Goal: Task Accomplishment & Management: Complete application form

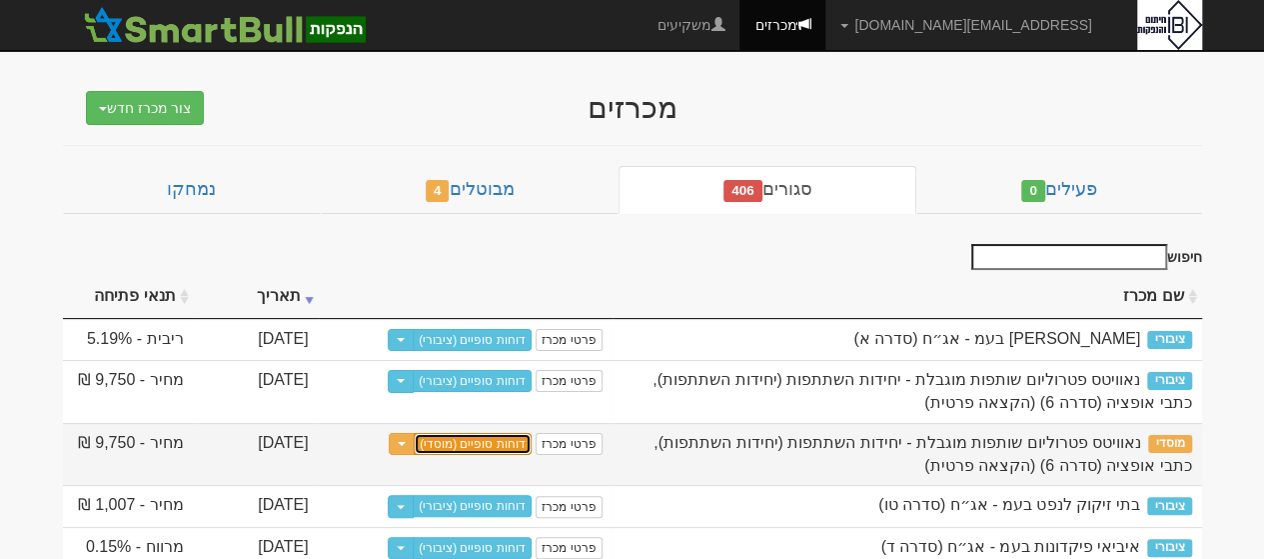
click at [479, 444] on link "דוחות סופיים (מוסדי)" at bounding box center [473, 444] width 118 height 22
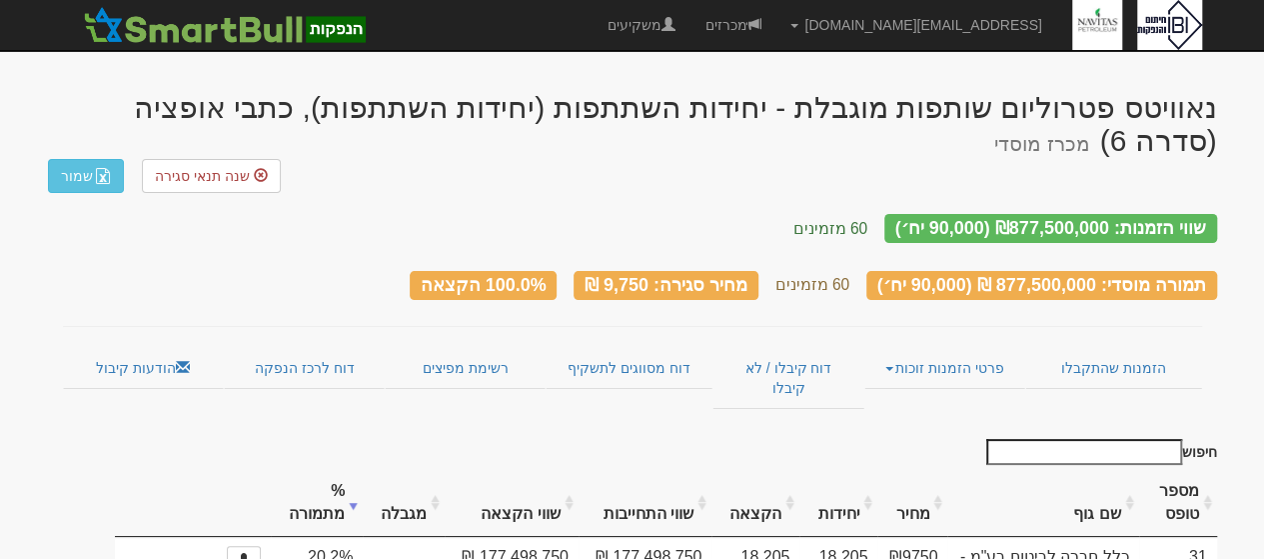
click at [1095, 470] on th "שם גוף" at bounding box center [1042, 503] width 191 height 67
click at [1113, 473] on th "שם גוף" at bounding box center [1042, 503] width 191 height 67
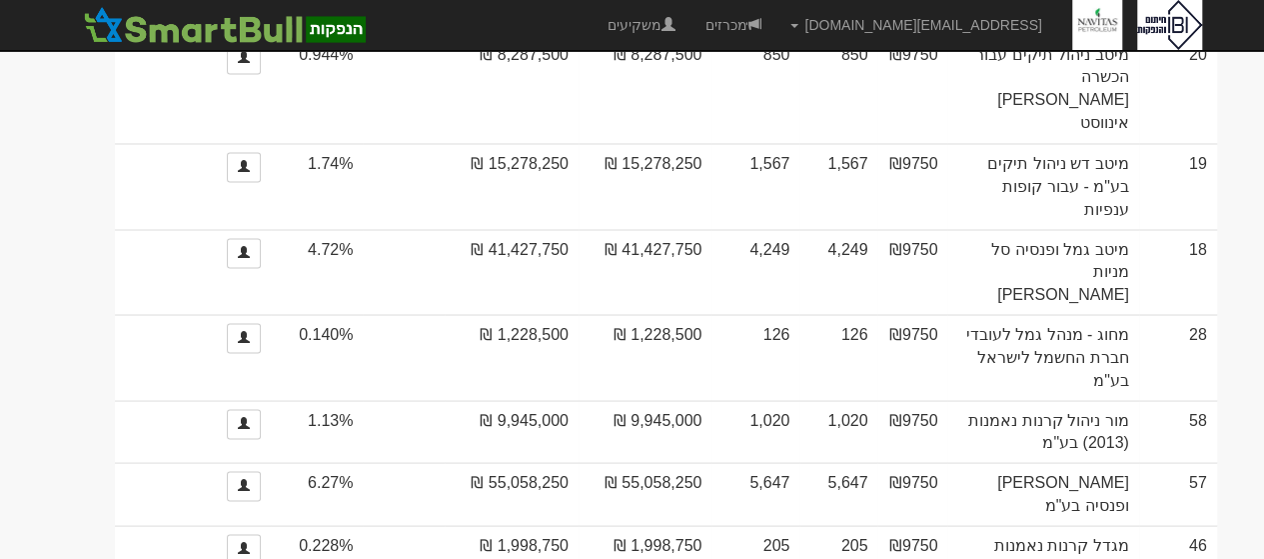
scroll to position [1743, 0]
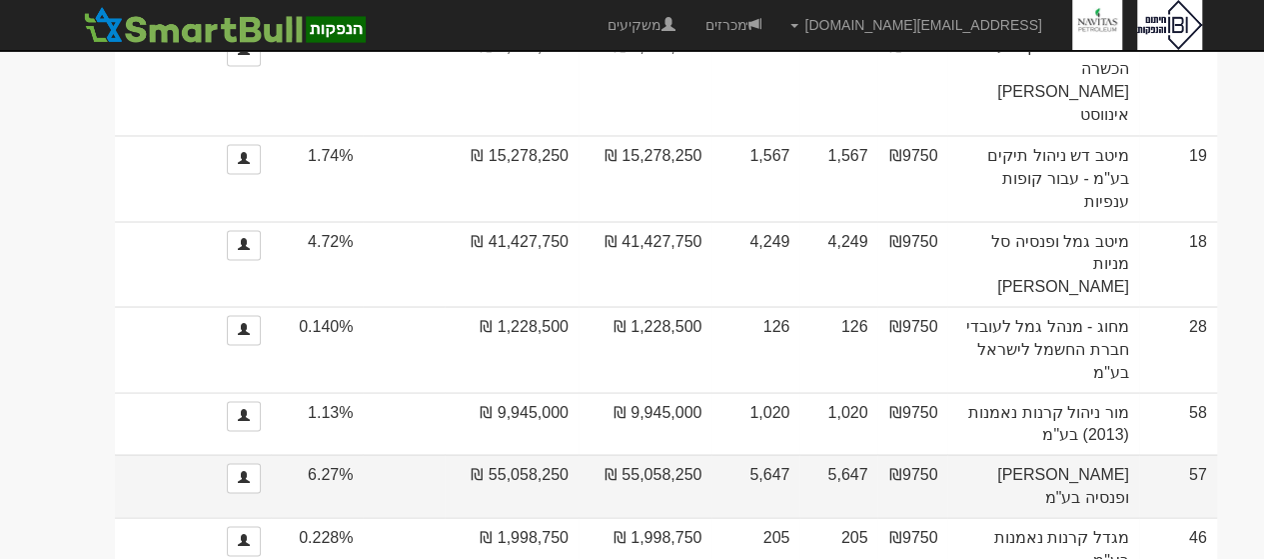
click at [1071, 454] on td "מור גמל ופנסיה בע"מ" at bounding box center [1042, 485] width 191 height 63
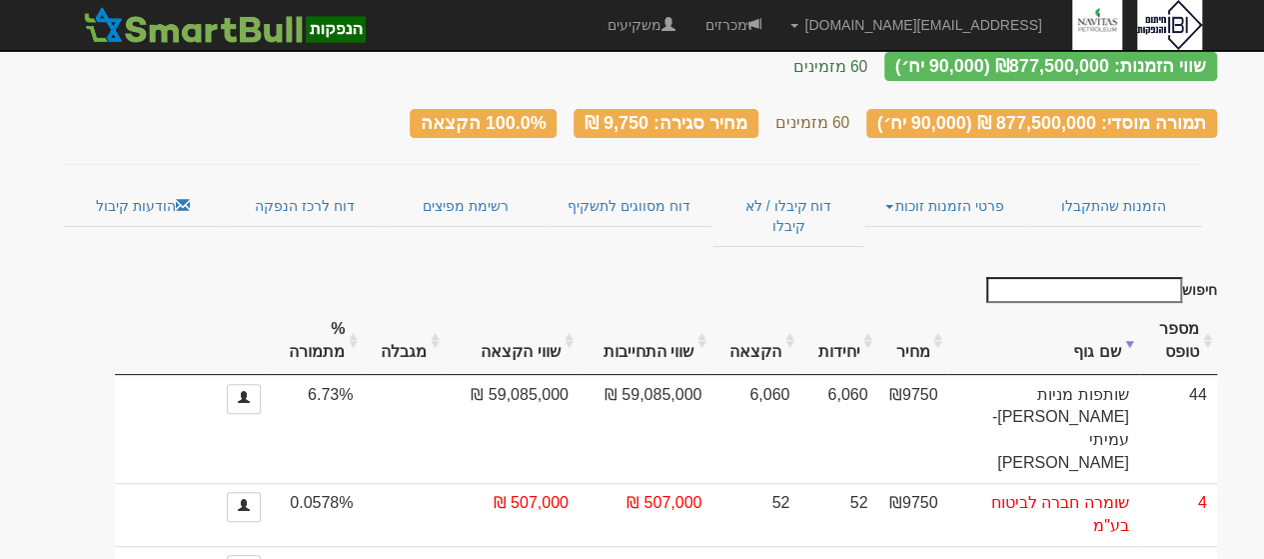
scroll to position [152, 0]
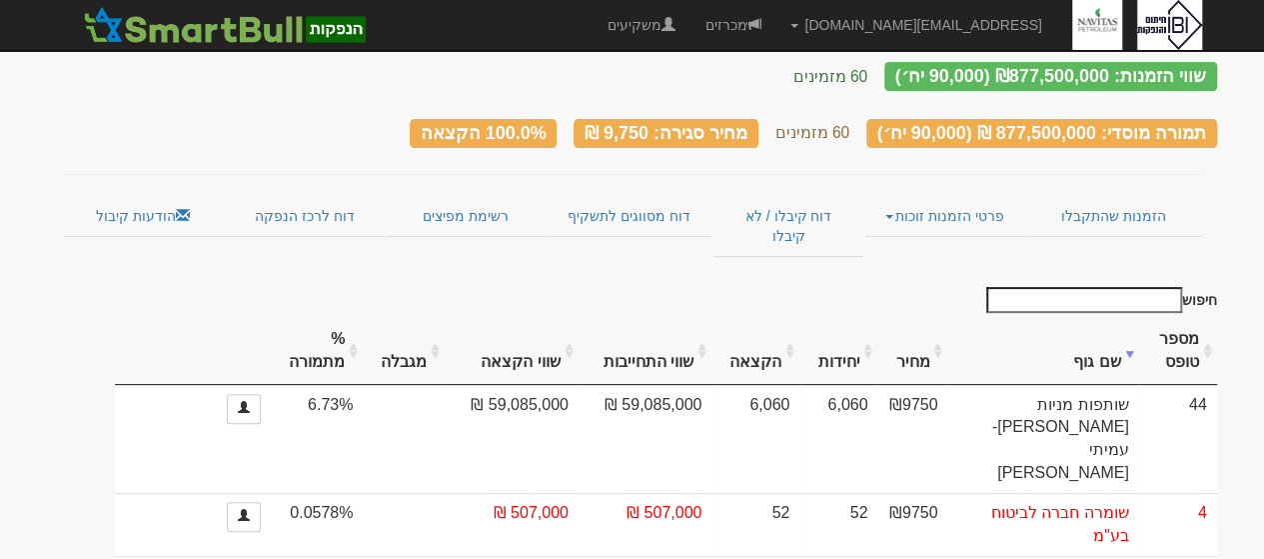
click at [1102, 318] on th "שם גוף" at bounding box center [1042, 351] width 191 height 67
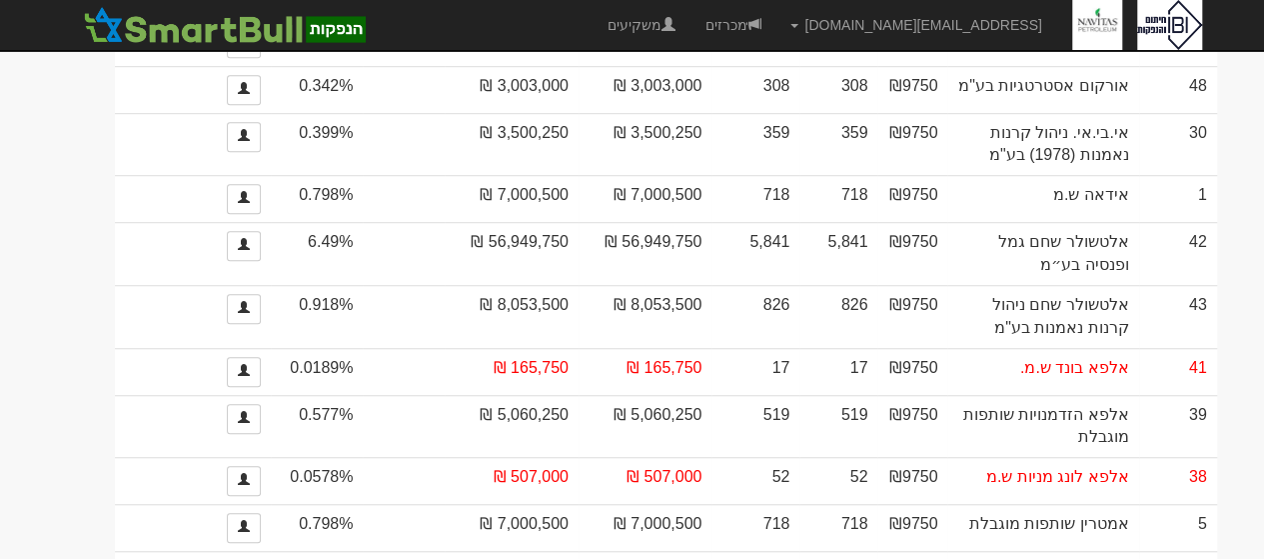
scroll to position [618, 0]
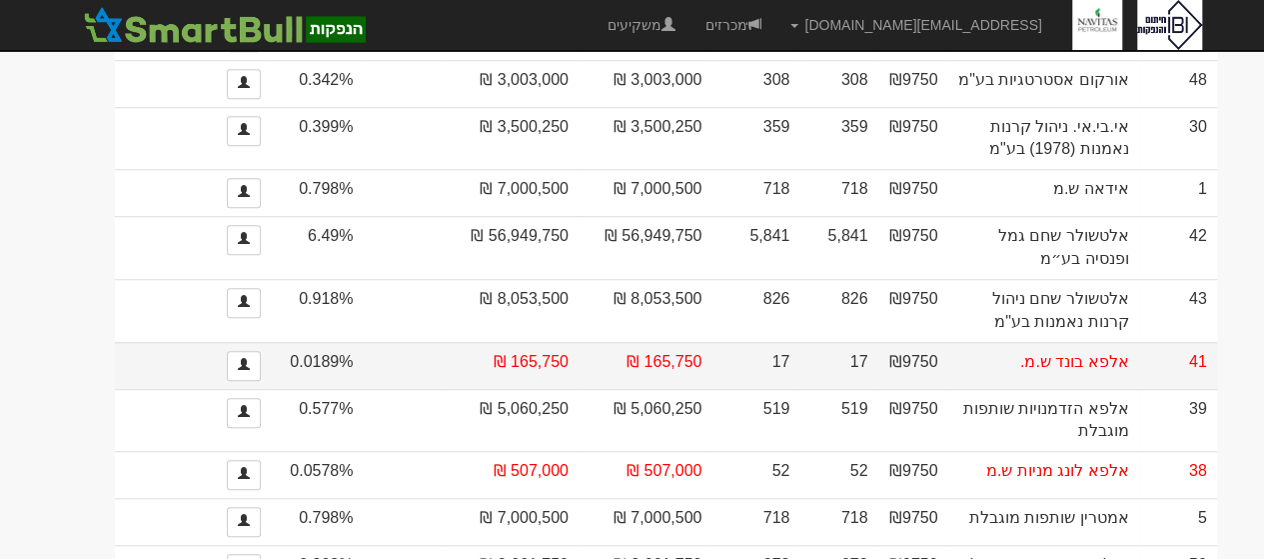
click at [1052, 342] on td "אלפא בונד ש.מ." at bounding box center [1042, 365] width 191 height 47
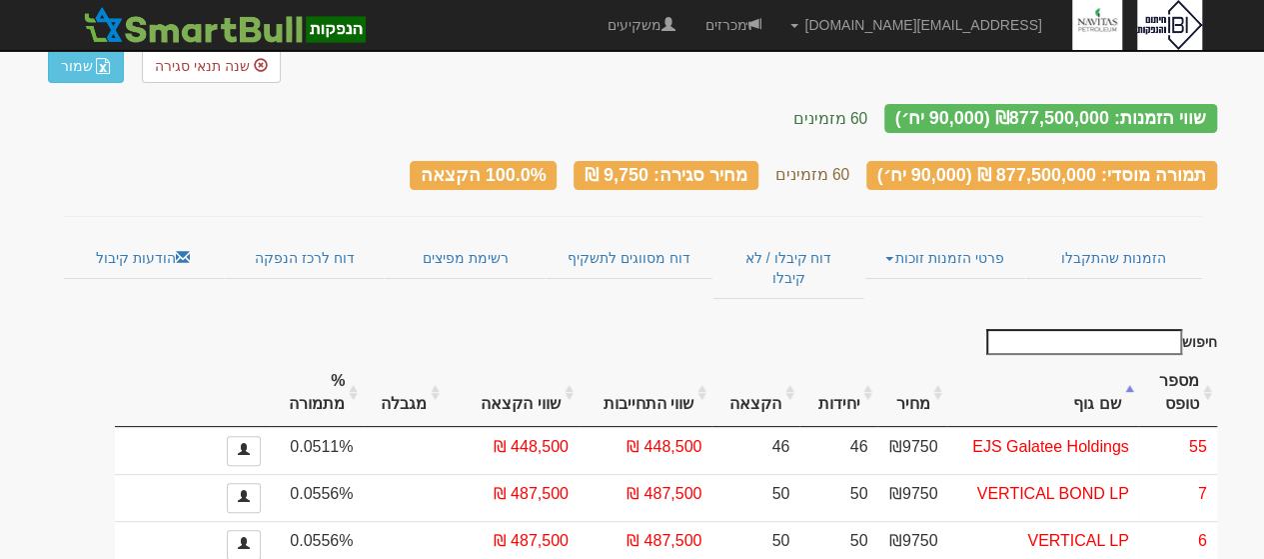
scroll to position [84, 0]
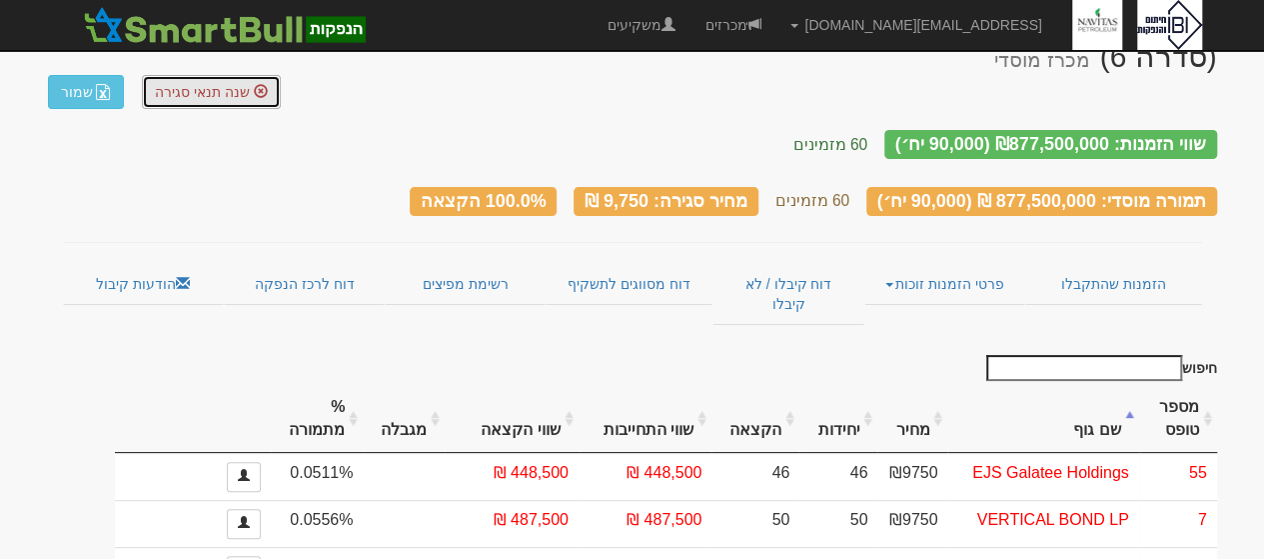
click at [229, 84] on span "שנה תנאי סגירה" at bounding box center [202, 92] width 95 height 16
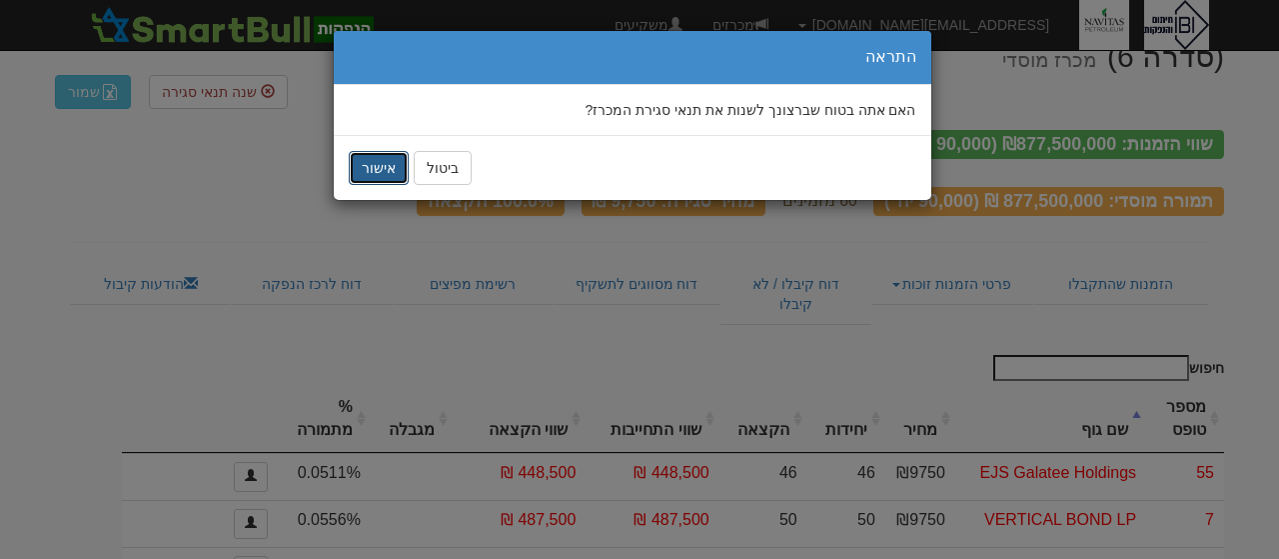
click at [379, 173] on button "אישור" at bounding box center [379, 168] width 60 height 34
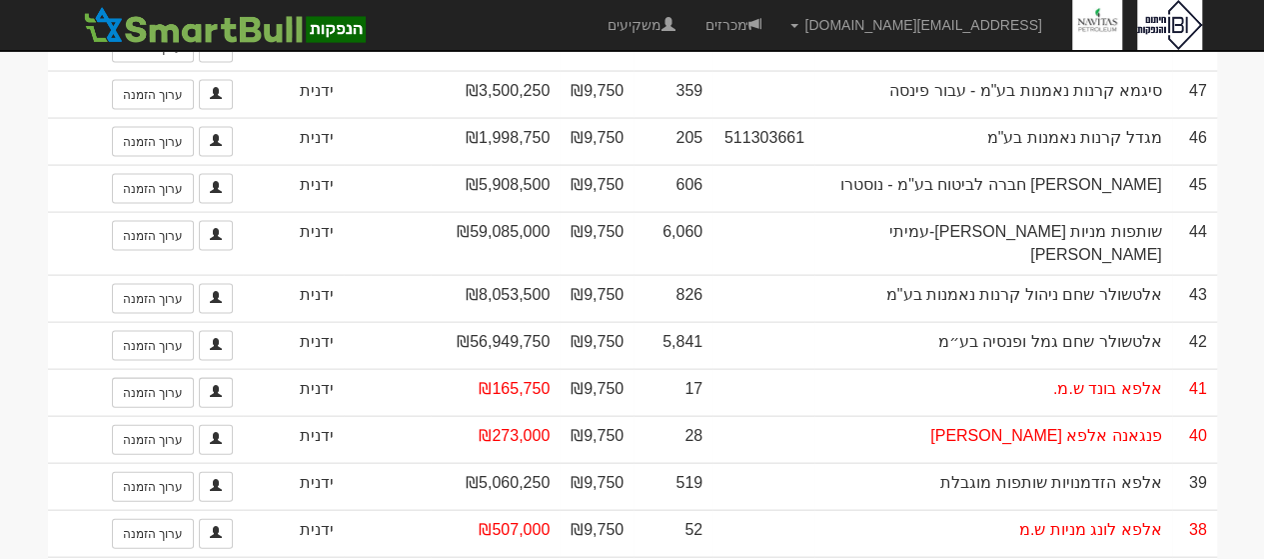
scroll to position [2031, 0]
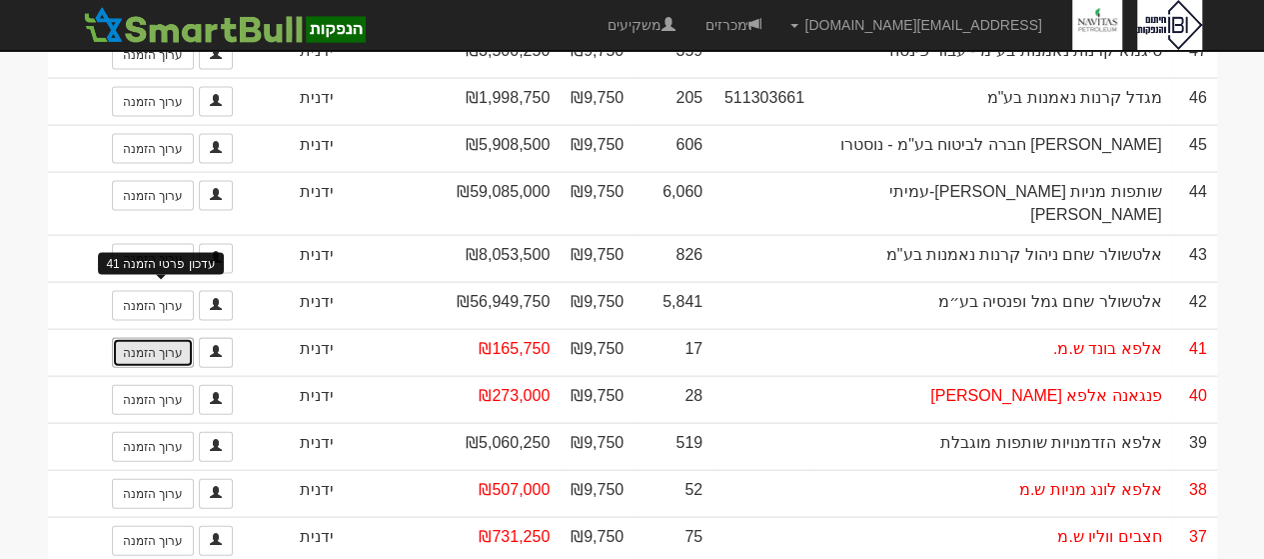
click at [156, 338] on link "ערוך הזמנה" at bounding box center [153, 353] width 82 height 30
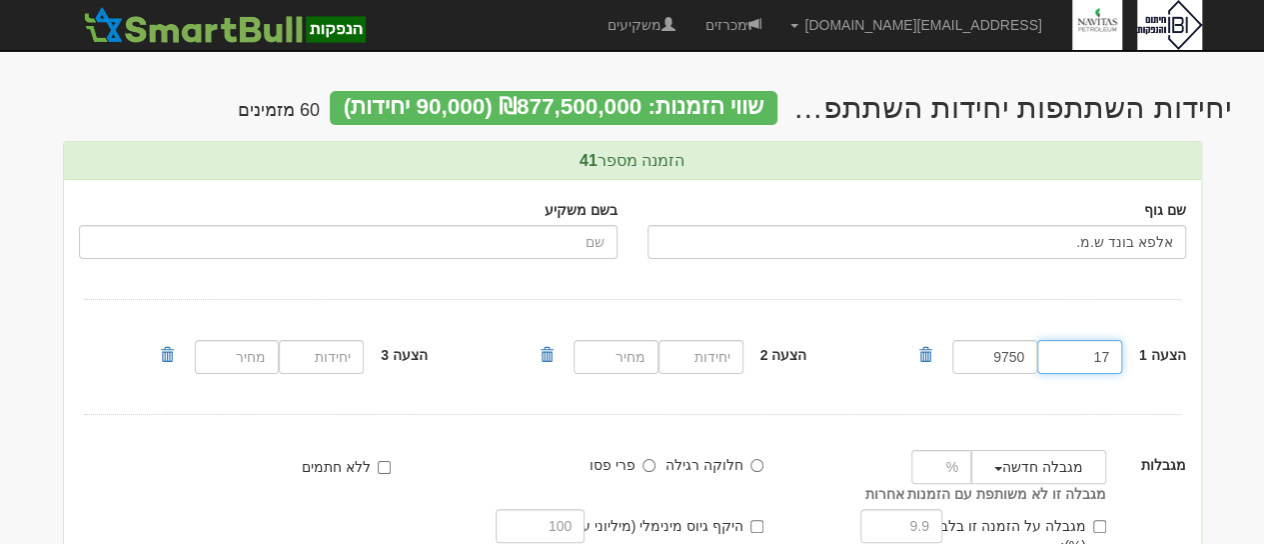
click at [1104, 351] on input "17" at bounding box center [1079, 357] width 85 height 34
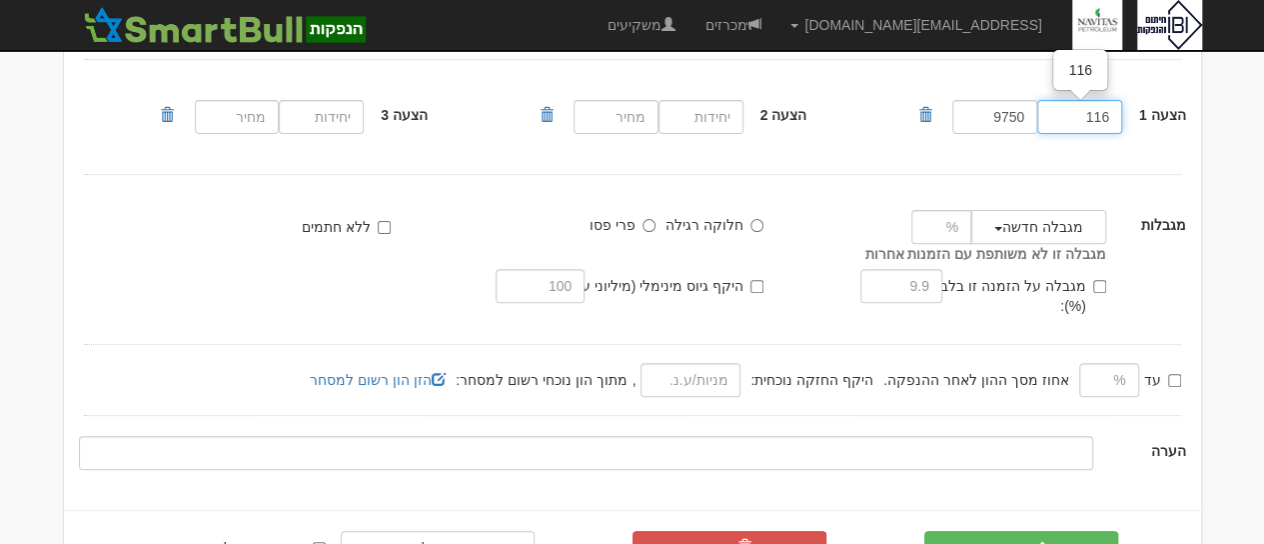
scroll to position [280, 0]
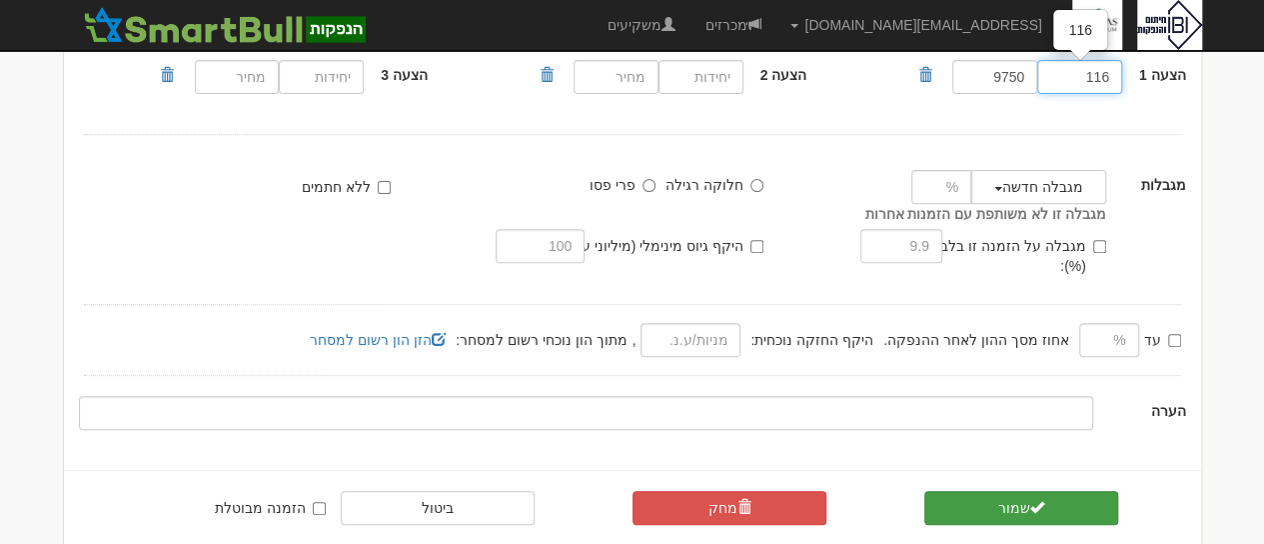
type input "116"
click at [999, 491] on button "שמור" at bounding box center [1021, 508] width 195 height 34
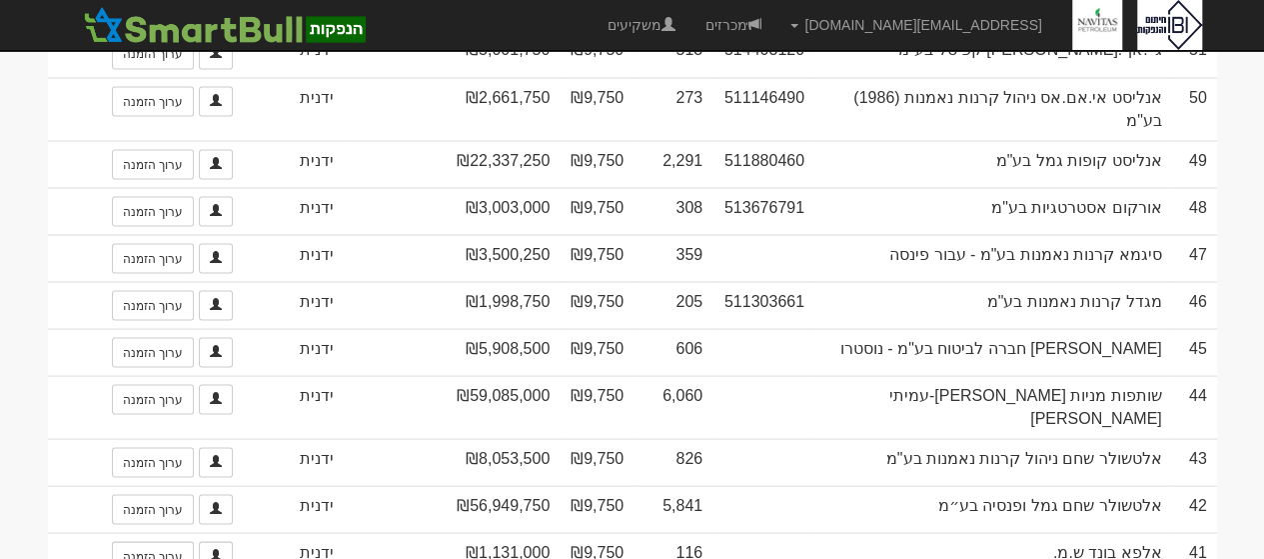
scroll to position [1903, 0]
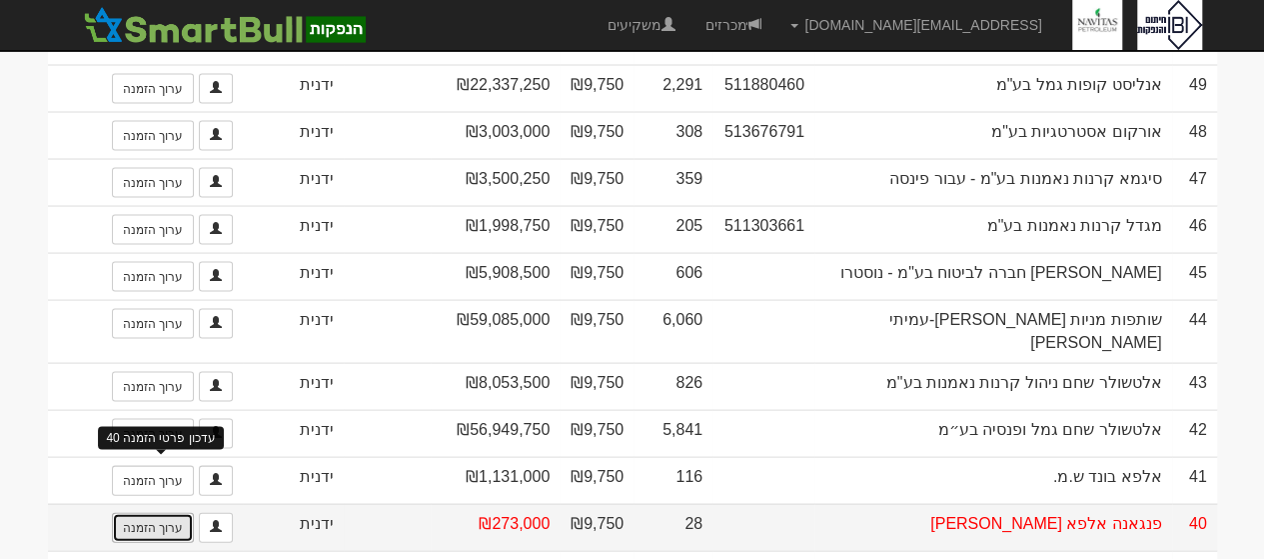
click at [168, 513] on link "ערוך הזמנה" at bounding box center [153, 528] width 82 height 30
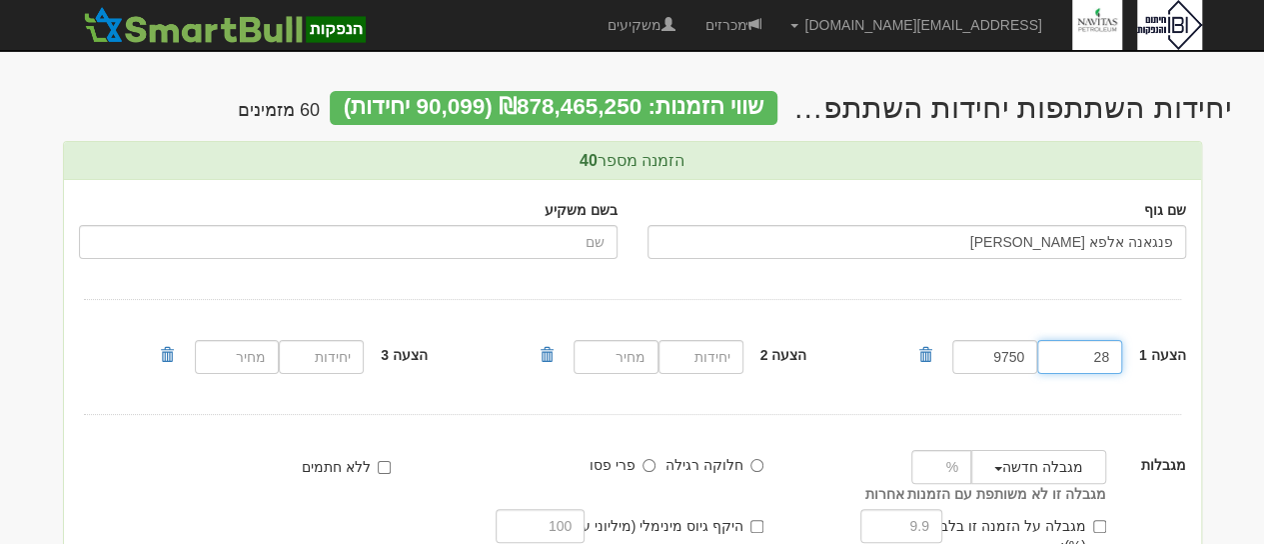
click at [1100, 351] on input "28" at bounding box center [1079, 357] width 85 height 34
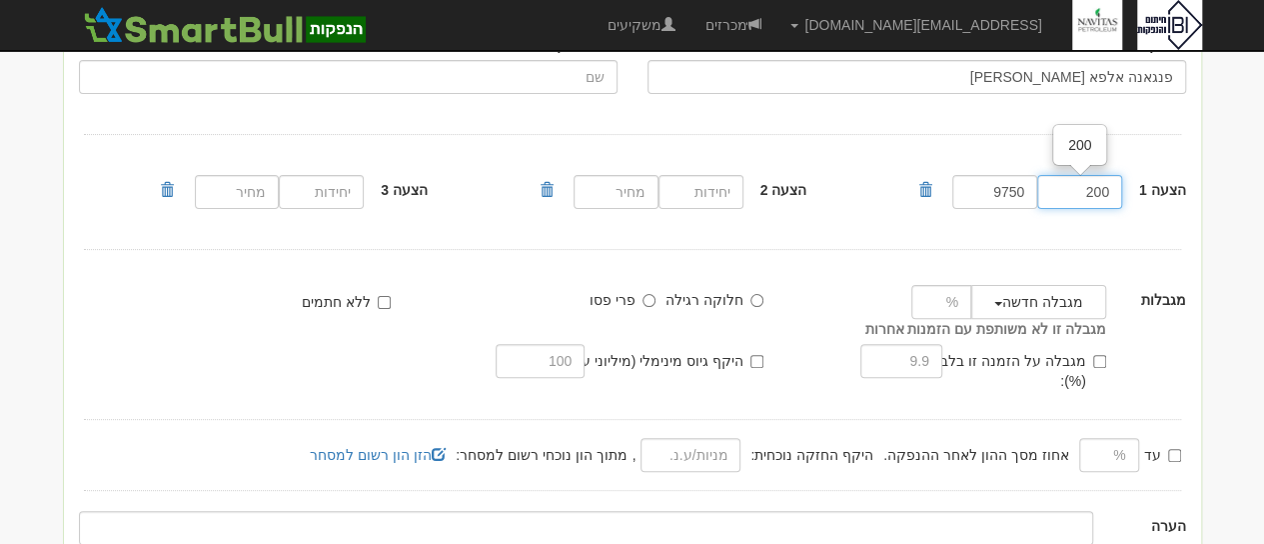
scroll to position [316, 0]
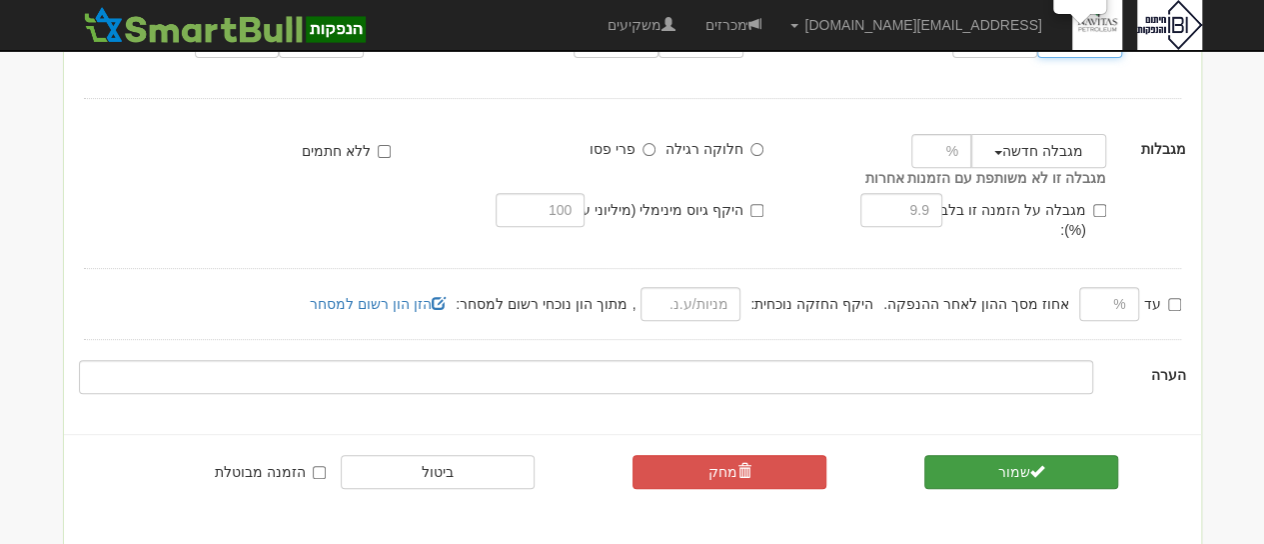
type input "200"
click at [1045, 455] on button "שמור" at bounding box center [1021, 472] width 195 height 34
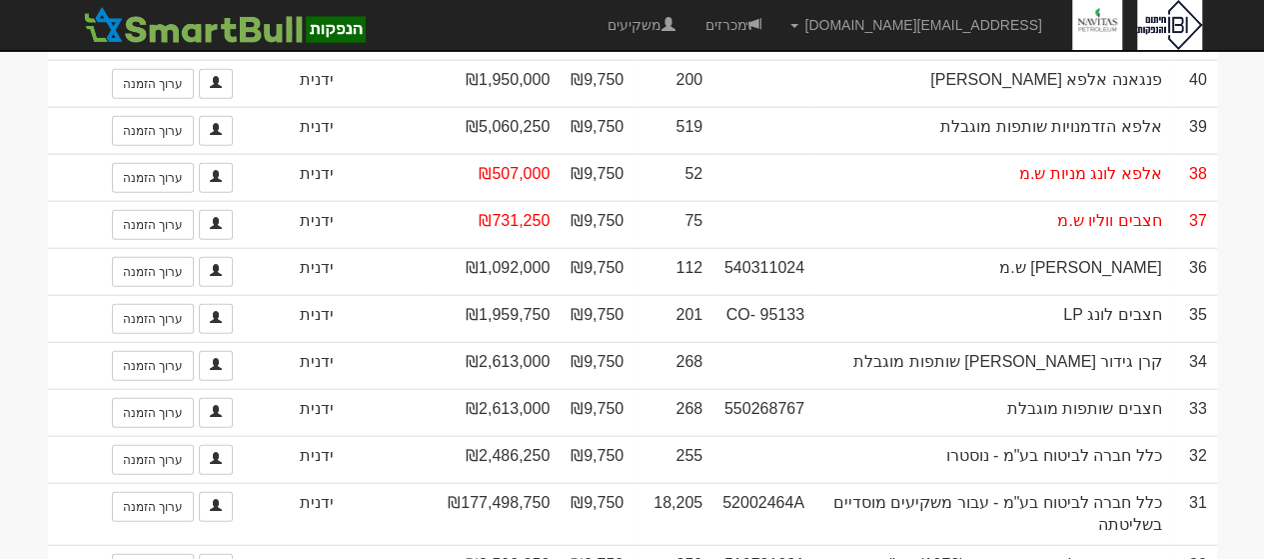
scroll to position [2357, 0]
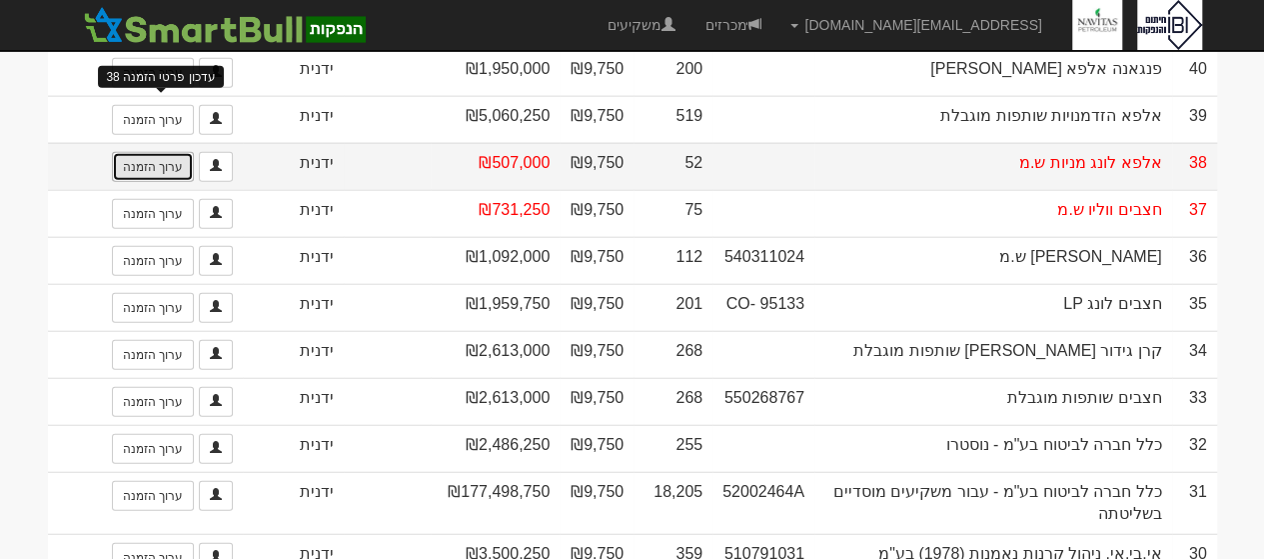
click at [170, 152] on link "ערוך הזמנה" at bounding box center [153, 167] width 82 height 30
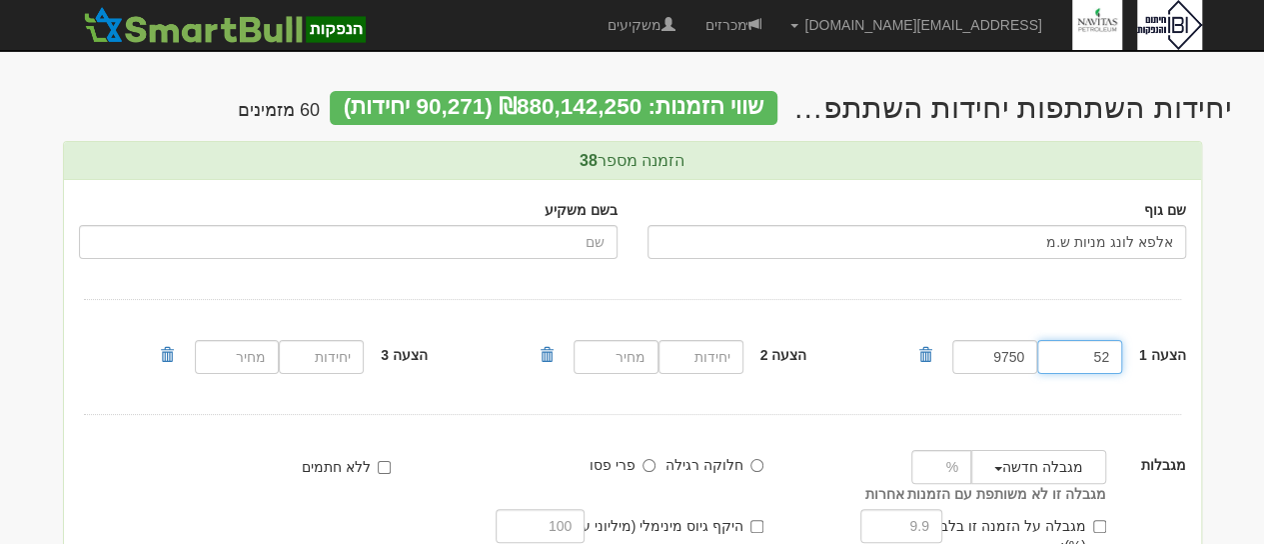
click at [1102, 356] on input "52" at bounding box center [1079, 357] width 85 height 34
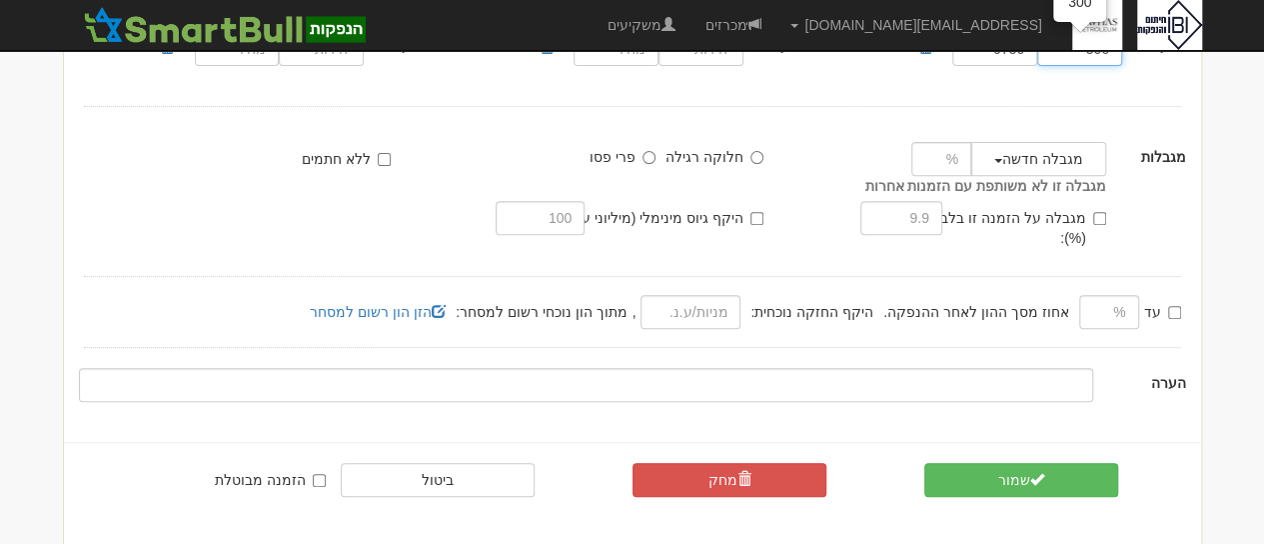
scroll to position [316, 0]
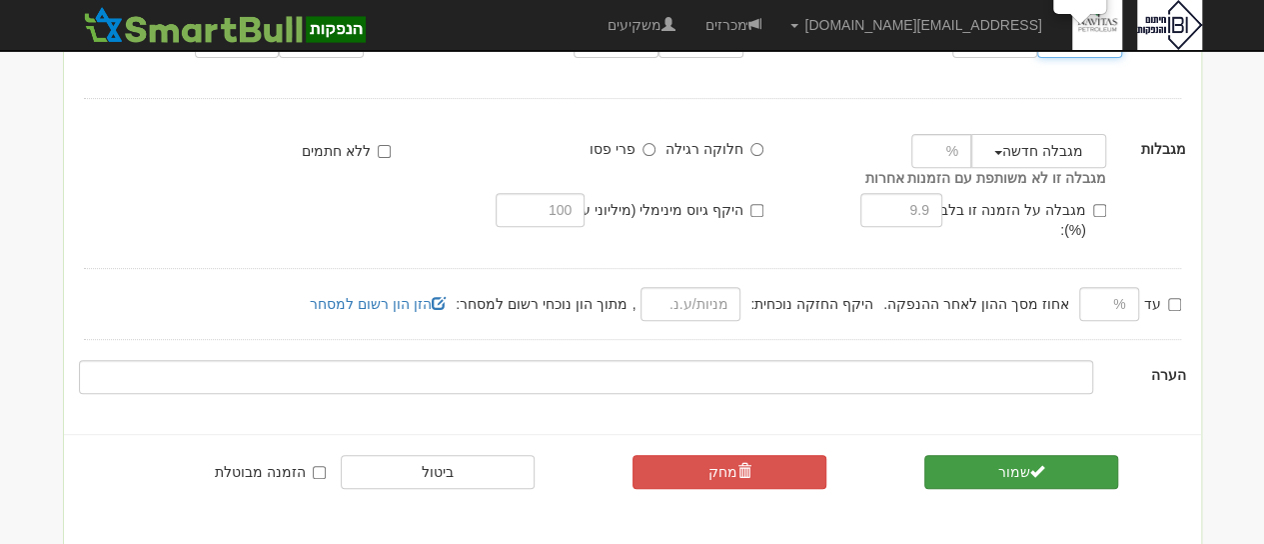
type input "300"
click at [1018, 455] on button "שמור" at bounding box center [1021, 472] width 195 height 34
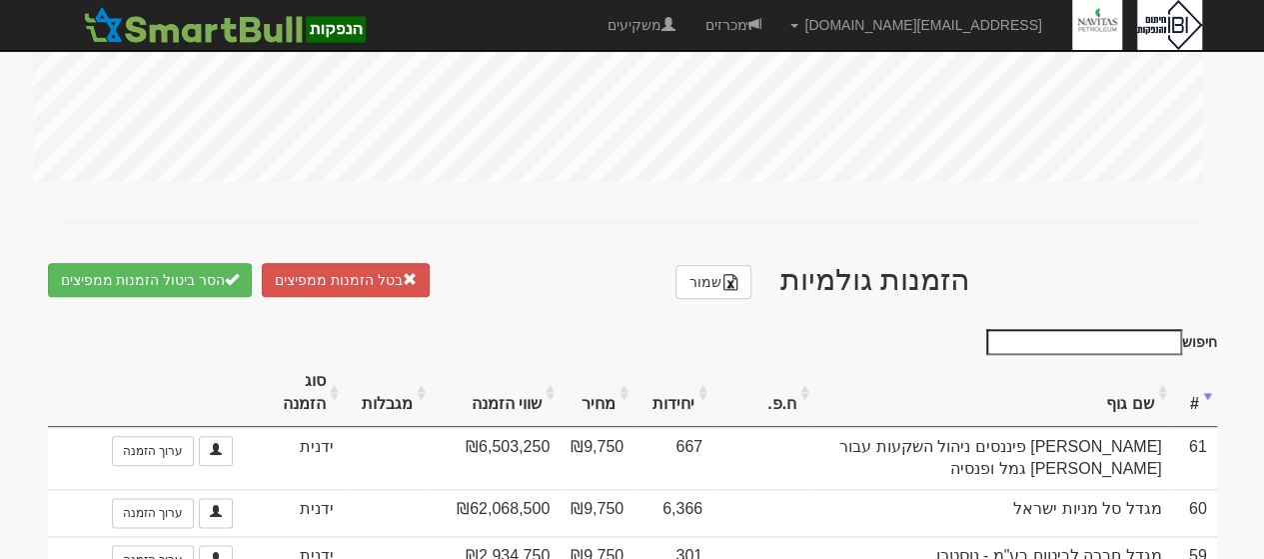
scroll to position [1034, 0]
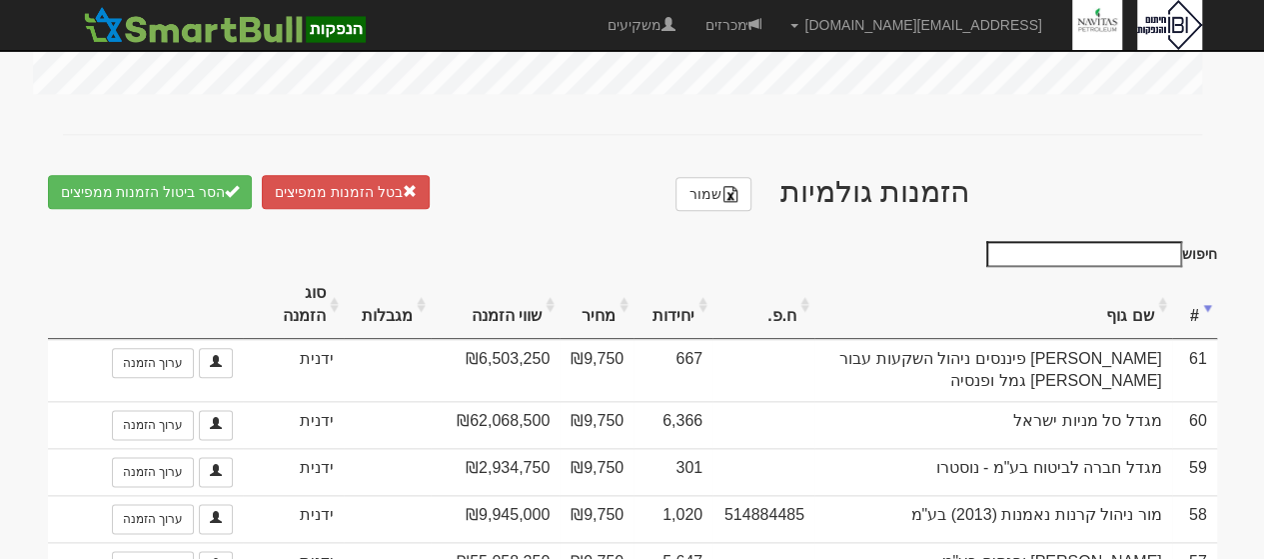
click at [1137, 293] on th "שם גוף" at bounding box center [993, 305] width 358 height 67
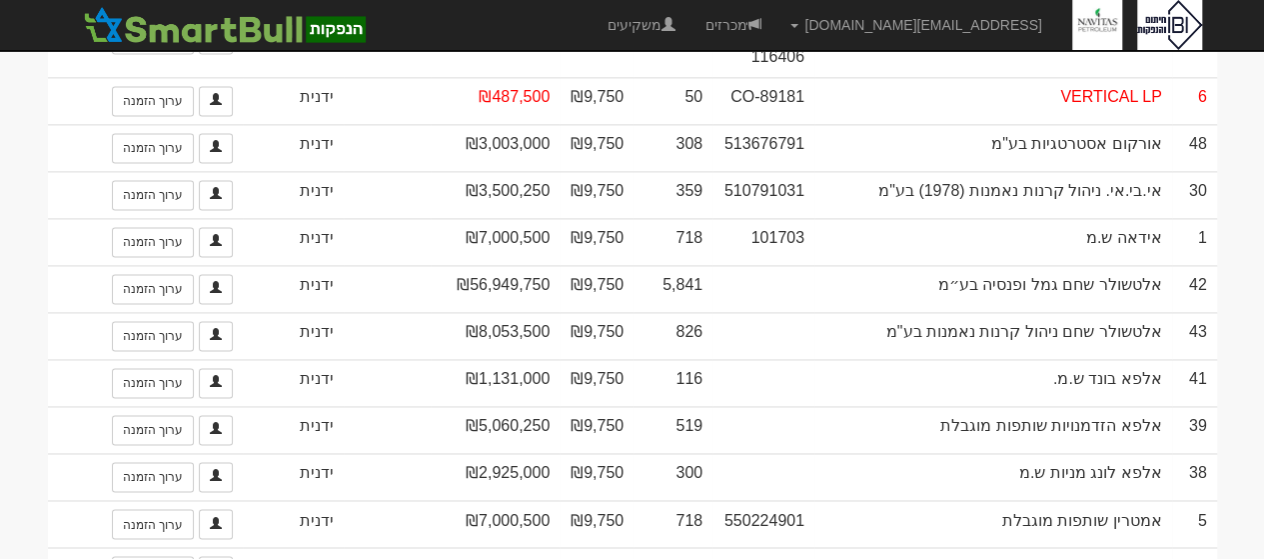
scroll to position [1411, 0]
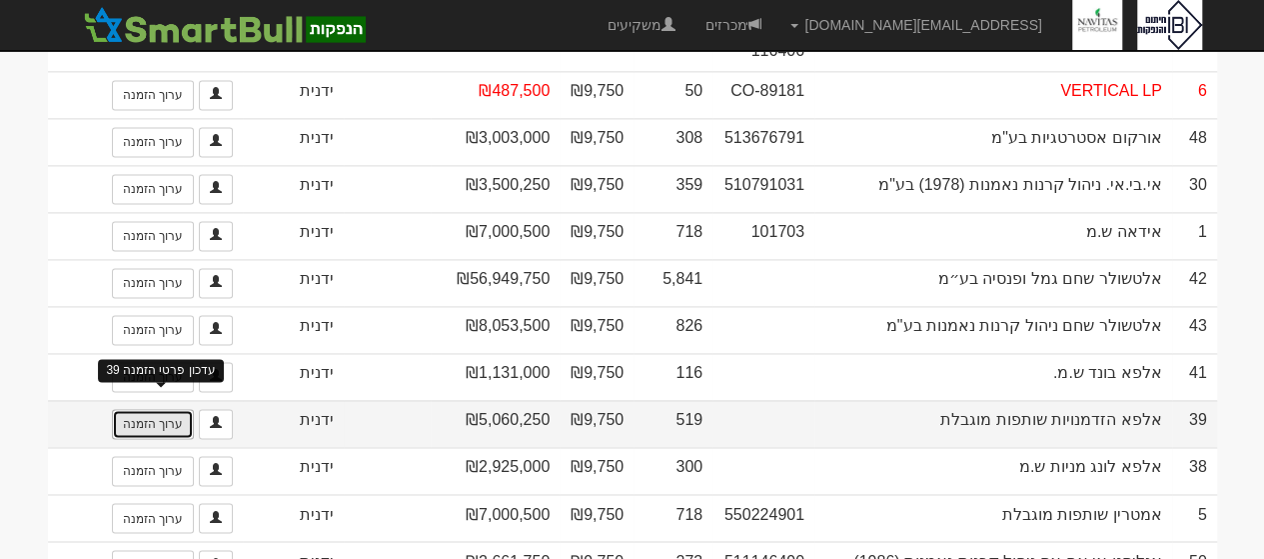
click at [166, 409] on link "ערוך הזמנה" at bounding box center [153, 424] width 82 height 30
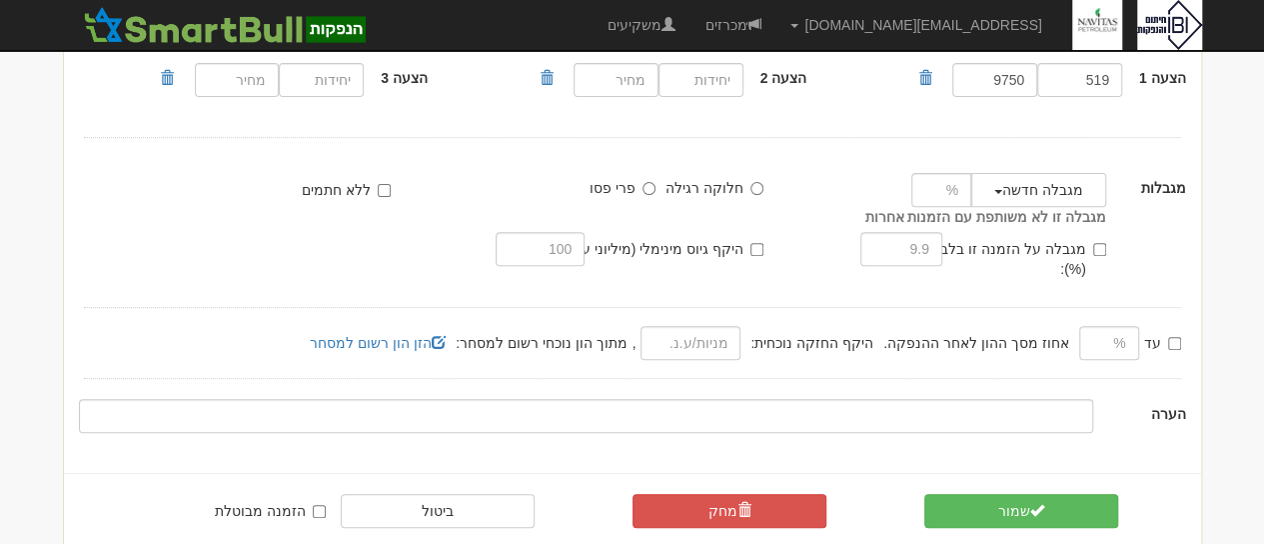
scroll to position [300, 0]
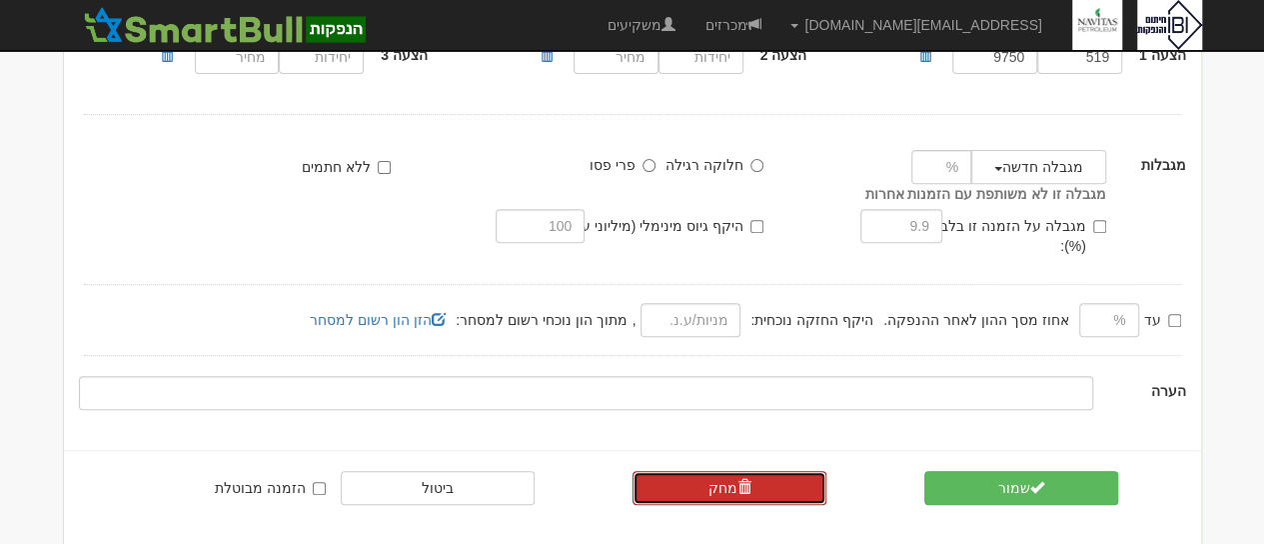
click at [694, 471] on link "מחק" at bounding box center [730, 488] width 195 height 34
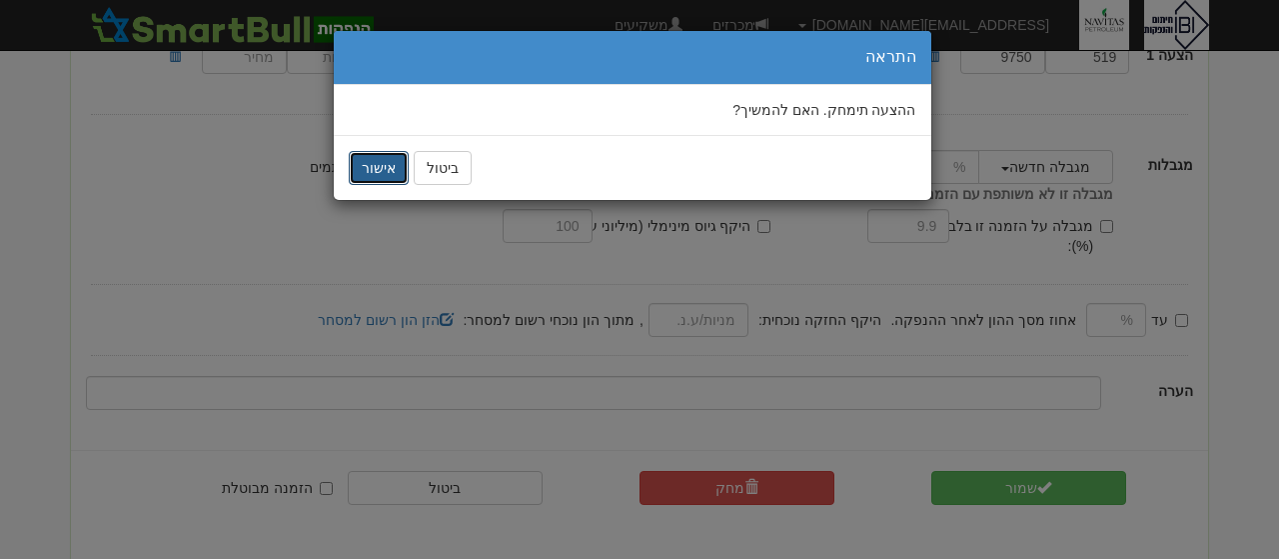
click at [378, 165] on button "אישור" at bounding box center [379, 168] width 60 height 34
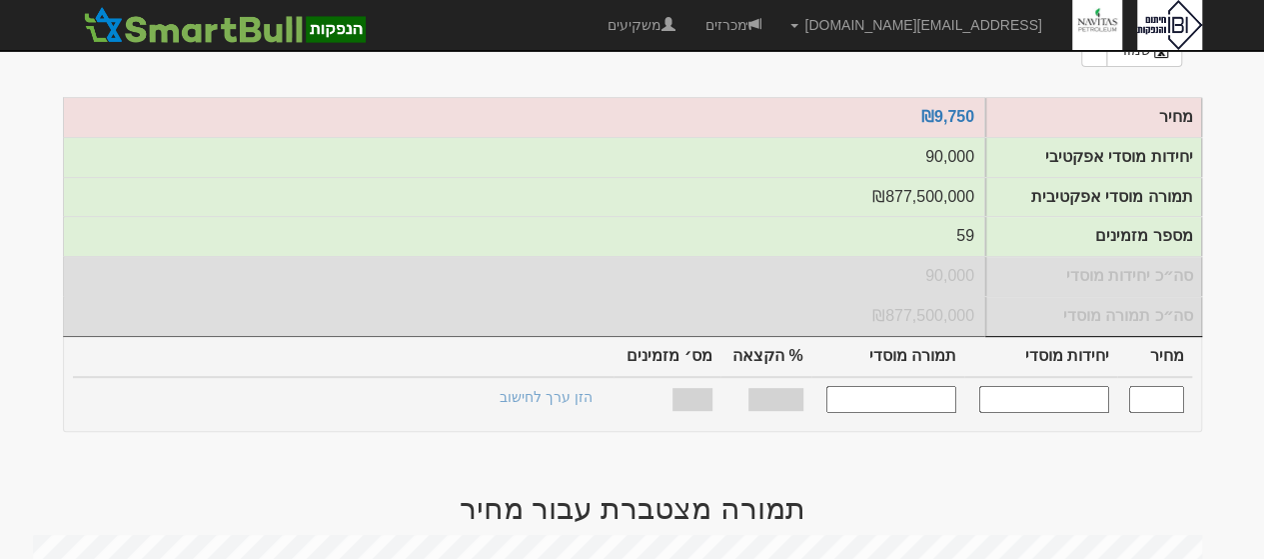
scroll to position [274, 0]
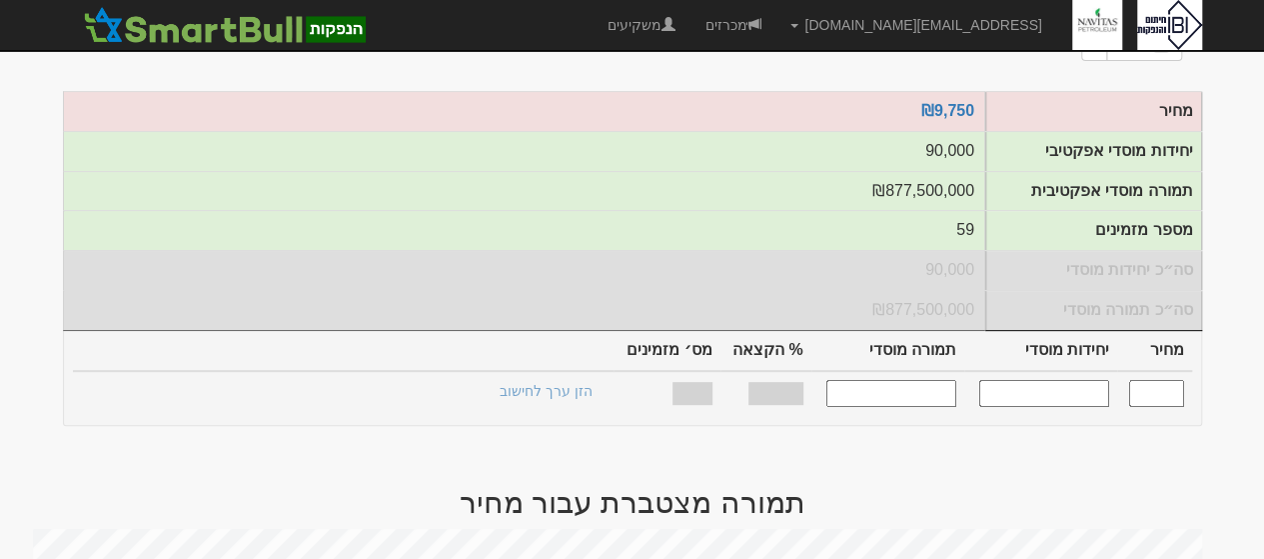
click at [1041, 385] on input "text" at bounding box center [1044, 393] width 130 height 27
type input "90000"
type input "9,750"
type input "90,000"
type input "877,500,000"
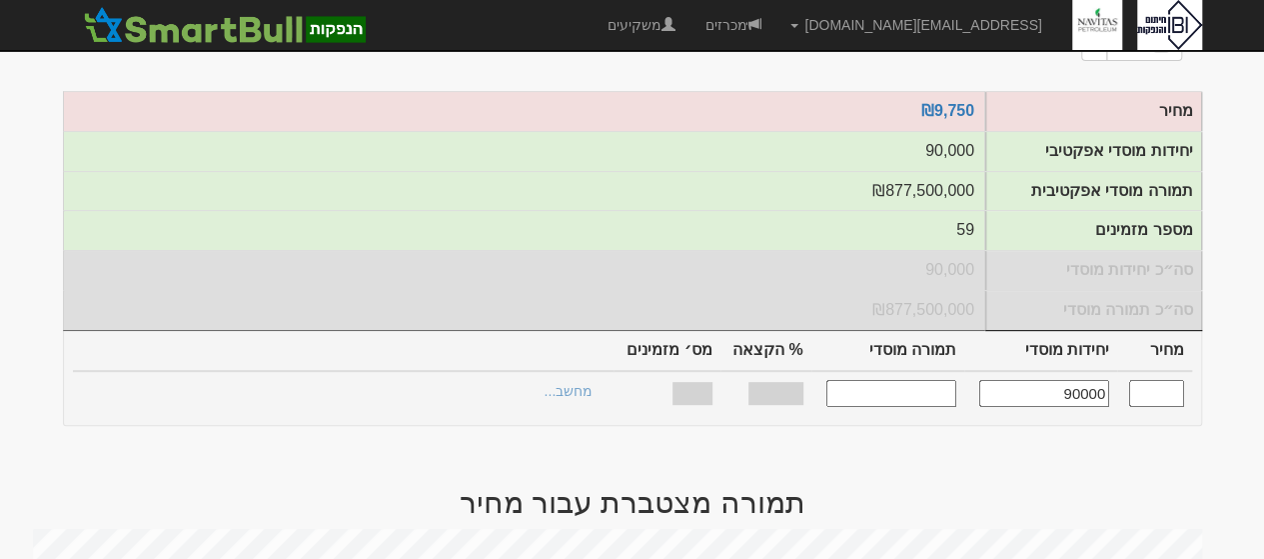
type input "100%"
type input "59"
type input "90,000"
click at [579, 380] on link "הצעות זוכות >" at bounding box center [551, 394] width 110 height 28
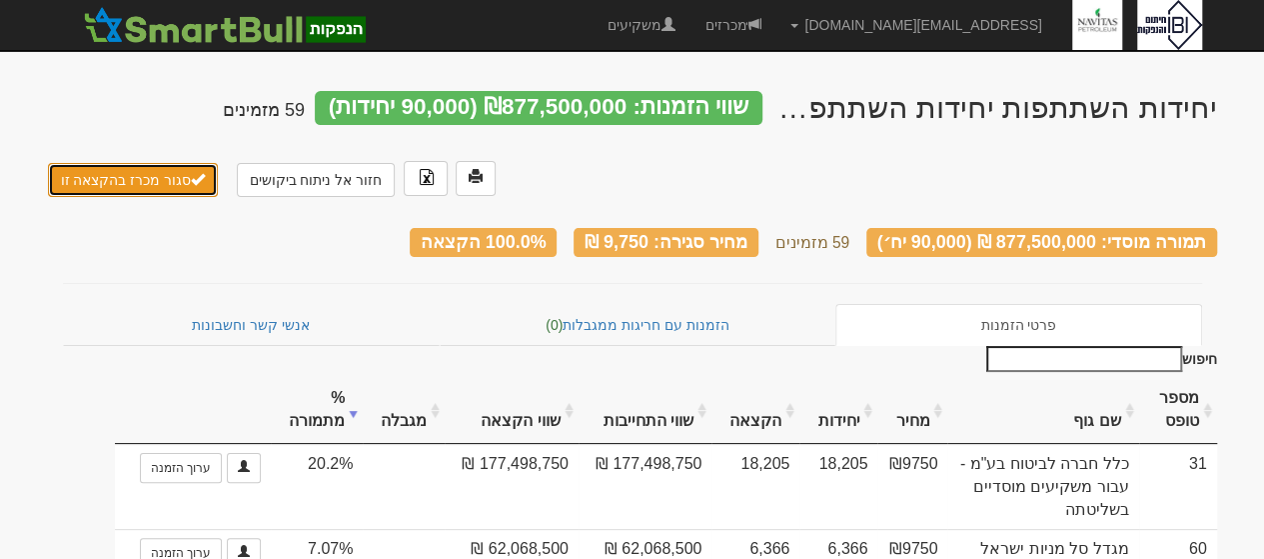
click at [130, 184] on button "סגור מכרז בהקצאה זו" at bounding box center [133, 180] width 171 height 34
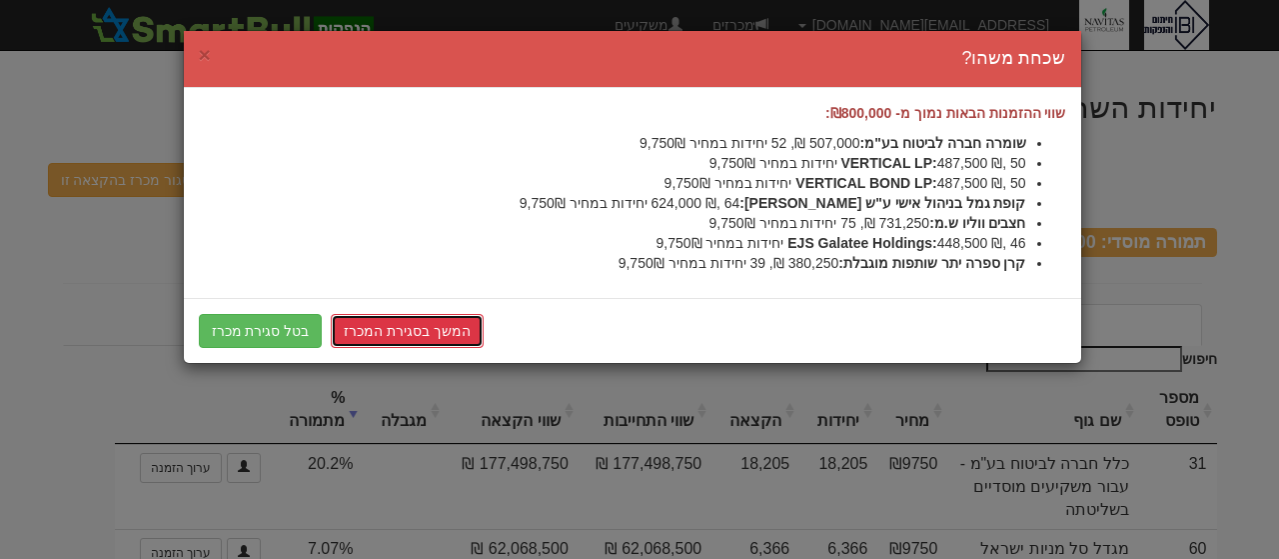
click at [382, 335] on link "המשך בסגירת המכרז" at bounding box center [407, 331] width 153 height 34
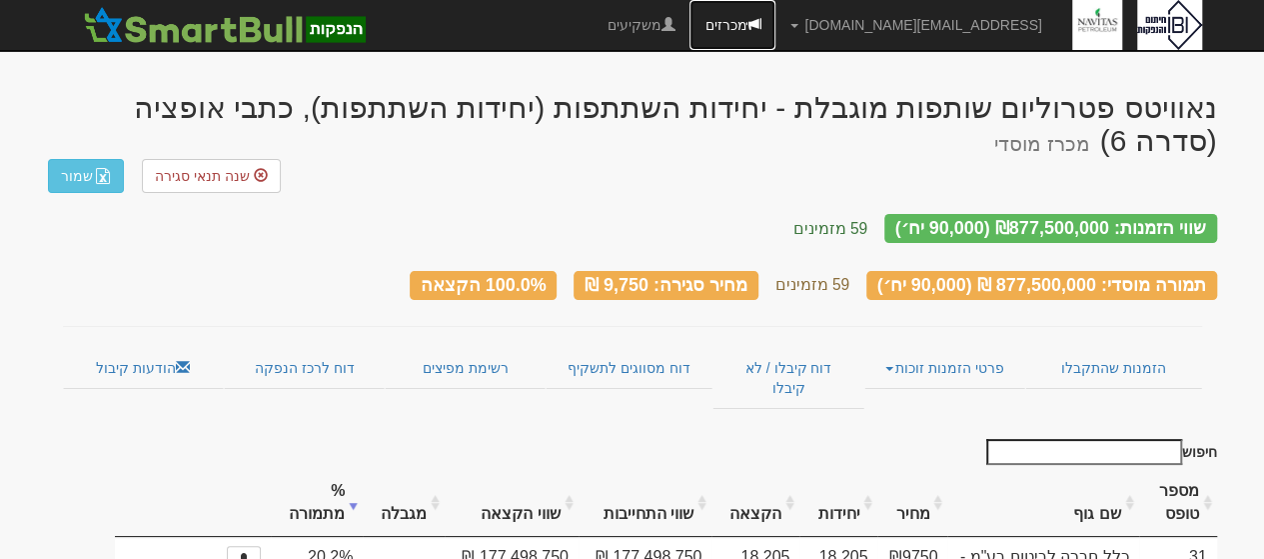
click at [775, 25] on link "מכרזים" at bounding box center [733, 25] width 86 height 50
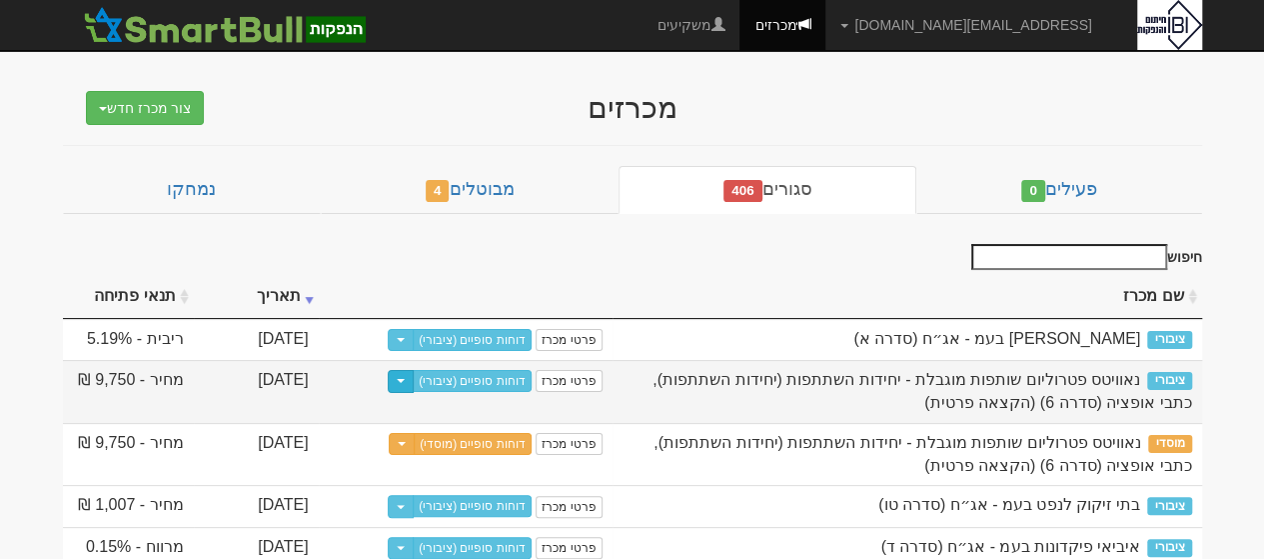
click at [414, 372] on button "Toggle Dropdown" at bounding box center [401, 381] width 26 height 23
click at [554, 382] on link "פרטי מכרז" at bounding box center [569, 381] width 66 height 22
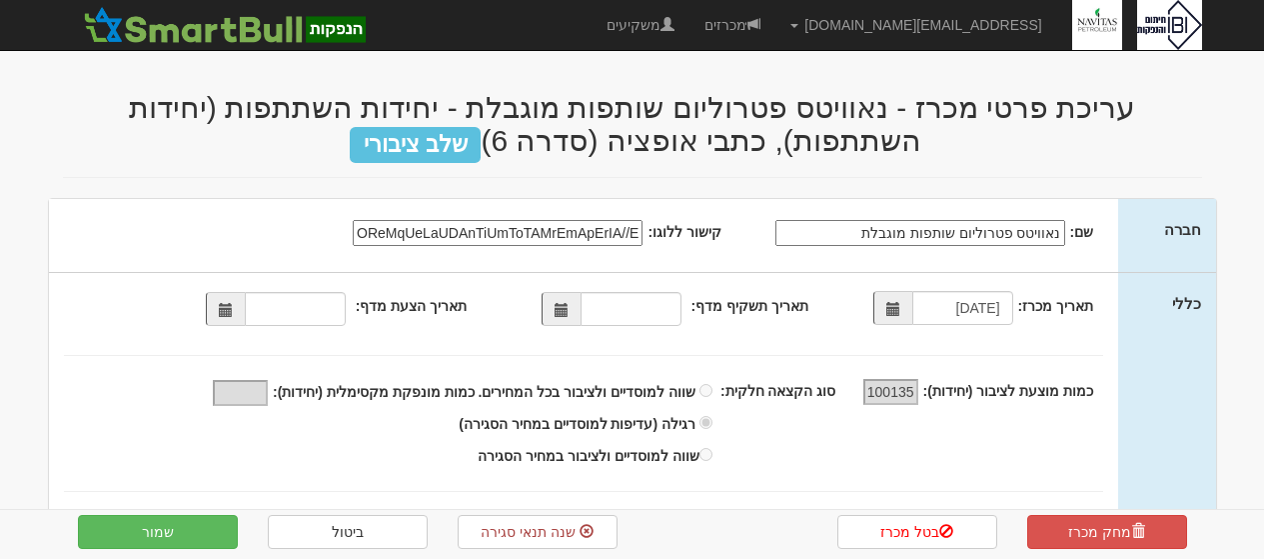
select select "פועלים, 600, 373642, [FINANCIAL_ID]"
select select "יחידות השתתפות"
select select "כתבי אופציה"
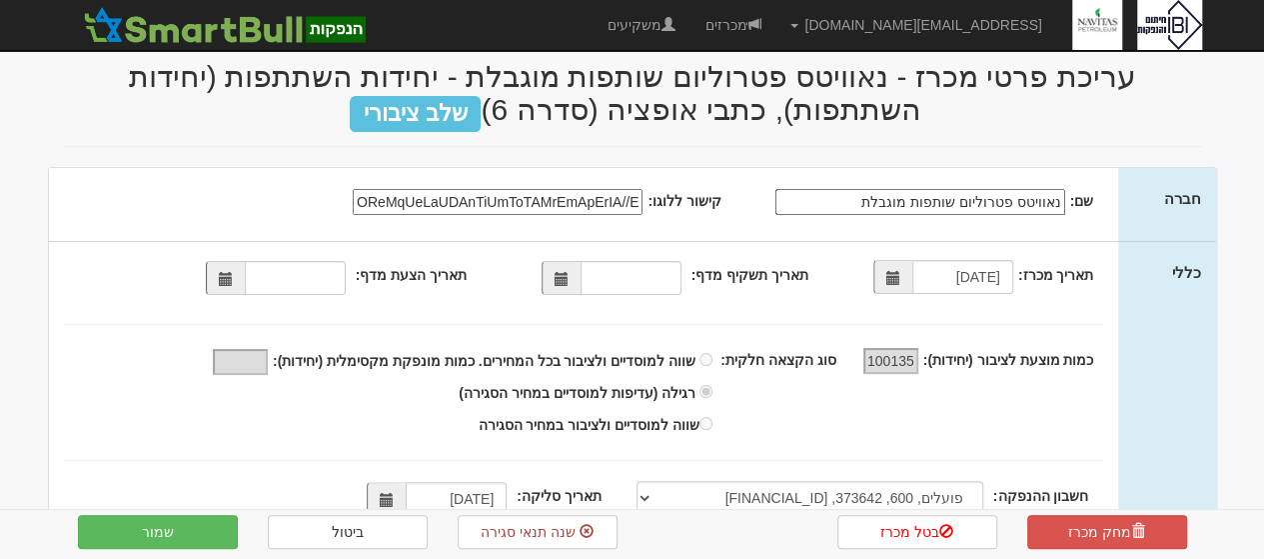
scroll to position [35, 0]
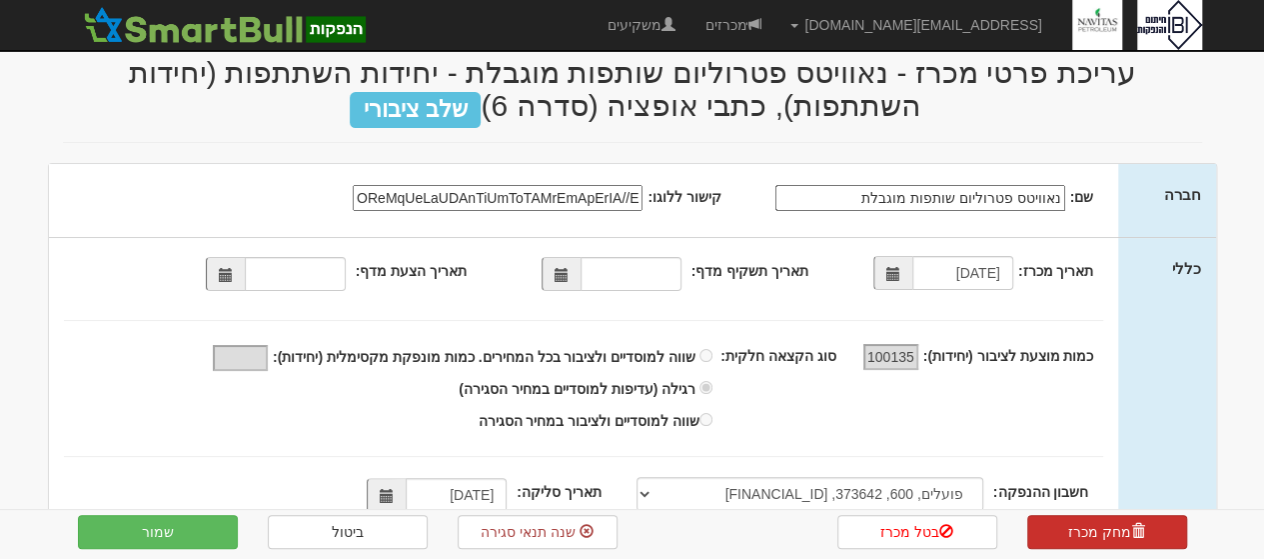
click at [1113, 530] on link "מחק מכרז" at bounding box center [1107, 532] width 160 height 34
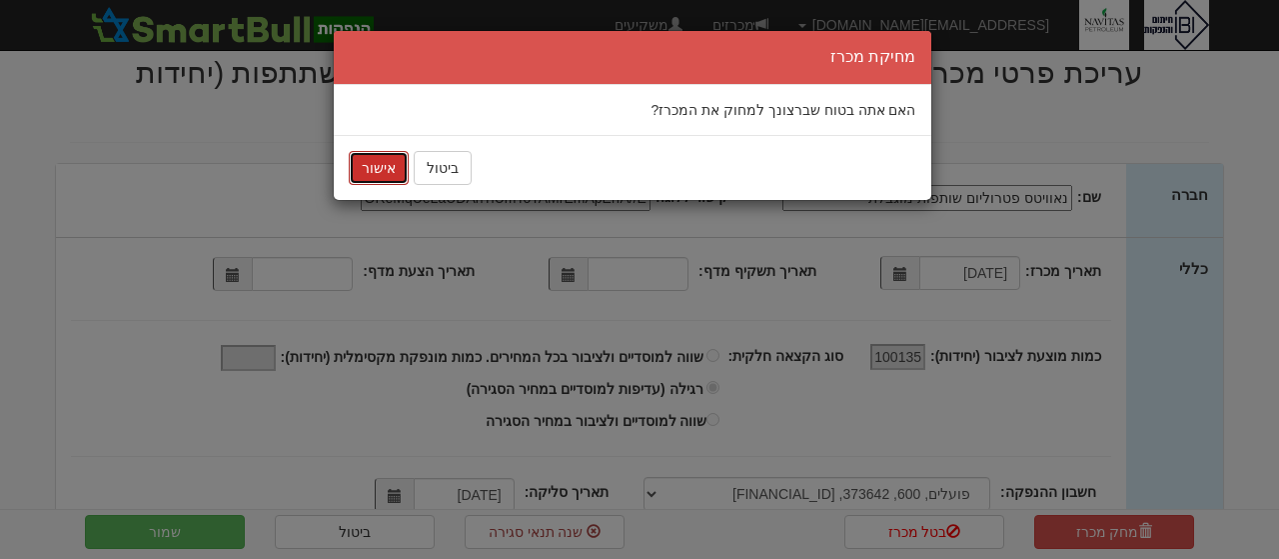
click at [396, 167] on button "אישור" at bounding box center [379, 168] width 60 height 34
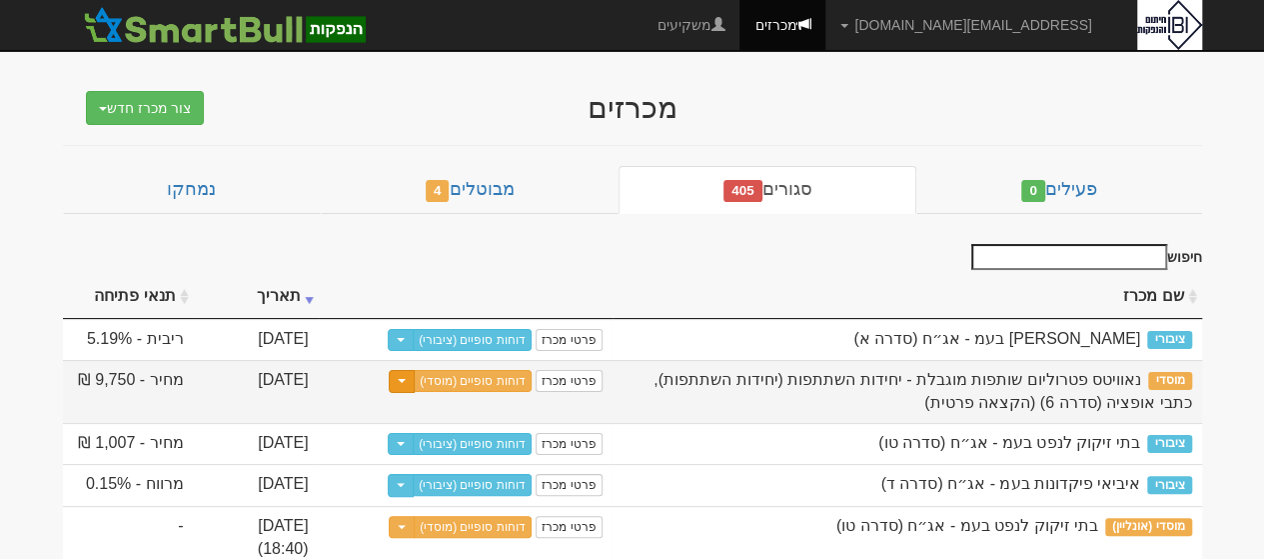
click at [415, 383] on button "Toggle Dropdown" at bounding box center [402, 381] width 26 height 23
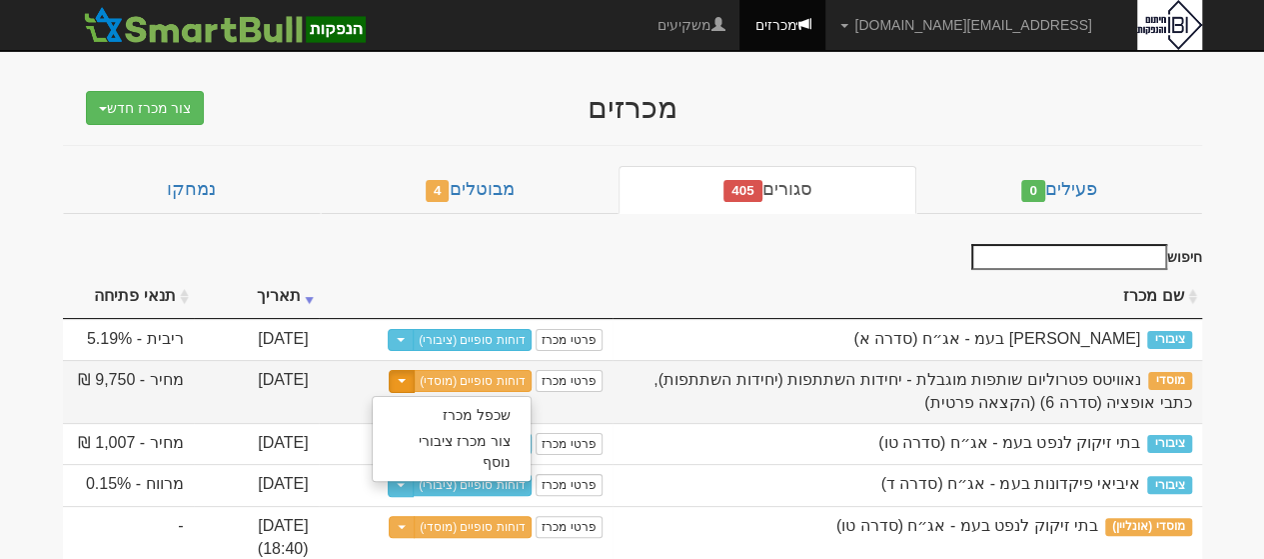
click at [456, 444] on button "צור מכרז ציבורי נוסף" at bounding box center [452, 452] width 158 height 48
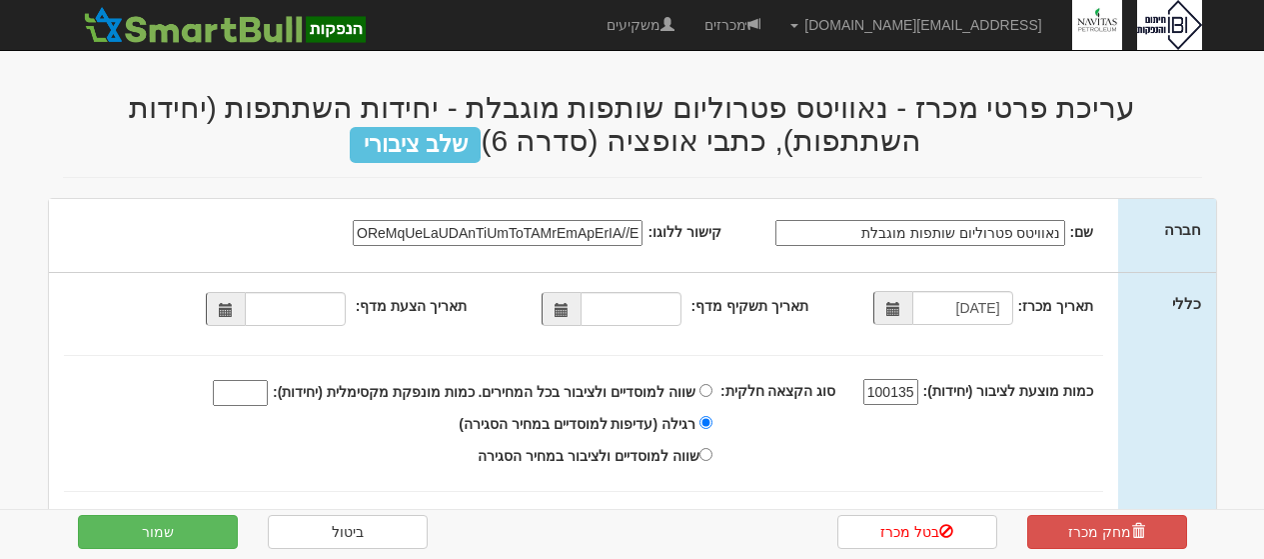
select select "יחידות השתתפות"
select select "כתבי אופציה"
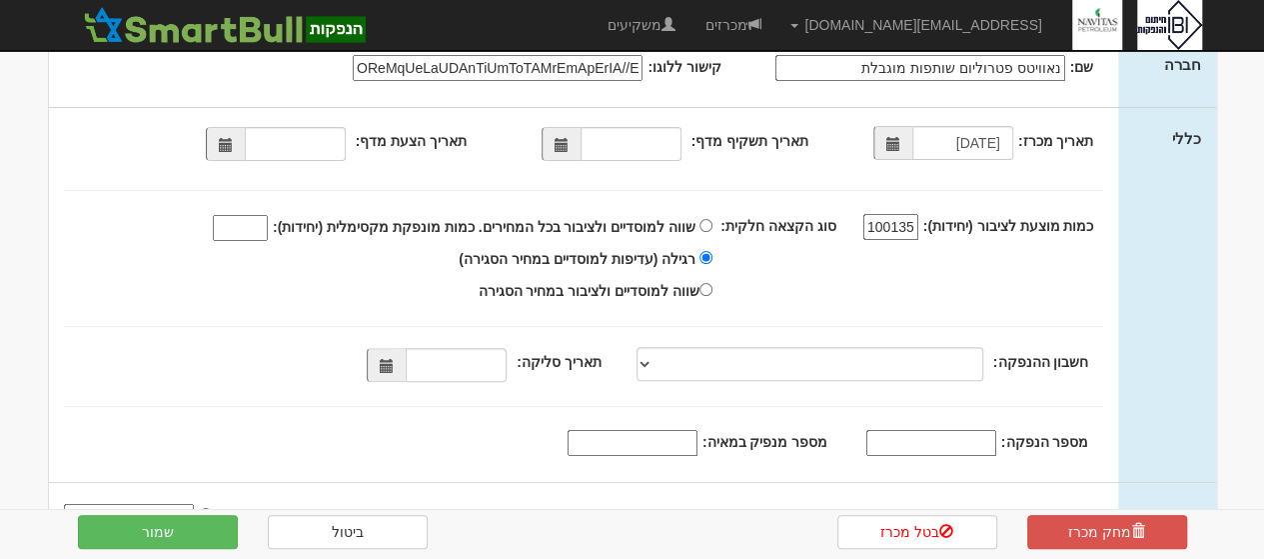
scroll to position [240, 0]
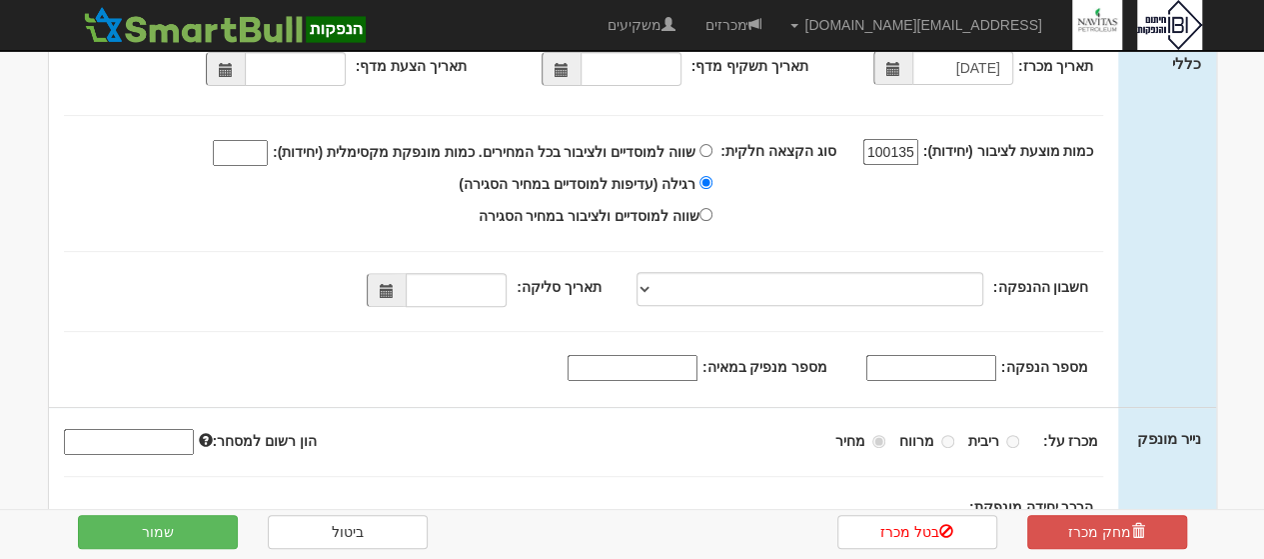
click at [379, 291] on span at bounding box center [386, 290] width 39 height 34
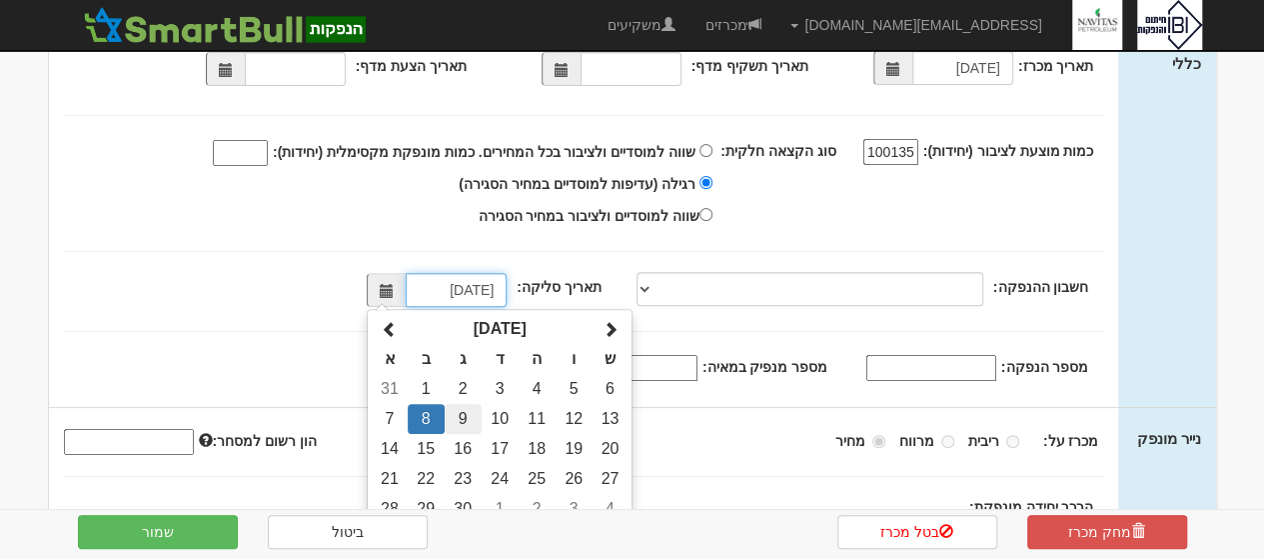
click at [472, 425] on td "9" at bounding box center [463, 419] width 37 height 30
type input "09/09/2025"
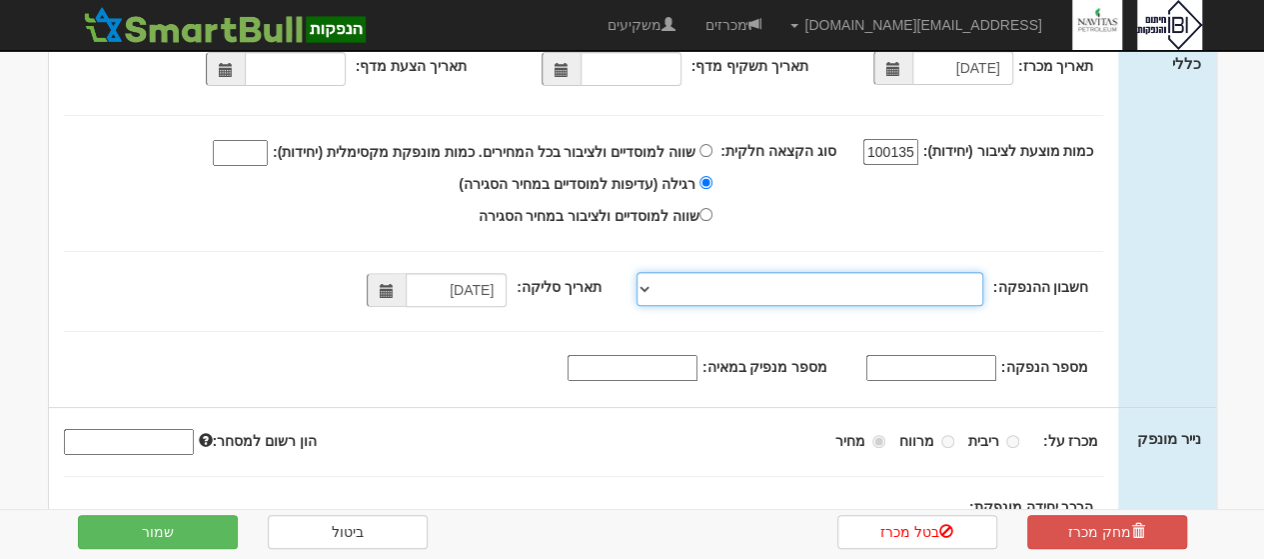
click at [649, 283] on select "פועלים, 600, 630750, IL83-0126-0000-0000-0630-750 פועלים, 600, 630572, IL39-012…" at bounding box center [810, 289] width 347 height 34
select select "פועלים, 600, 373642, IL970126000000000373642"
click at [641, 272] on select "פועלים, 600, 630750, IL83-0126-0000-0000-0630-750 פועלים, 600, 630572, IL39-012…" at bounding box center [810, 289] width 347 height 34
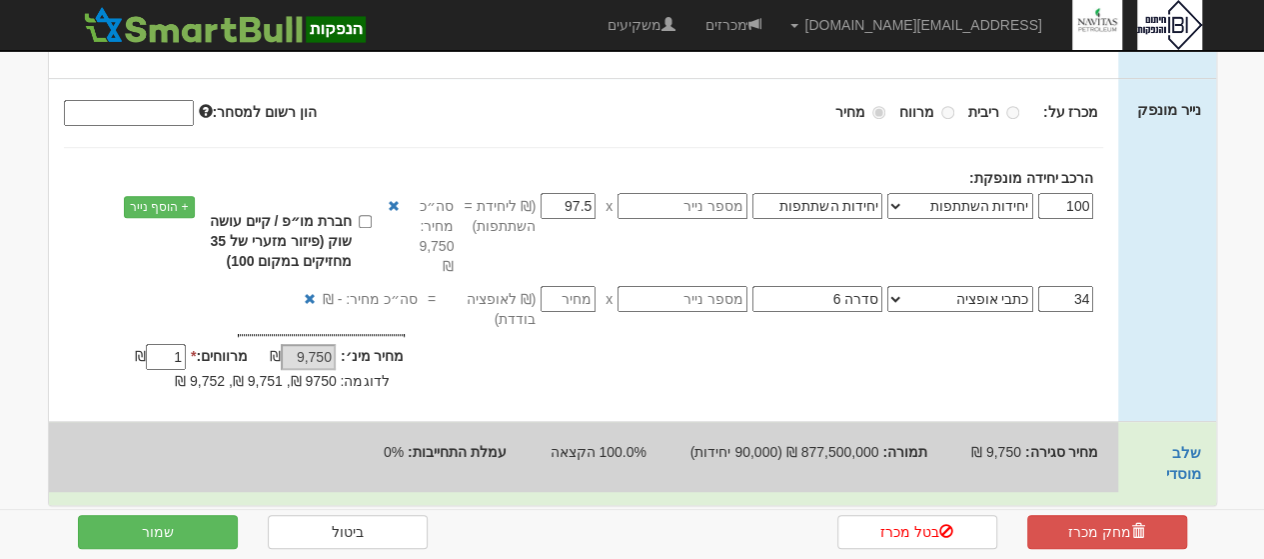
scroll to position [573, 0]
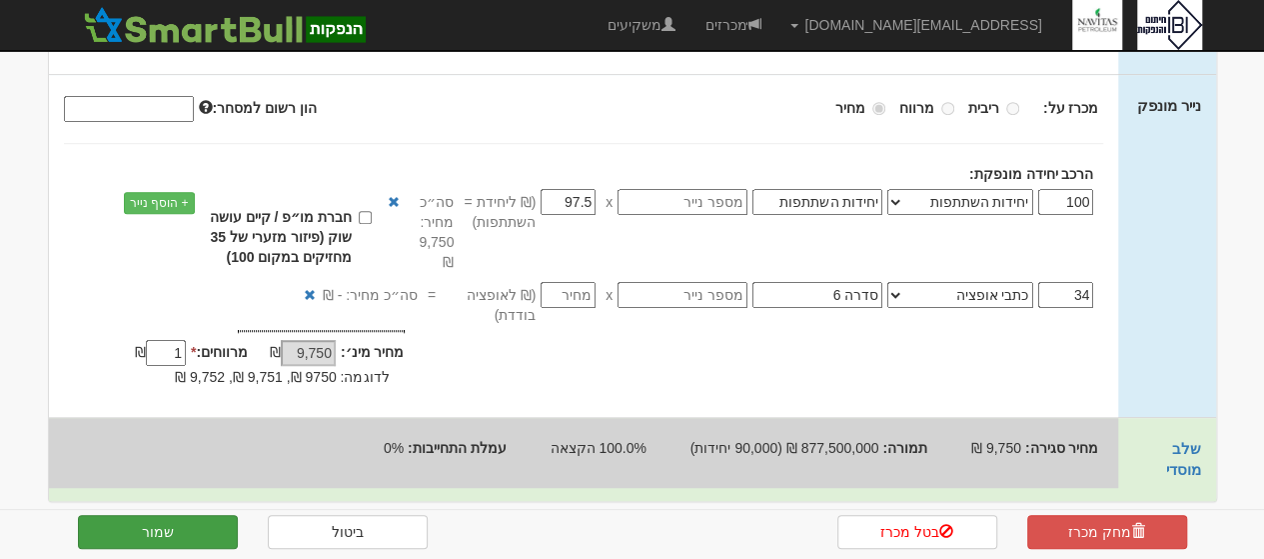
click at [160, 529] on button "שמור" at bounding box center [158, 532] width 160 height 34
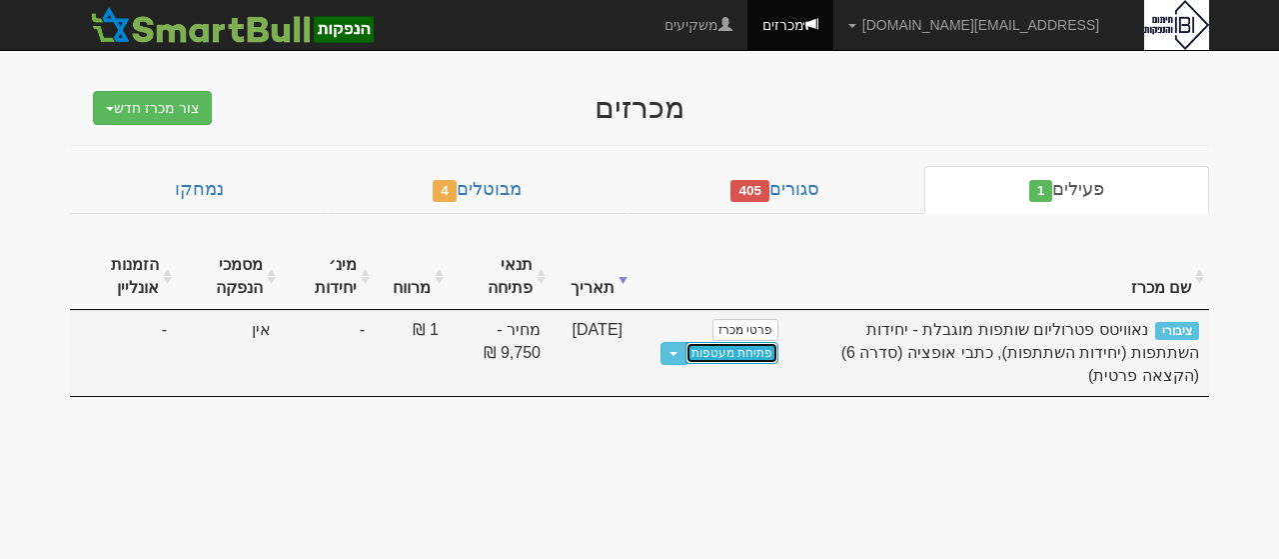
click at [735, 355] on link "פתיחת מעטפות" at bounding box center [732, 353] width 93 height 22
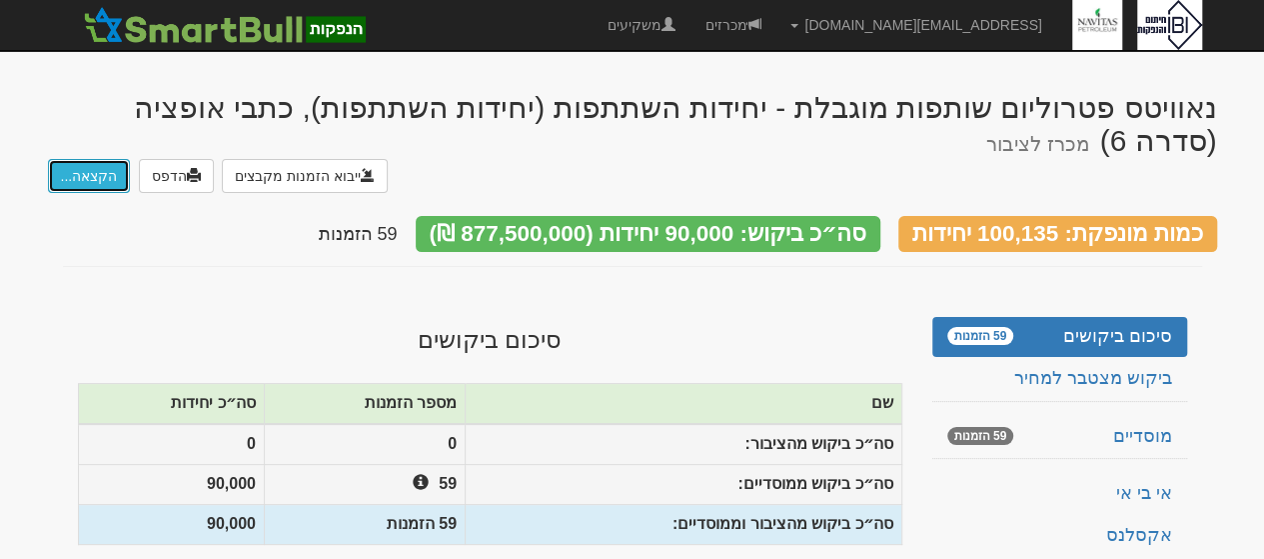
click at [83, 159] on button "הקצאה..." at bounding box center [89, 176] width 83 height 34
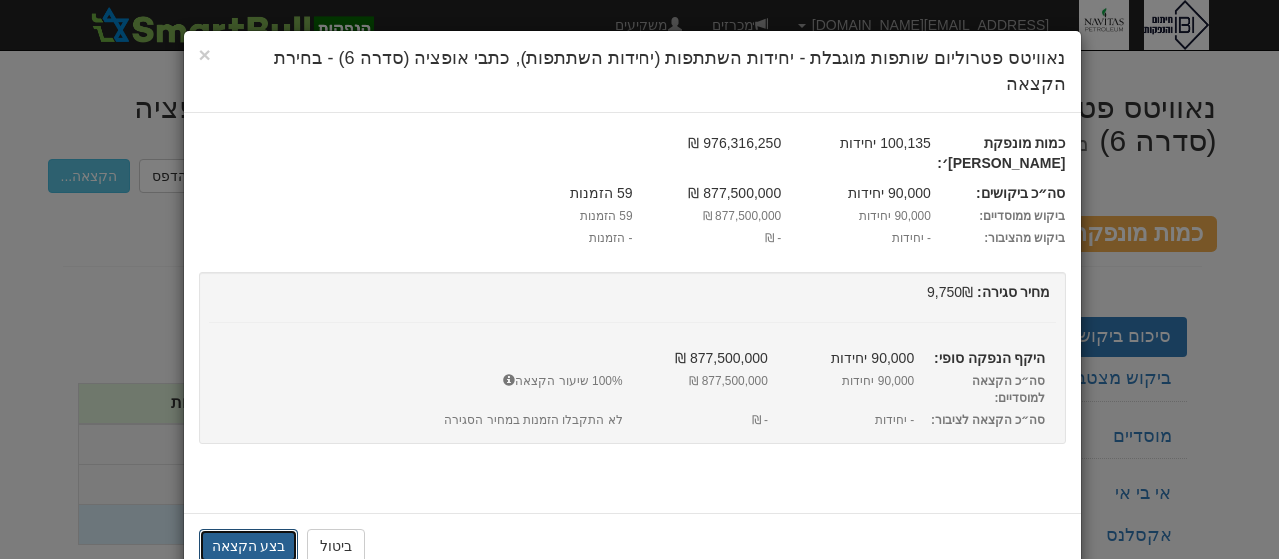
click at [249, 529] on button "בצע הקצאה" at bounding box center [249, 546] width 100 height 34
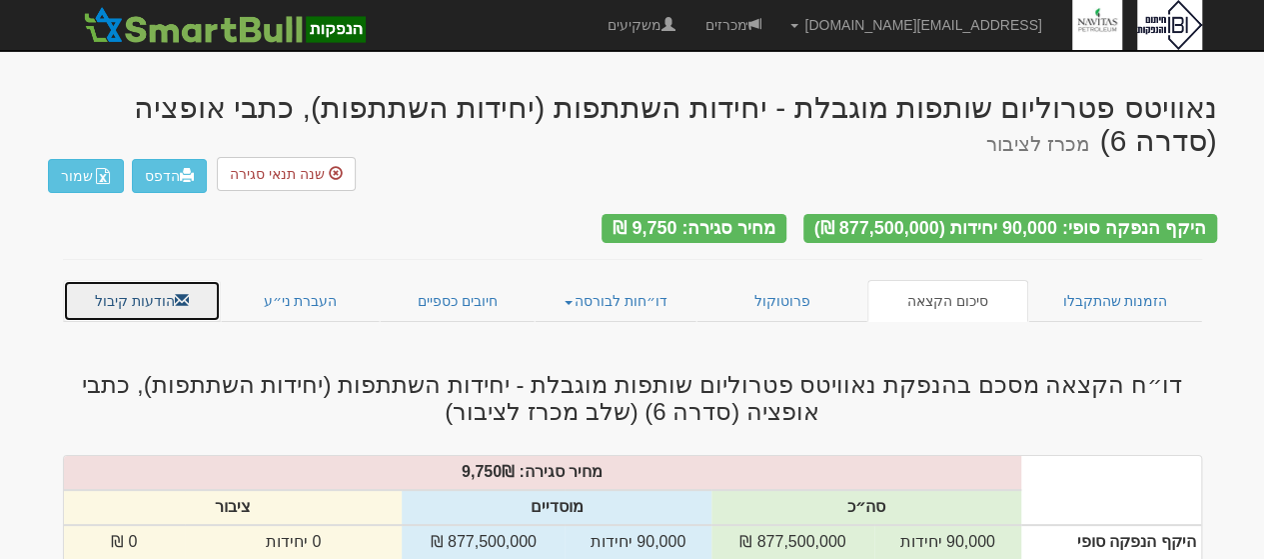
click at [140, 280] on link "הודעות קיבול" at bounding box center [142, 301] width 159 height 42
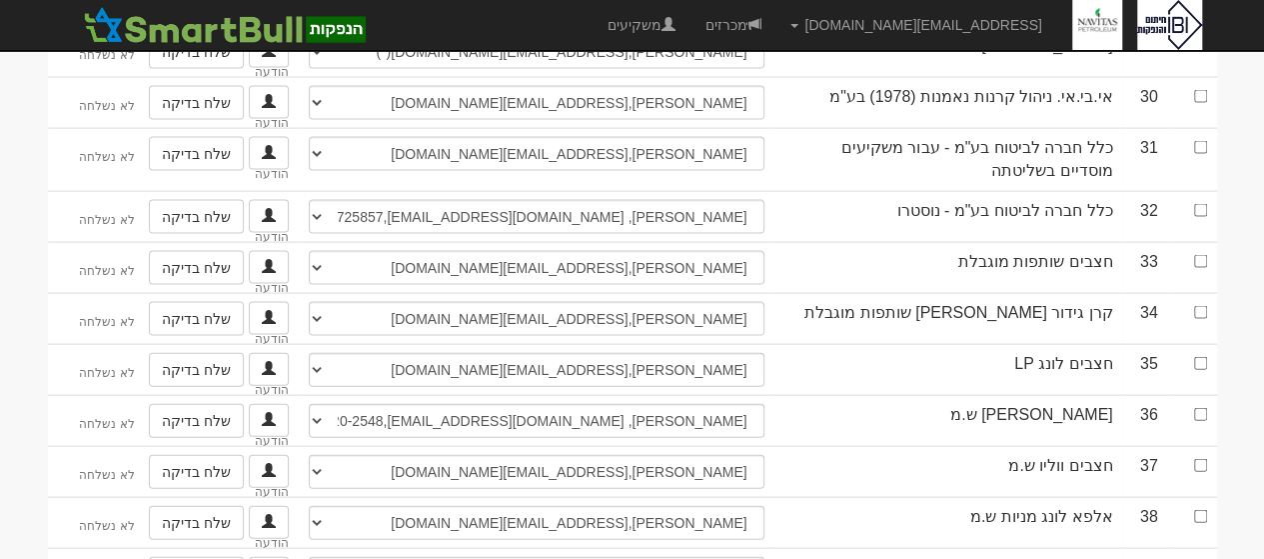
scroll to position [2069, 0]
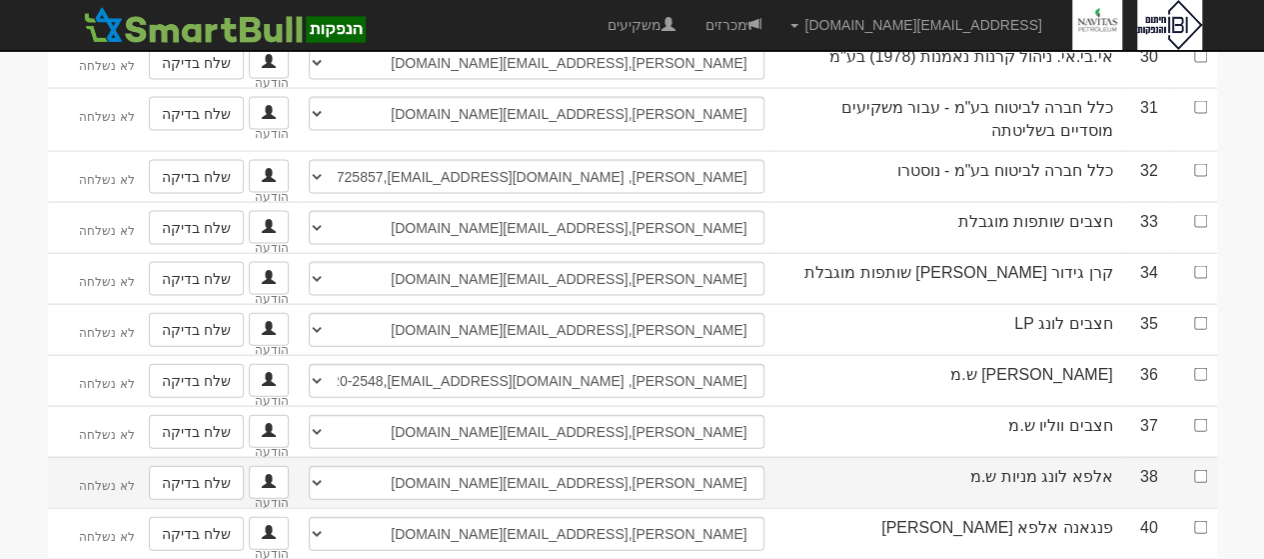
click at [1196, 457] on td at bounding box center [1192, 482] width 49 height 51
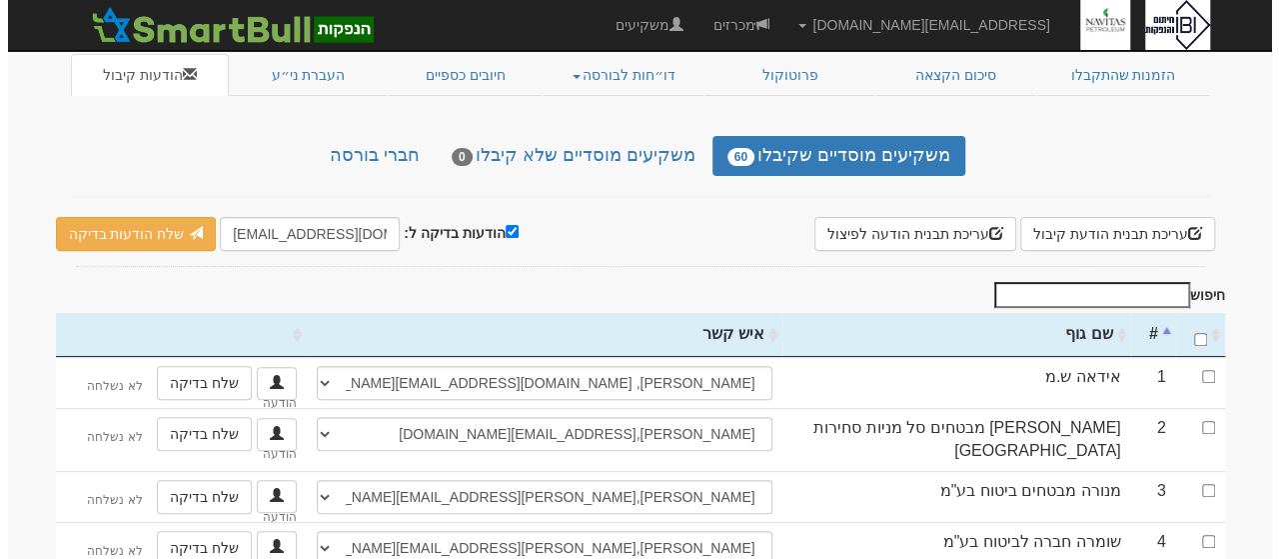
scroll to position [228, 0]
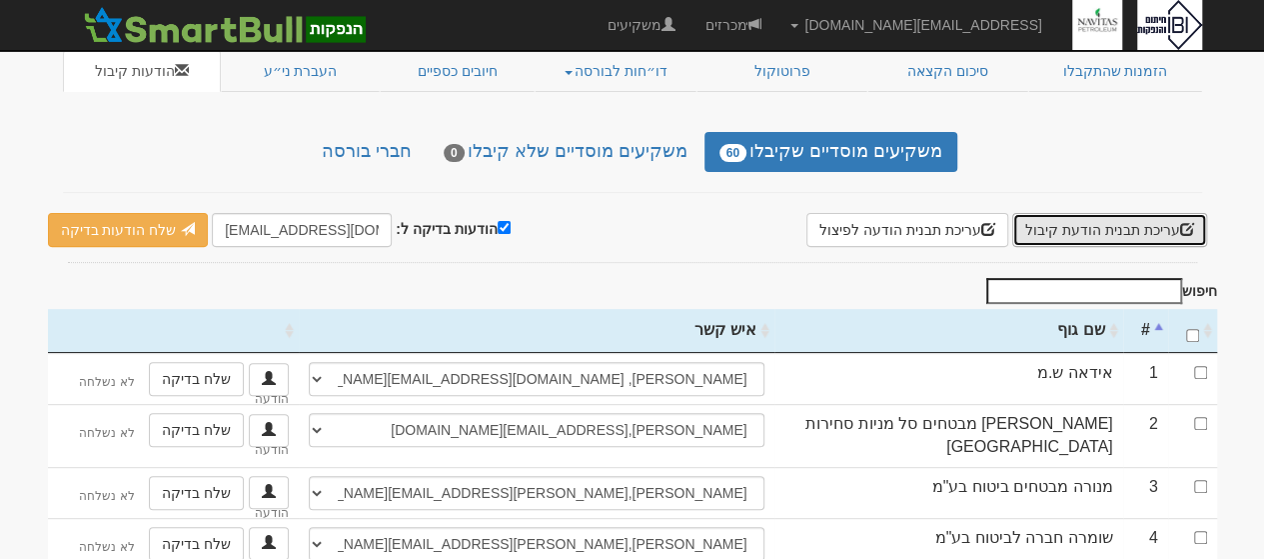
click at [1126, 213] on button "עריכת תבנית הודעת קיבול" at bounding box center [1109, 230] width 195 height 34
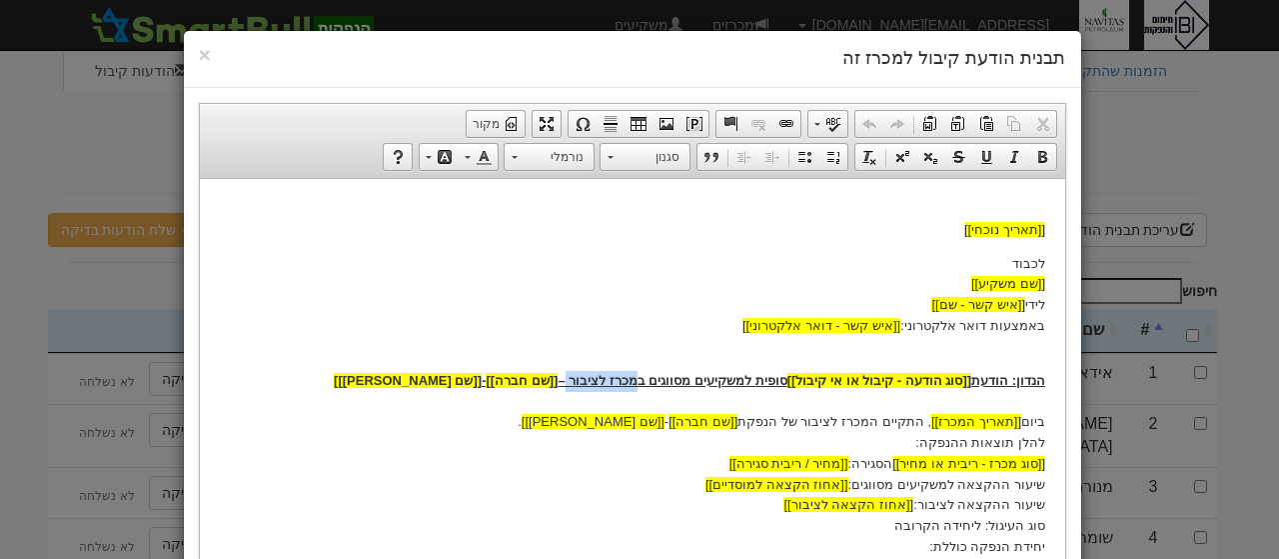
drag, startPoint x: 656, startPoint y: 375, endPoint x: 587, endPoint y: 376, distance: 69.0
click at [587, 376] on u "הנדון: הודעת [[סוג הודעה - קיבול או אי קיבול]] סופית למשקיעים מסווגים במכרז לצי…" at bounding box center [688, 379] width 711 height 15
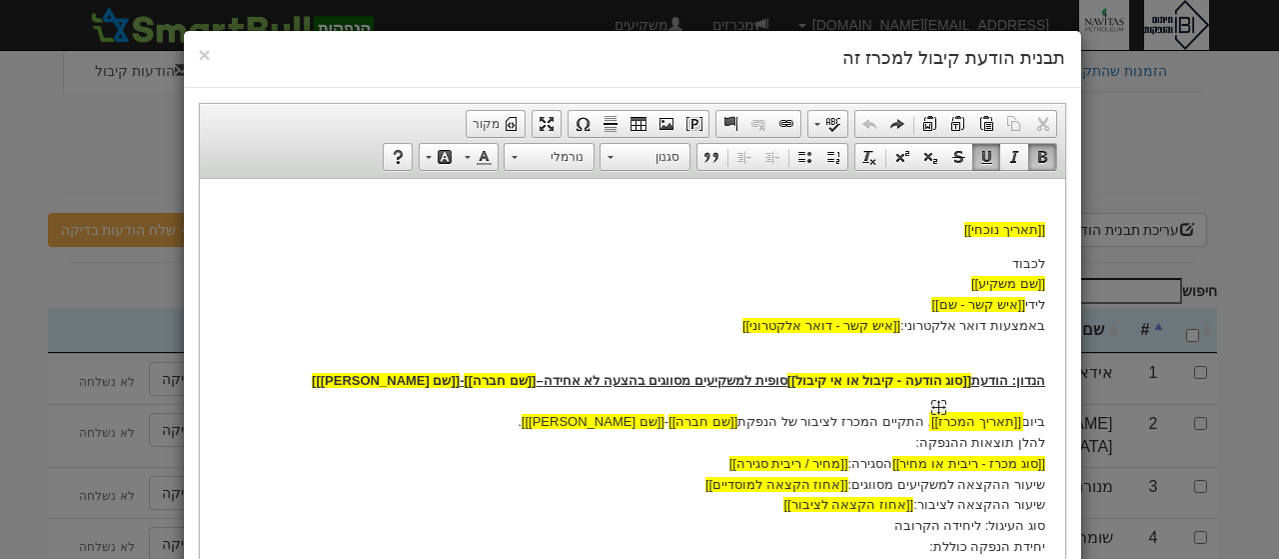
click at [945, 404] on img "תאריך המכרז שומר מקום widget" at bounding box center [937, 406] width 15 height 15
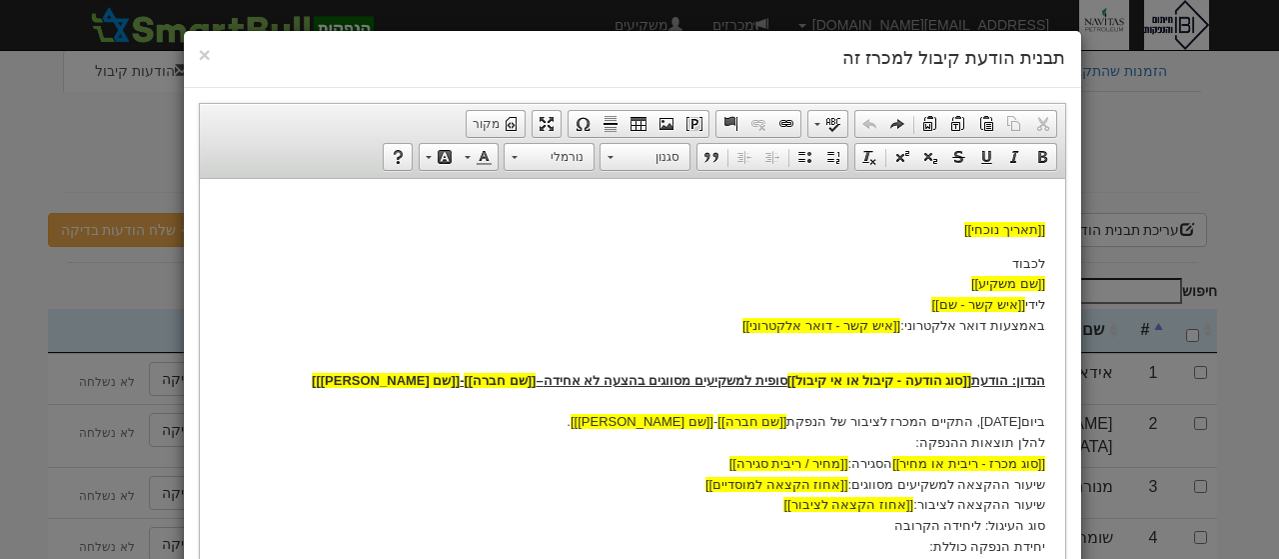
click at [877, 418] on p "הנדון: הודעת [[סוג הודעה - קיבול או אי קיבול]] סופית למשקיעים מסווגים בהצעה לא …" at bounding box center [631, 463] width 825 height 229
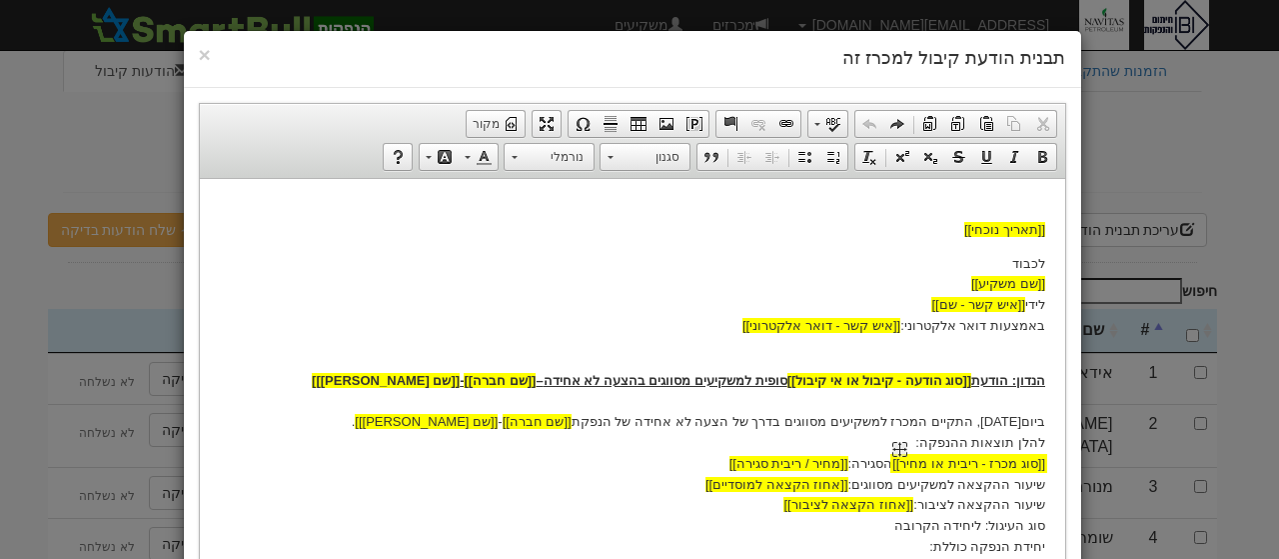
click at [906, 446] on img "סוג מכרז - ריבית או מחיר שומר מקום widget" at bounding box center [898, 448] width 15 height 15
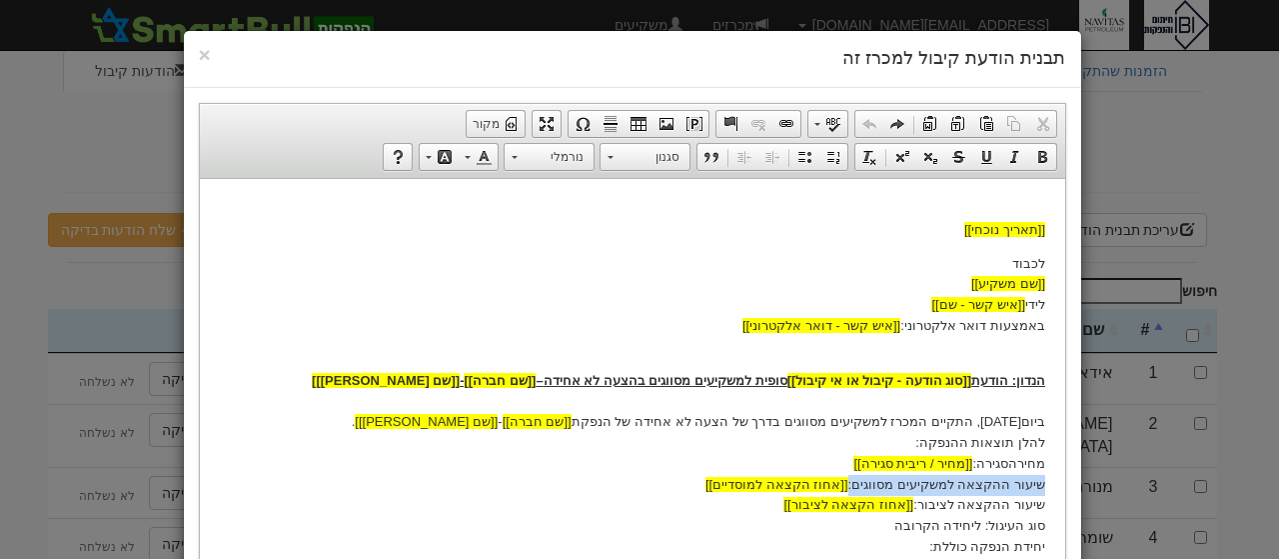
drag, startPoint x: 1046, startPoint y: 480, endPoint x: 729, endPoint y: 482, distance: 316.8
click at [729, 482] on html "[[תאריך נוכחי]] לכבוד [[שם משקיע]] לידי [[איש קשר - שם]] באמצעות דואר אלקטרוני:…" at bounding box center [631, 547] width 865 height 738
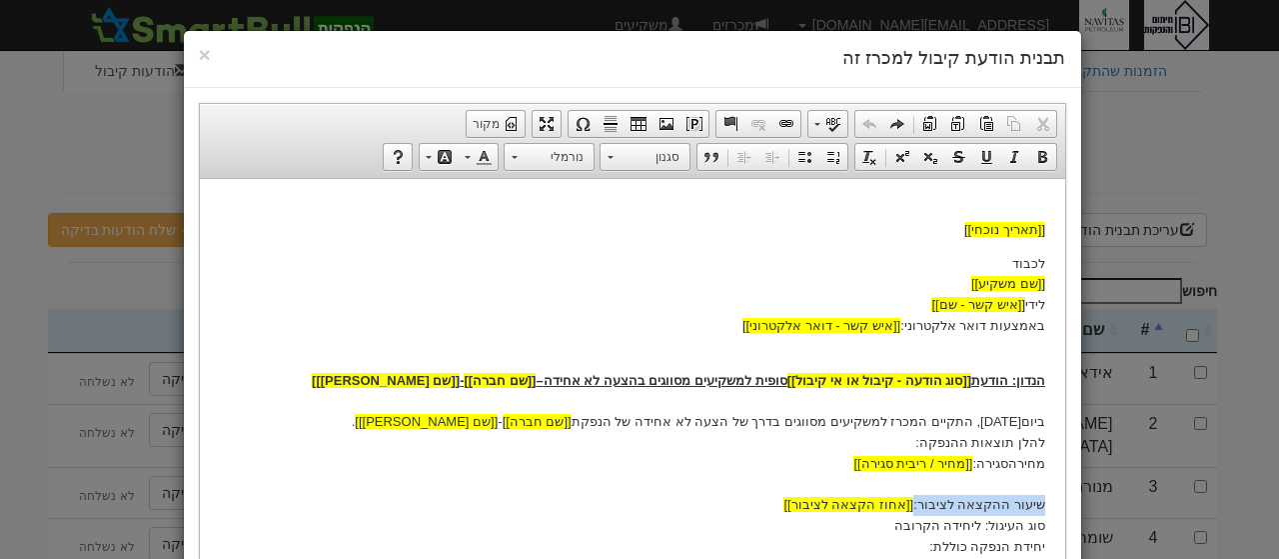
drag, startPoint x: 1042, startPoint y: 500, endPoint x: 786, endPoint y: 503, distance: 255.8
click at [786, 503] on html "[[תאריך נוכחי]] לכבוד [[שם משקיע]] לידי [[איש קשר - שם]] באמצעות דואר אלקטרוני:…" at bounding box center [631, 547] width 865 height 738
drag, startPoint x: 900, startPoint y: 501, endPoint x: 1055, endPoint y: 492, distance: 155.1
click at [1055, 492] on html "[[תאריך נוכחי]] לכבוד [[שם משקיע]] לידי [[איש קשר - שם]] באמצעות דואר אלקטרוני:…" at bounding box center [631, 537] width 865 height 718
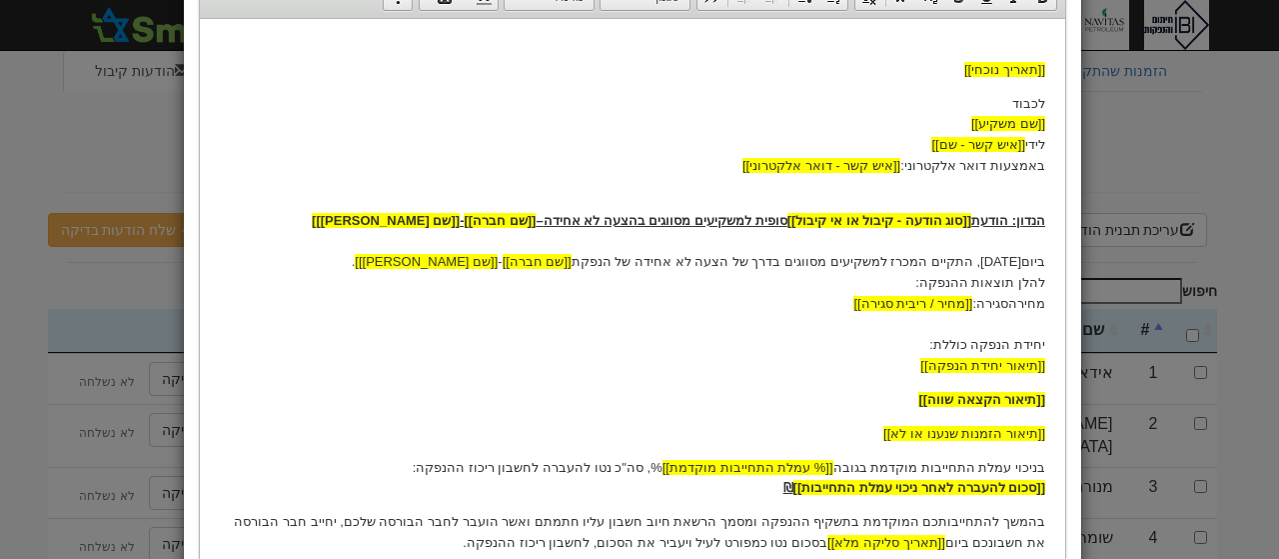
scroll to position [200, 0]
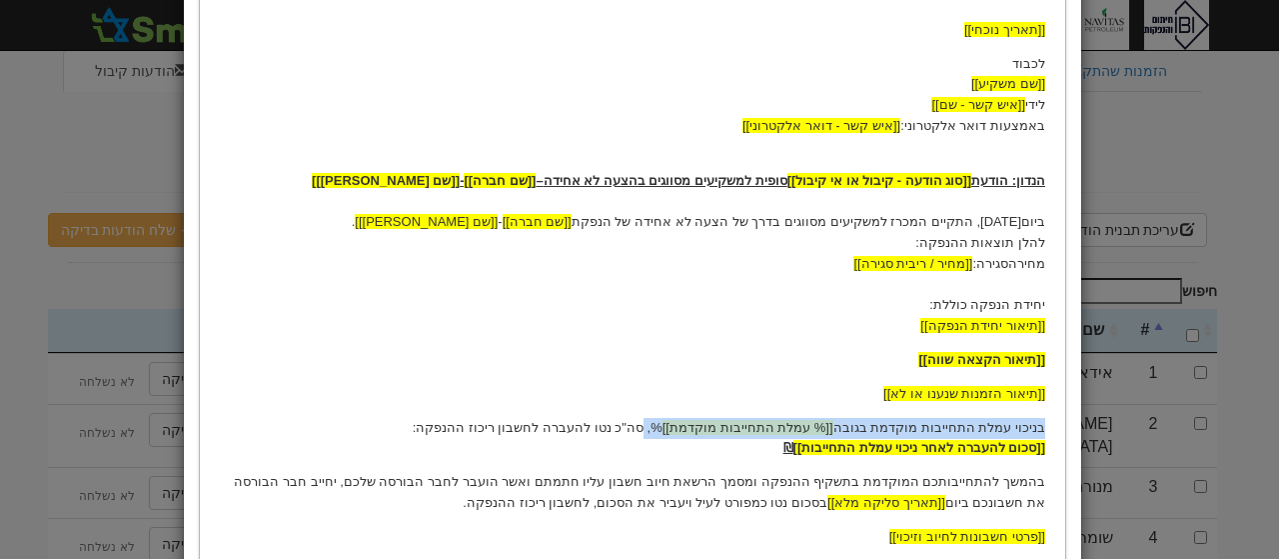
drag, startPoint x: 678, startPoint y: 425, endPoint x: 1284, endPoint y: 400, distance: 607.1
click at [1064, 424] on html "[[תאריך נוכחי]] לכבוד [[שם משקיע]] לידי [[איש קשר - שם]] באמצעות דואר אלקטרוני:…" at bounding box center [631, 327] width 865 height 697
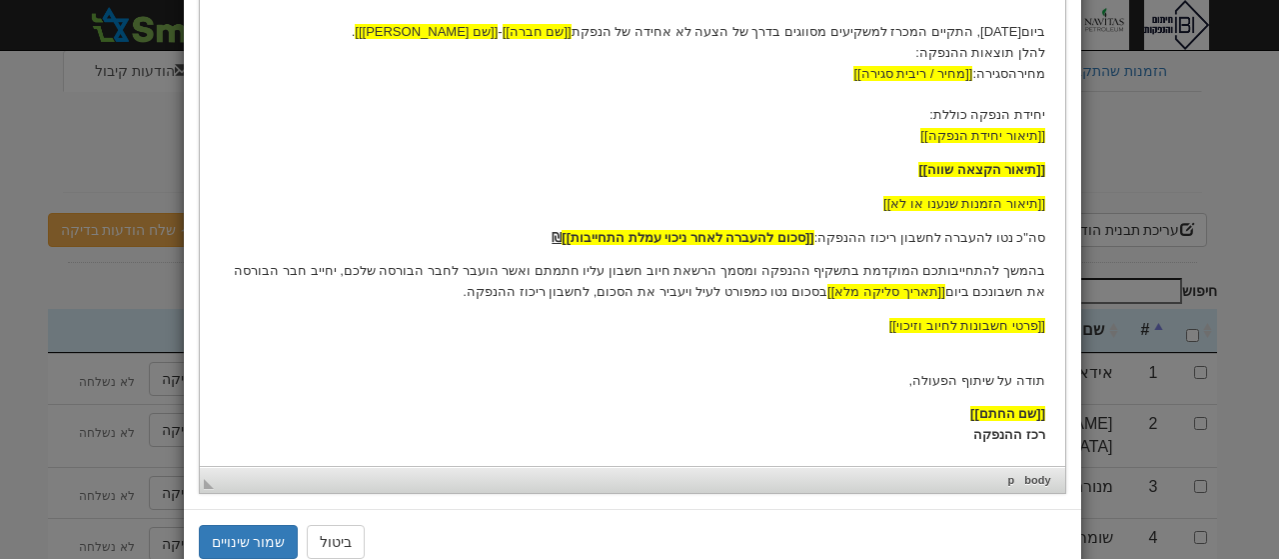
scroll to position [446, 0]
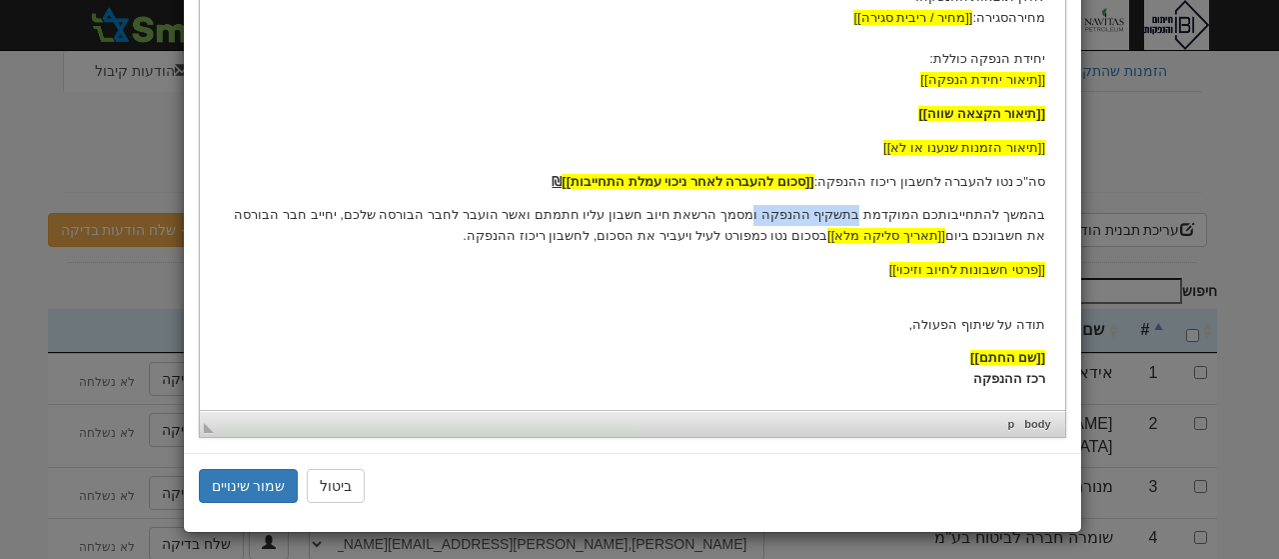
drag, startPoint x: 877, startPoint y: 211, endPoint x: 784, endPoint y: 209, distance: 93.0
click at [784, 209] on p "בהמשך להתחייבותכם המוקדמת בתשקיף ההנפקה ומסמך הרשאת חיוב חשבון עליו חתמתם ואשר …" at bounding box center [631, 226] width 825 height 42
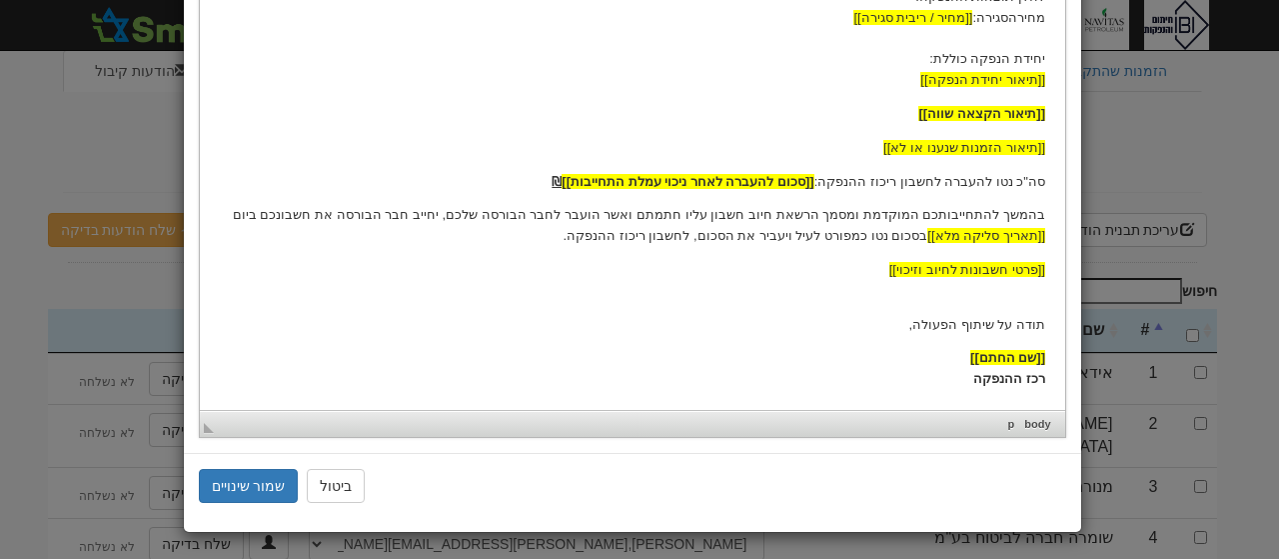
click at [708, 236] on p "בהמשך להתחייבותכם המוקדמת ומסמך הרשאת חיוב חשבון עליו חתמתם ואשר הועבר לחבר הבו…" at bounding box center [631, 226] width 825 height 42
click at [270, 479] on button "שמור שינויים" at bounding box center [249, 486] width 100 height 34
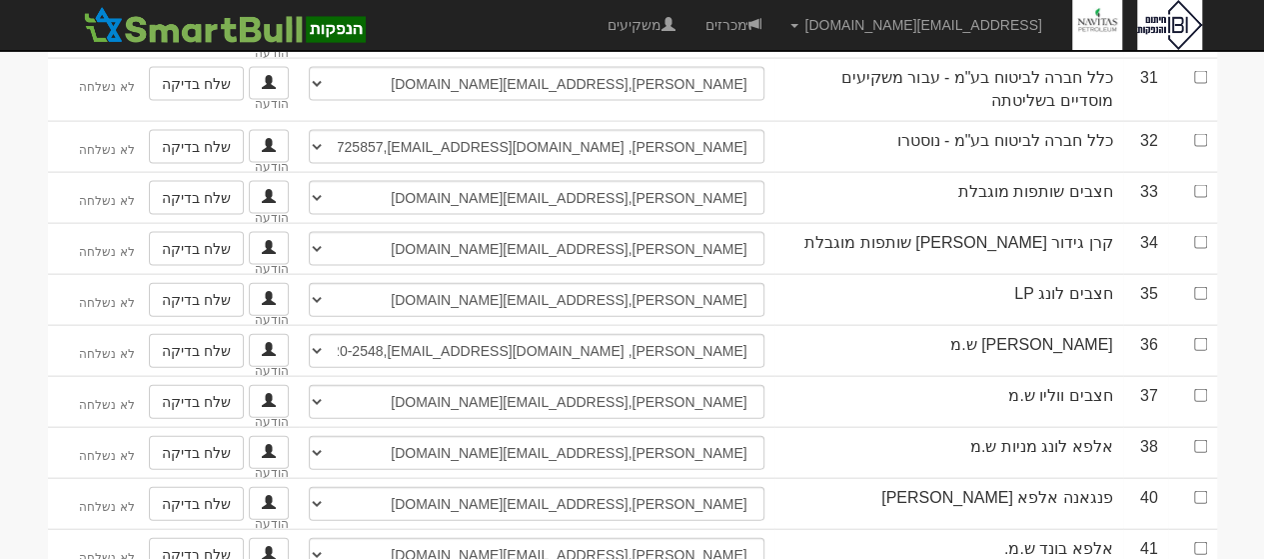
scroll to position [2138, 0]
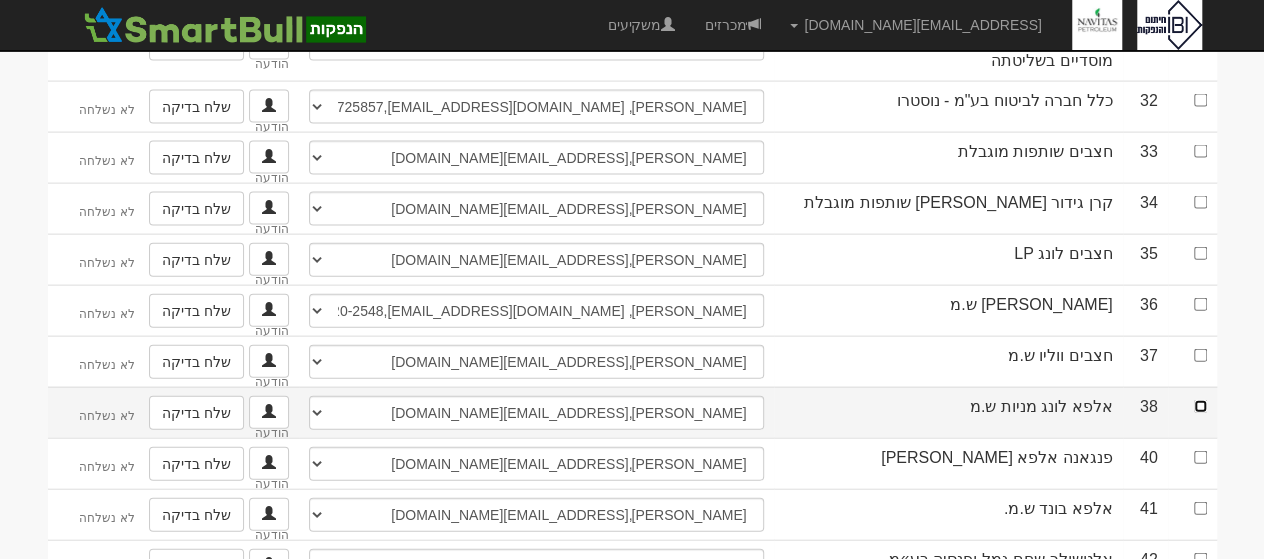
click at [1200, 400] on input "checkbox" at bounding box center [1200, 406] width 13 height 13
checkbox input "true"
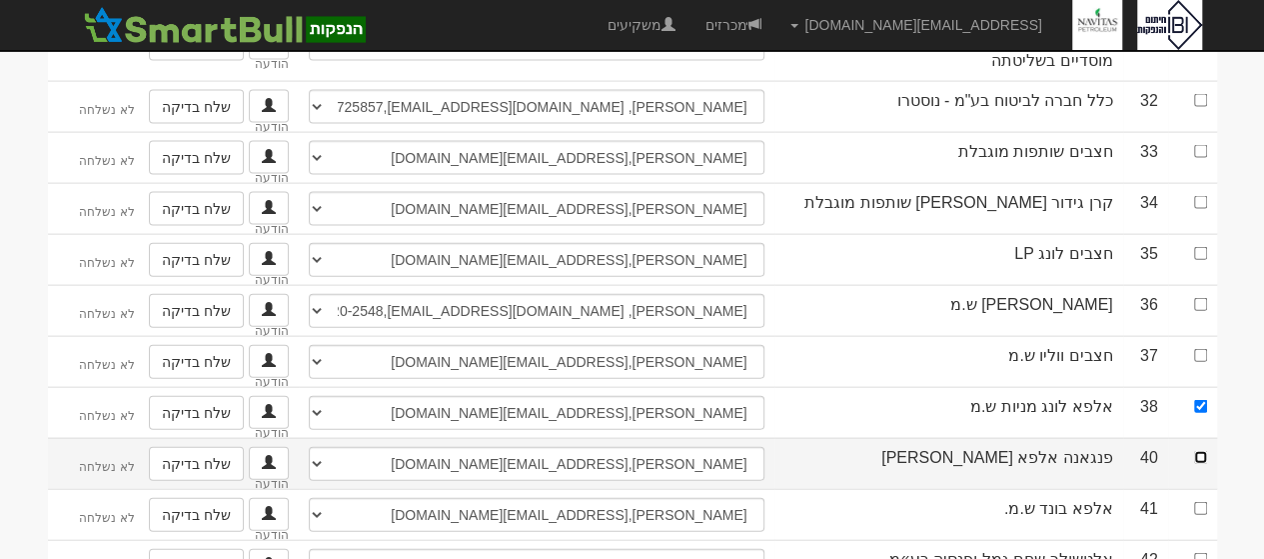
click at [1202, 451] on input "checkbox" at bounding box center [1200, 457] width 13 height 13
checkbox input "true"
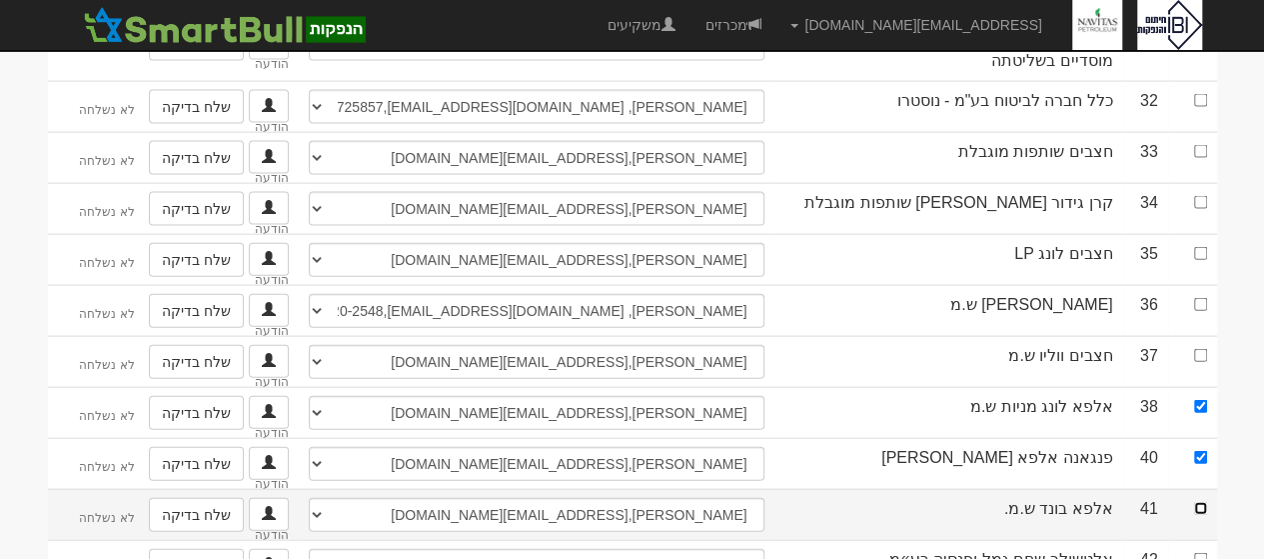
click at [1203, 502] on input "checkbox" at bounding box center [1200, 508] width 13 height 13
checkbox input "true"
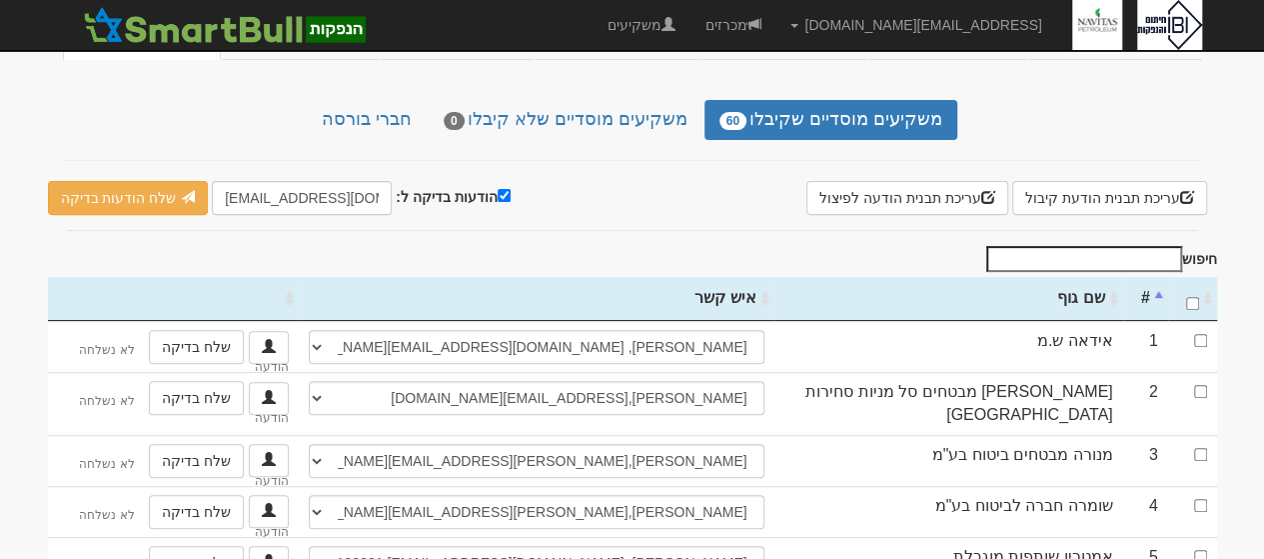
scroll to position [200, 0]
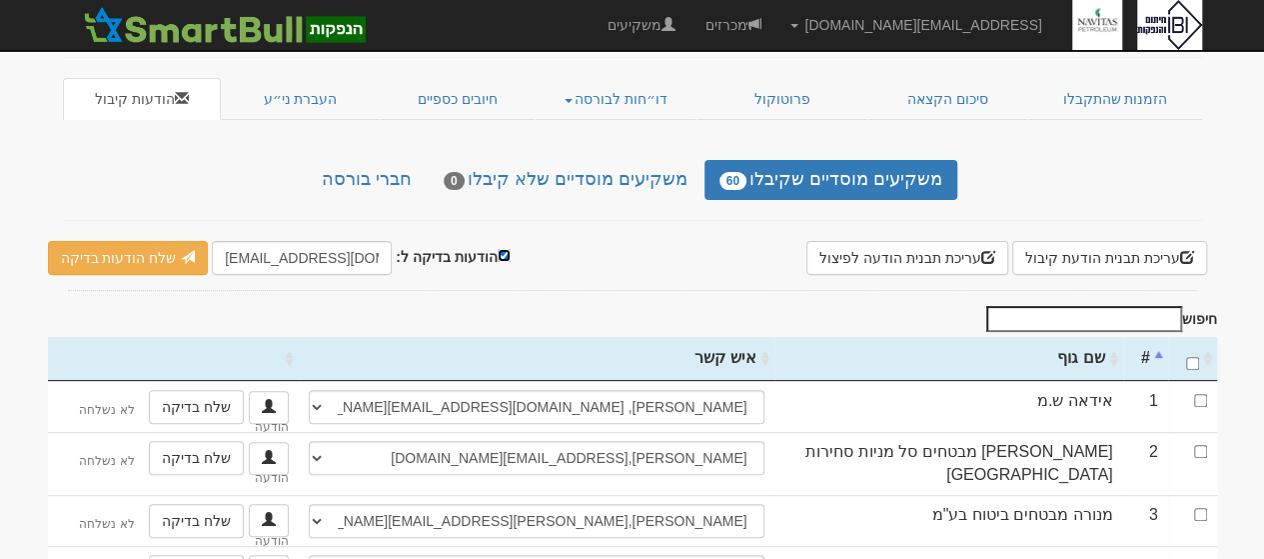
click at [498, 249] on input "הודעות בדיקה ל:" at bounding box center [504, 255] width 13 height 13
checkbox input "false"
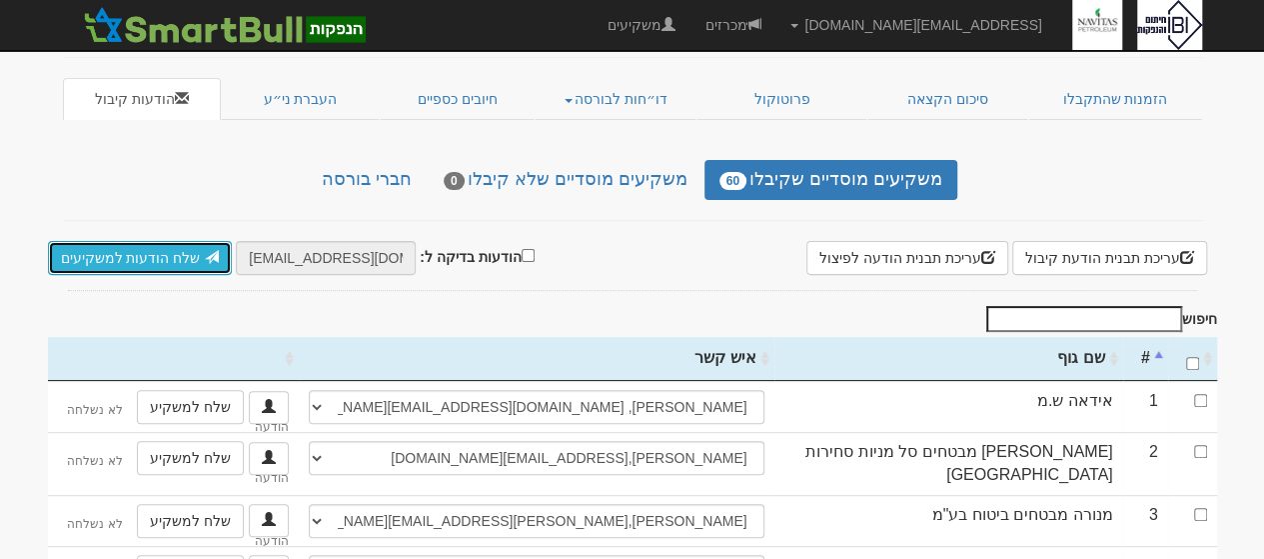
click at [142, 241] on link "שלח הודעות למשקיעים" at bounding box center [140, 258] width 185 height 34
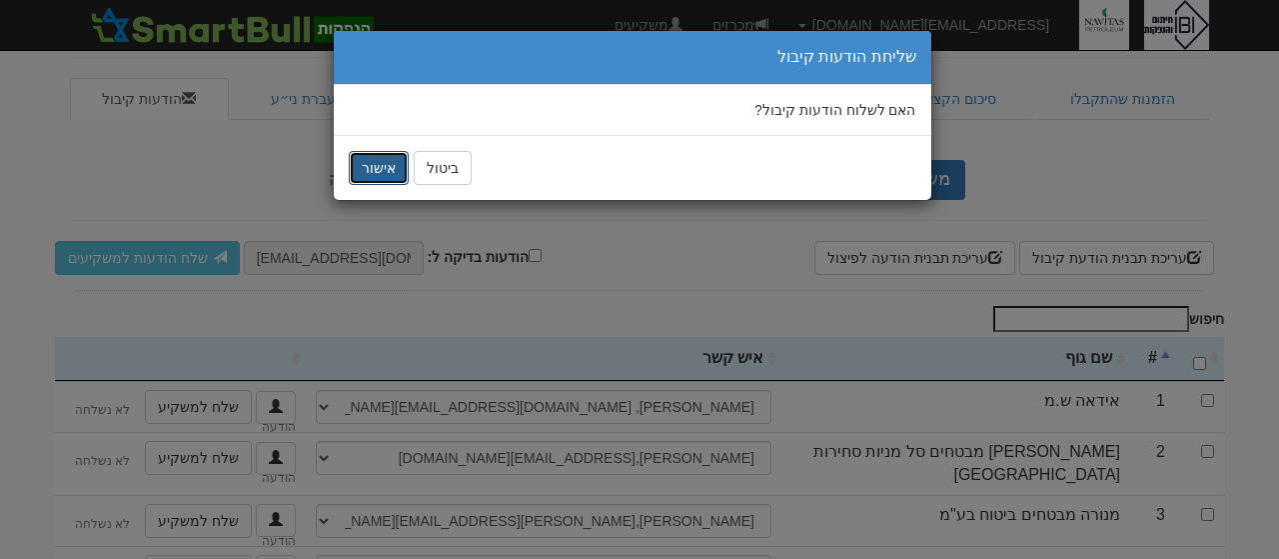
click at [372, 168] on button "אישור" at bounding box center [379, 168] width 60 height 34
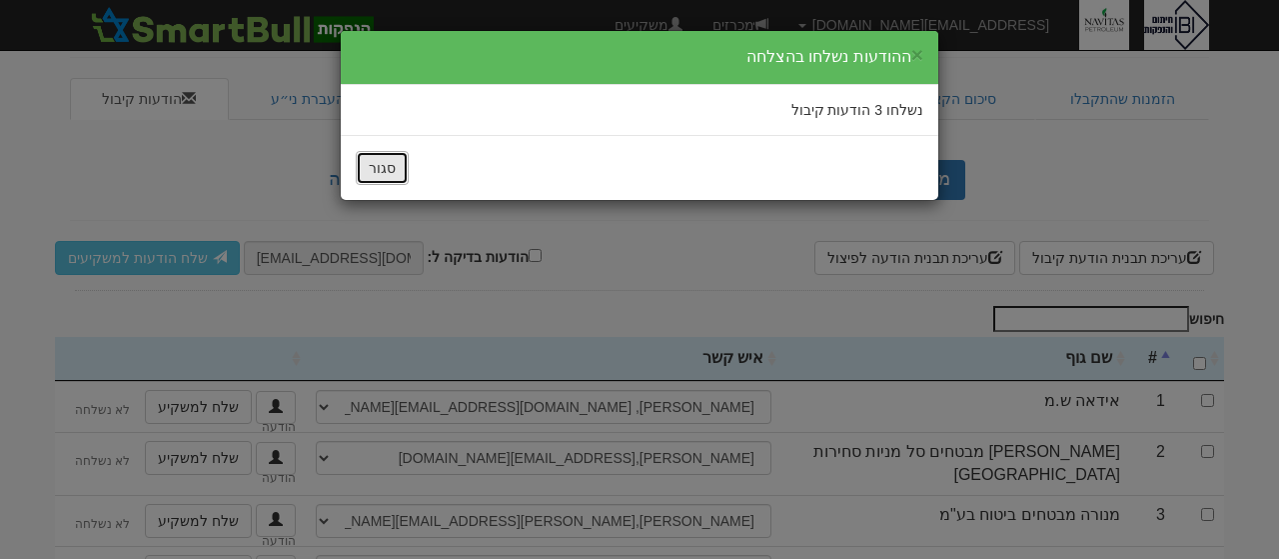
click at [372, 168] on button "סגור" at bounding box center [382, 168] width 53 height 34
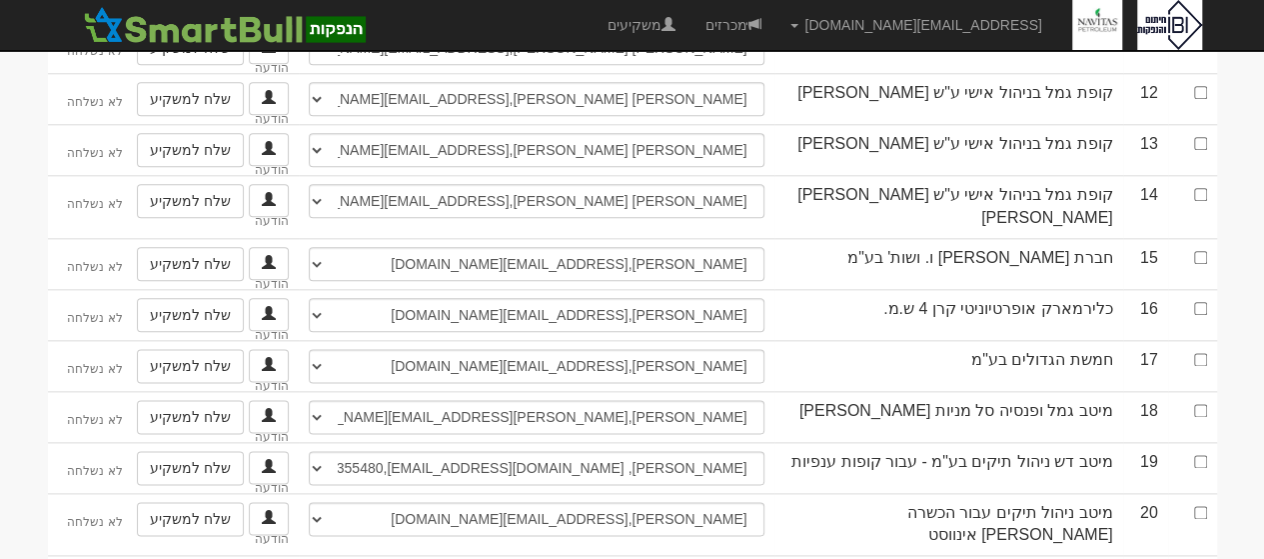
scroll to position [1085, 0]
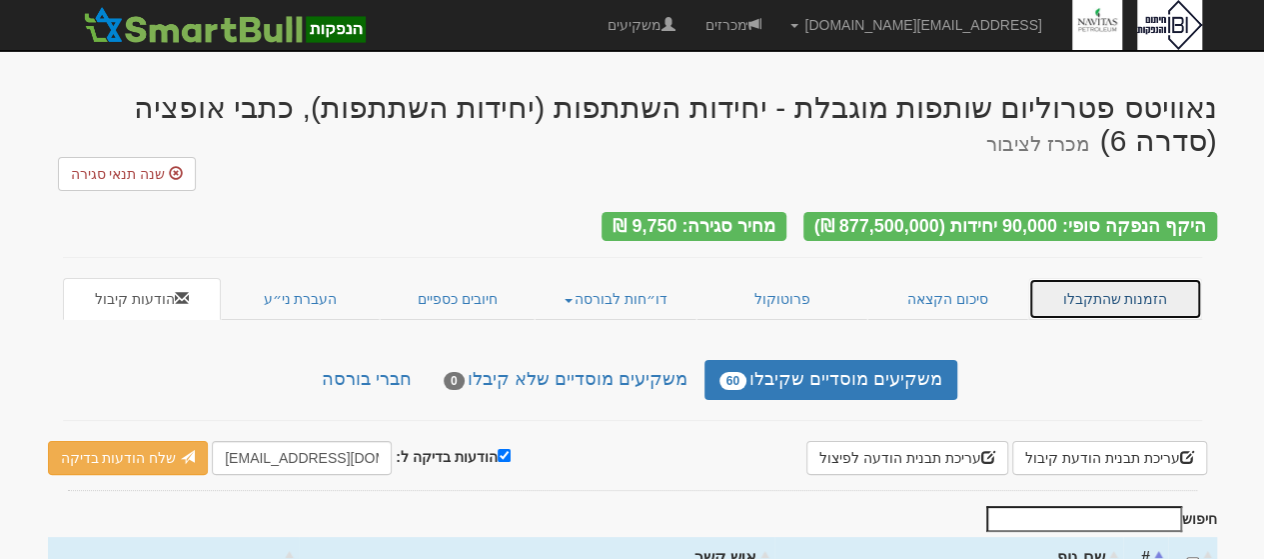
click at [1109, 278] on link "הזמנות שהתקבלו" at bounding box center [1115, 299] width 174 height 42
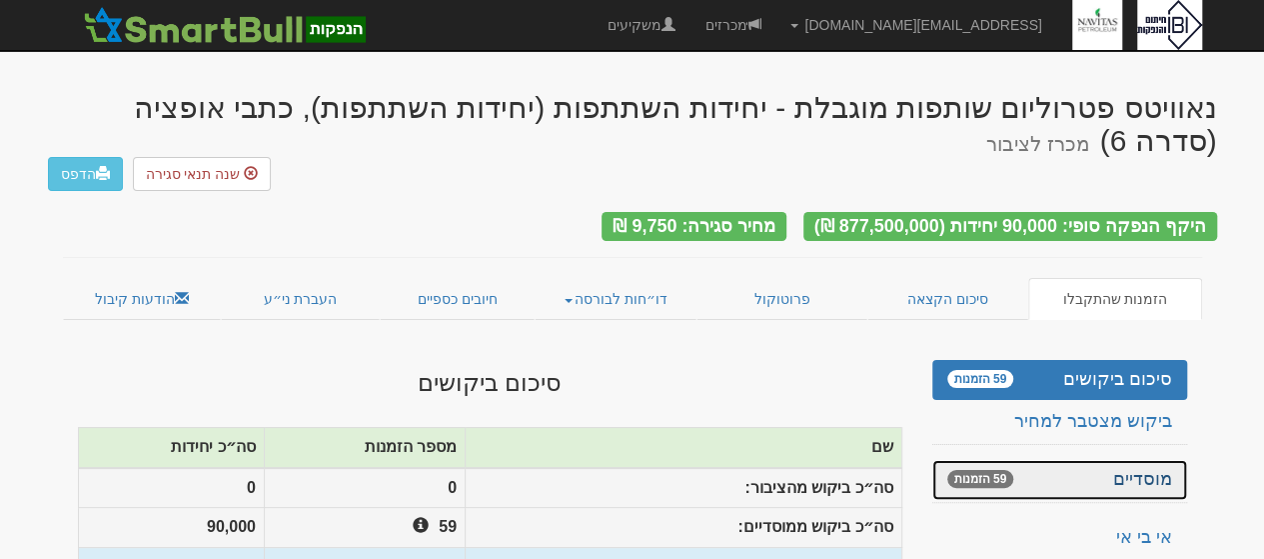
click at [1127, 460] on link "מוסדיים 59 הזמנות" at bounding box center [1059, 480] width 255 height 40
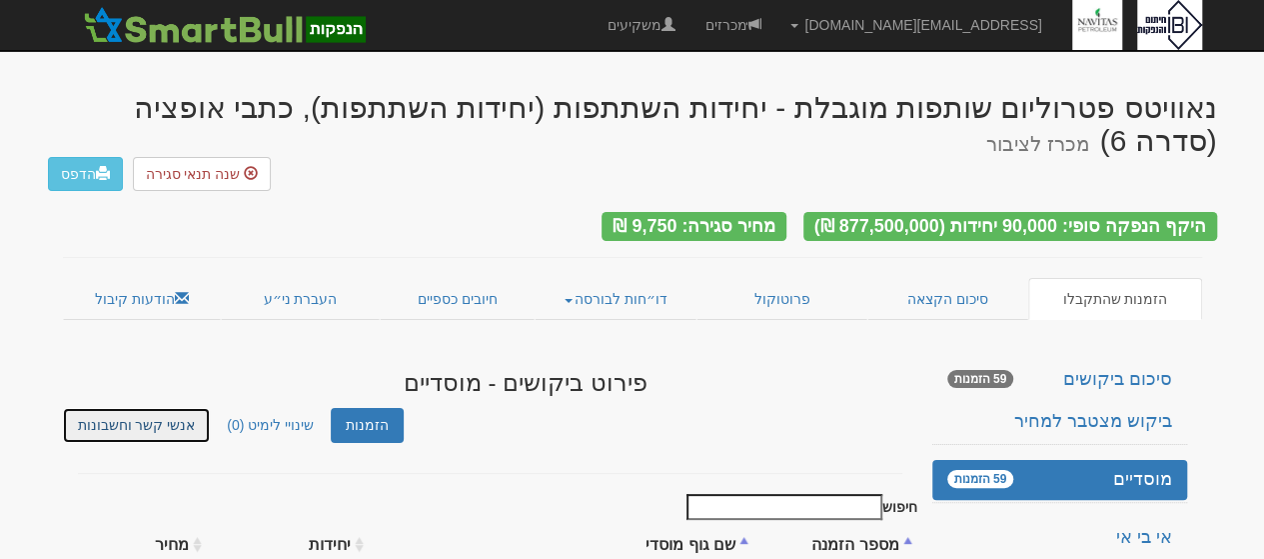
click at [146, 408] on link "אנשי קשר וחשבונות" at bounding box center [137, 425] width 148 height 35
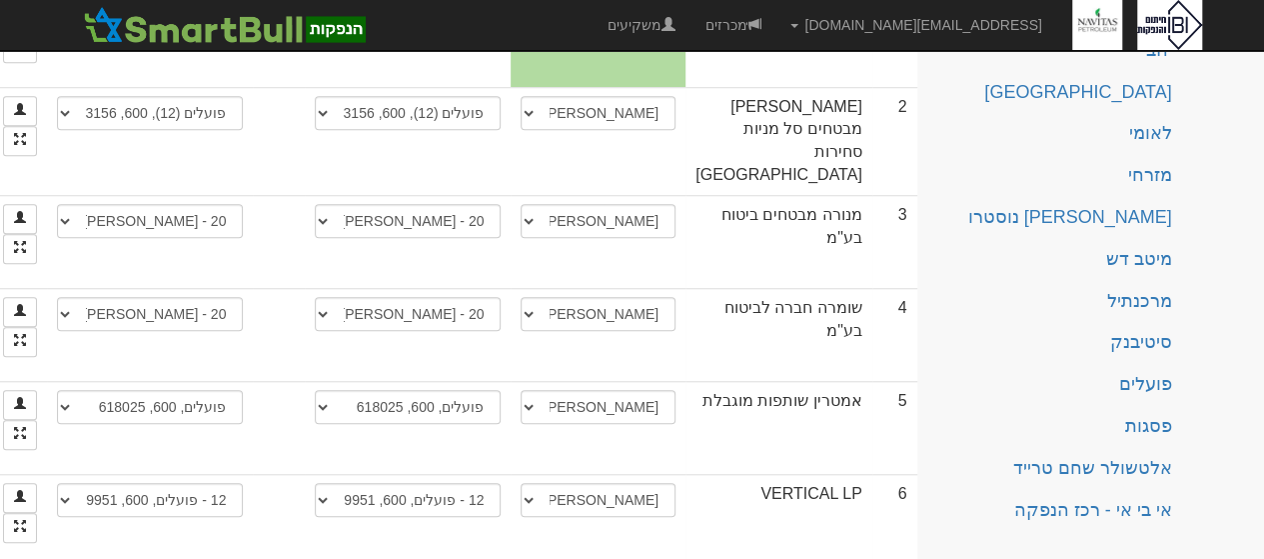
scroll to position [148, 0]
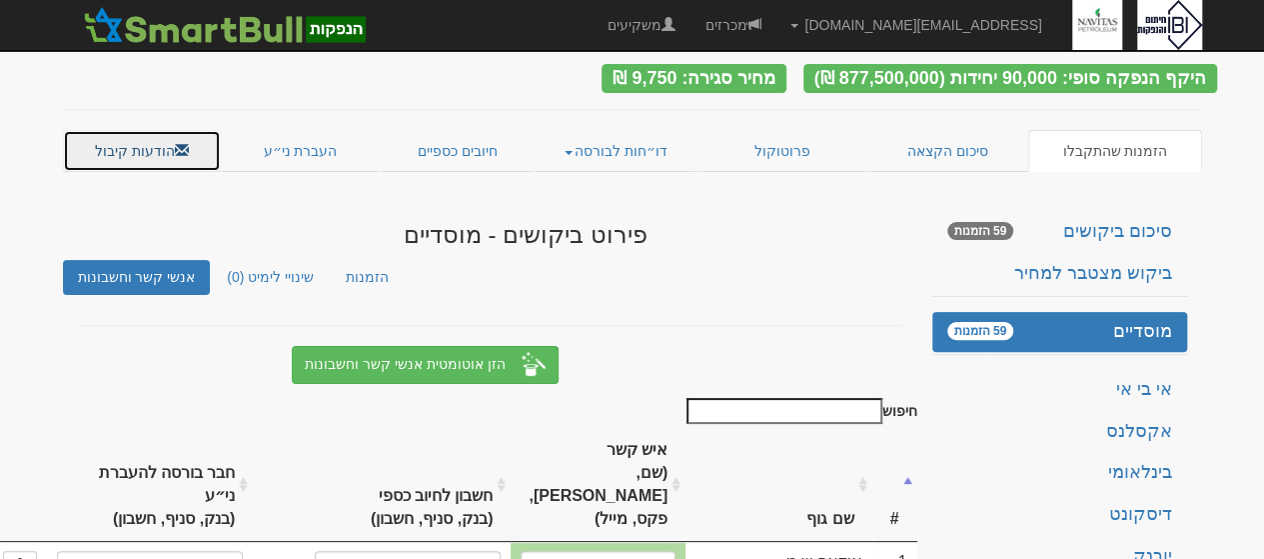
click at [136, 130] on link "הודעות קיבול" at bounding box center [142, 151] width 159 height 42
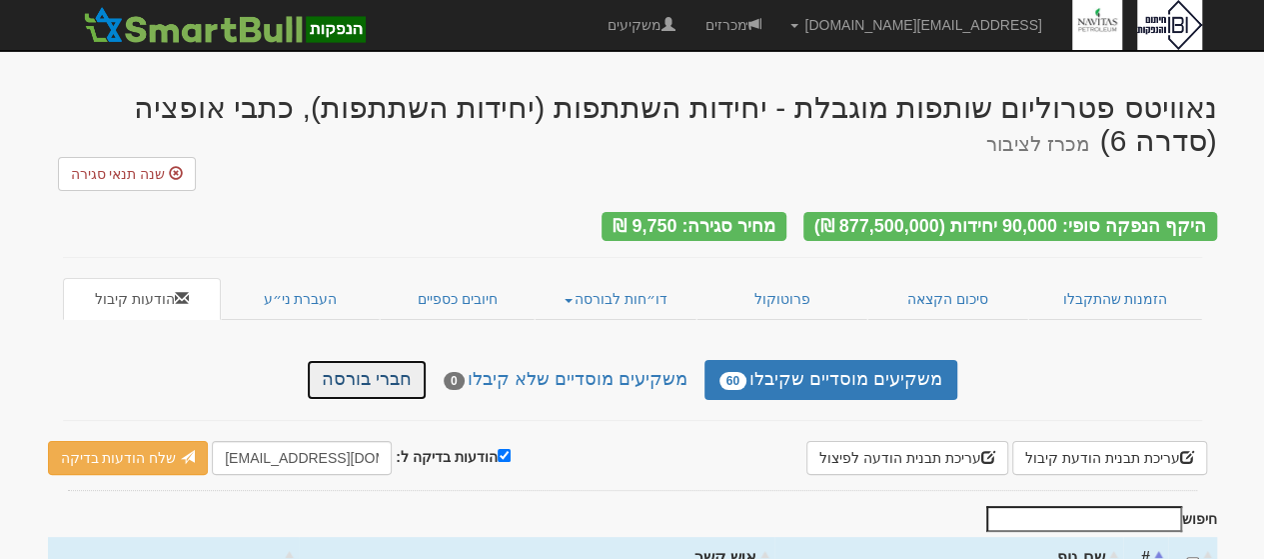
click at [397, 360] on link "חברי בורסה" at bounding box center [367, 380] width 120 height 40
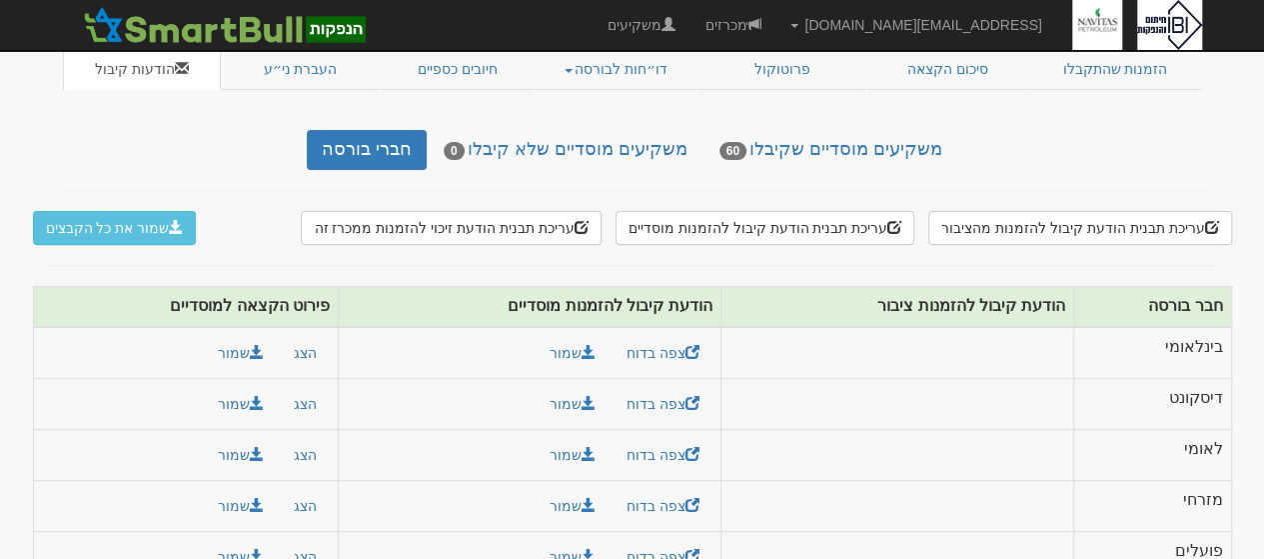
scroll to position [244, 0]
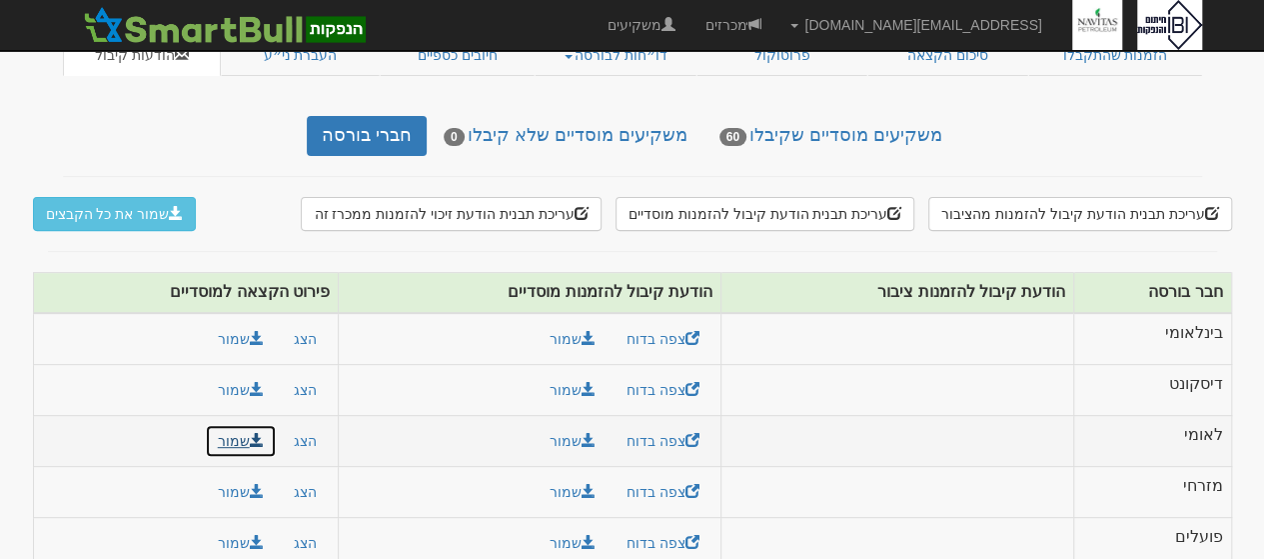
click at [224, 424] on button "שמור" at bounding box center [241, 441] width 72 height 34
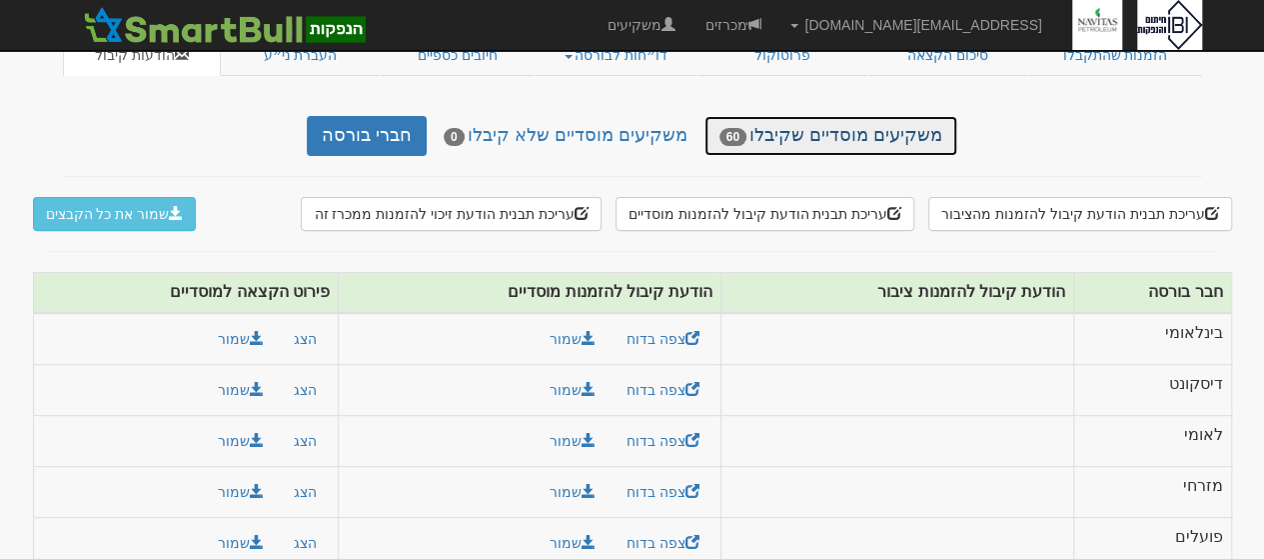
click at [889, 123] on link "משקיעים מוסדיים שקיבלו 60" at bounding box center [830, 136] width 253 height 40
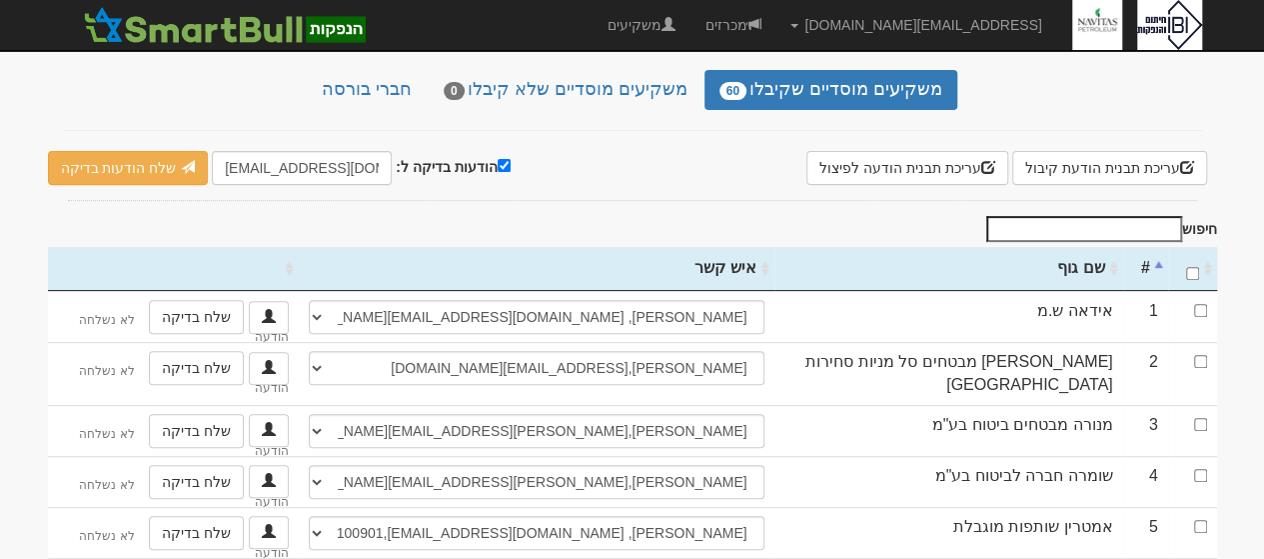
scroll to position [340, 0]
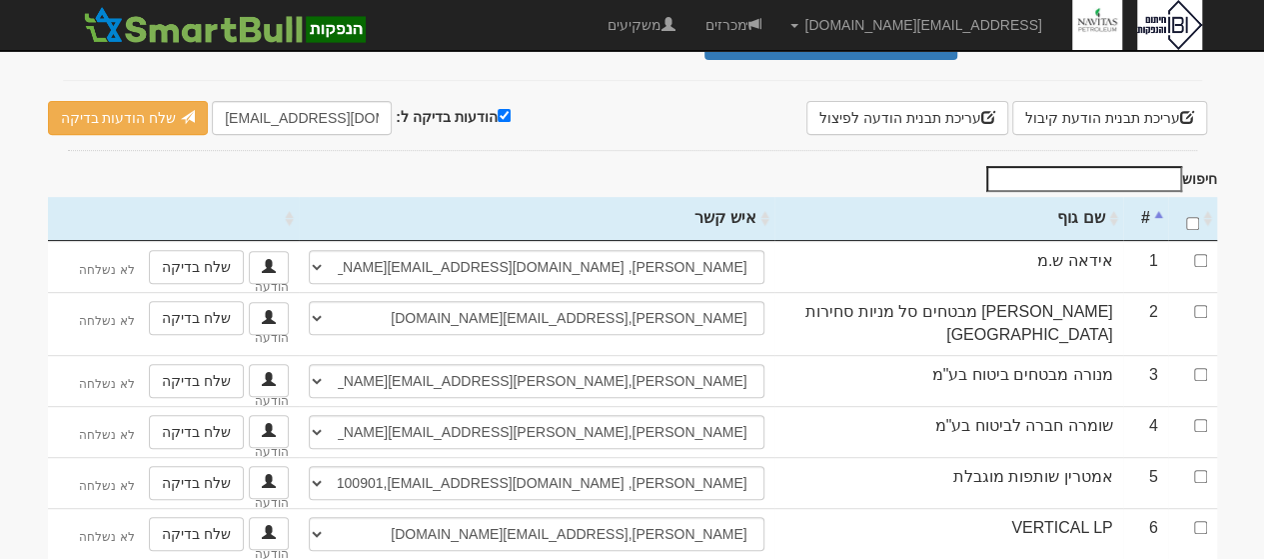
click at [1071, 199] on th "שם גוף" at bounding box center [948, 219] width 349 height 44
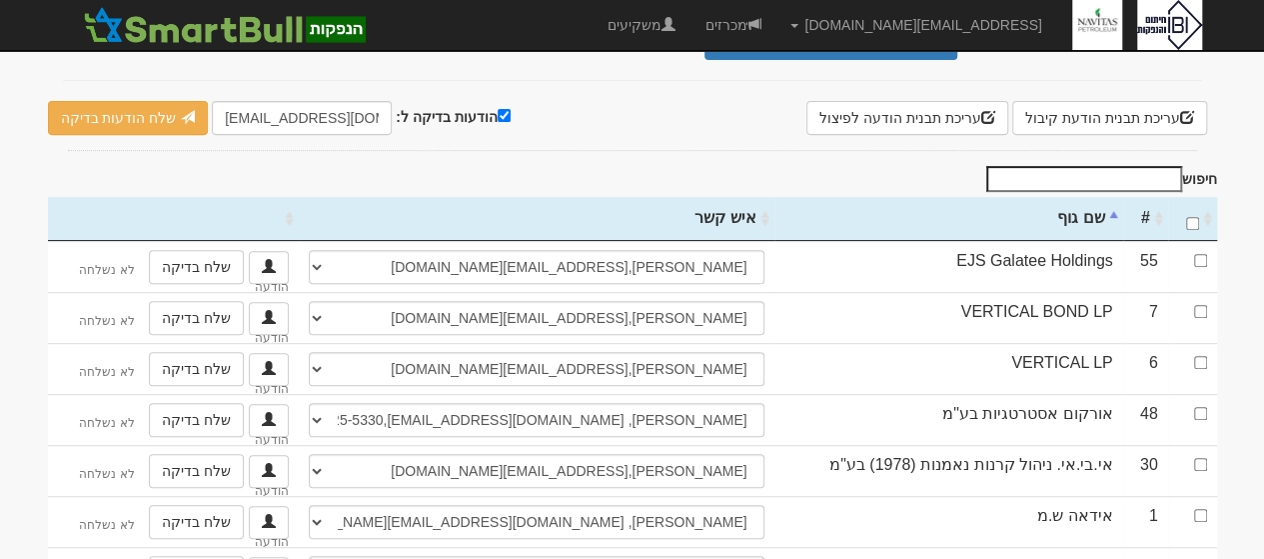
click at [1128, 166] on input "חיפוש" at bounding box center [1084, 179] width 196 height 26
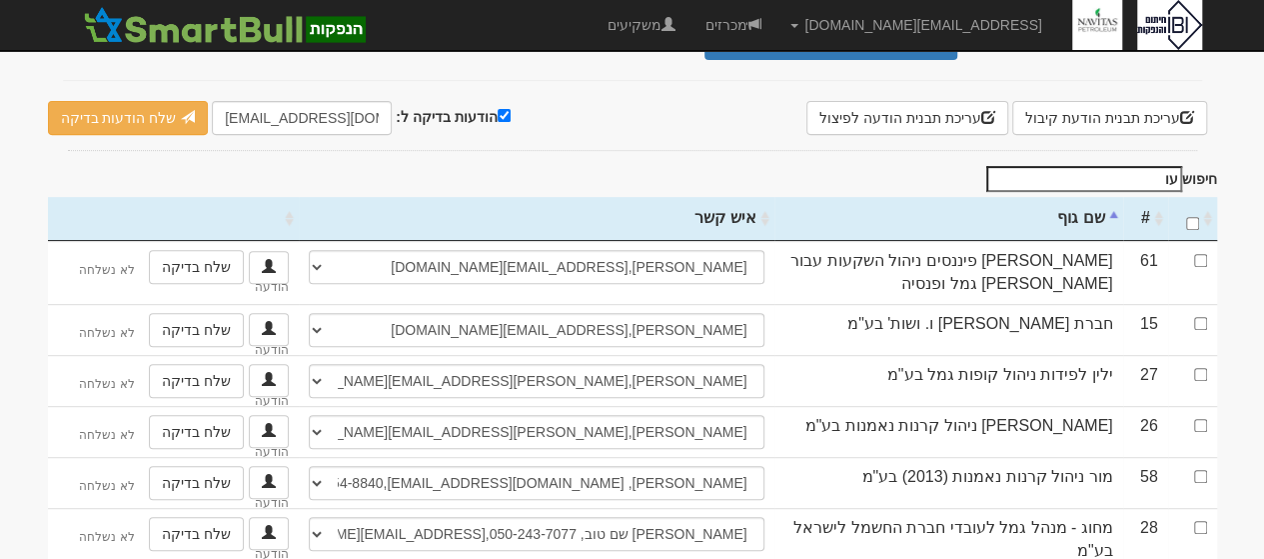
type input "ע"
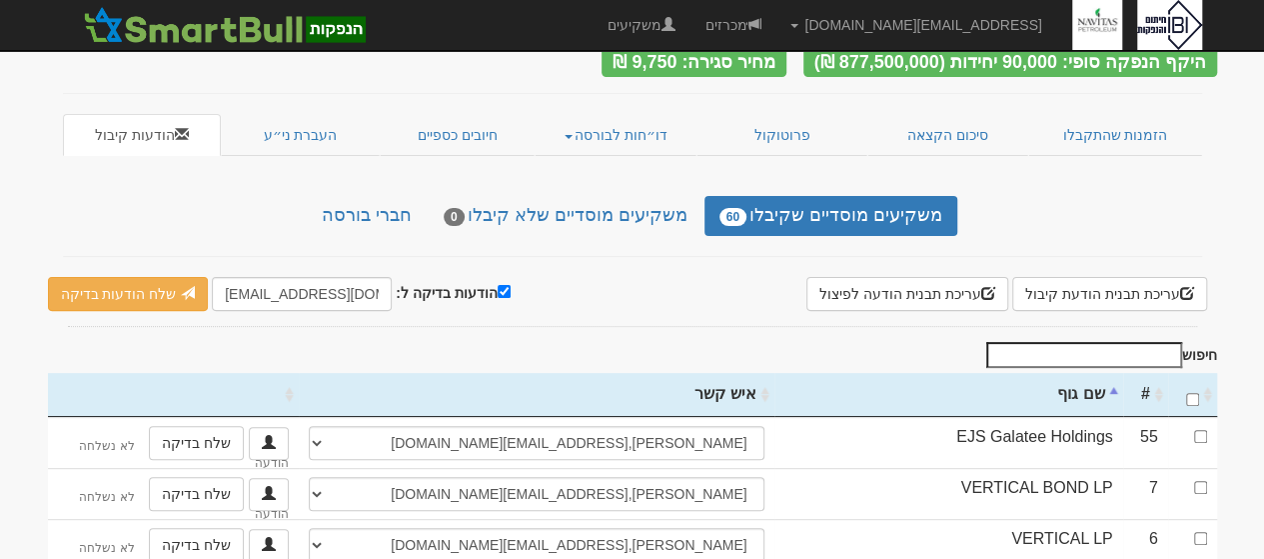
scroll to position [0, 0]
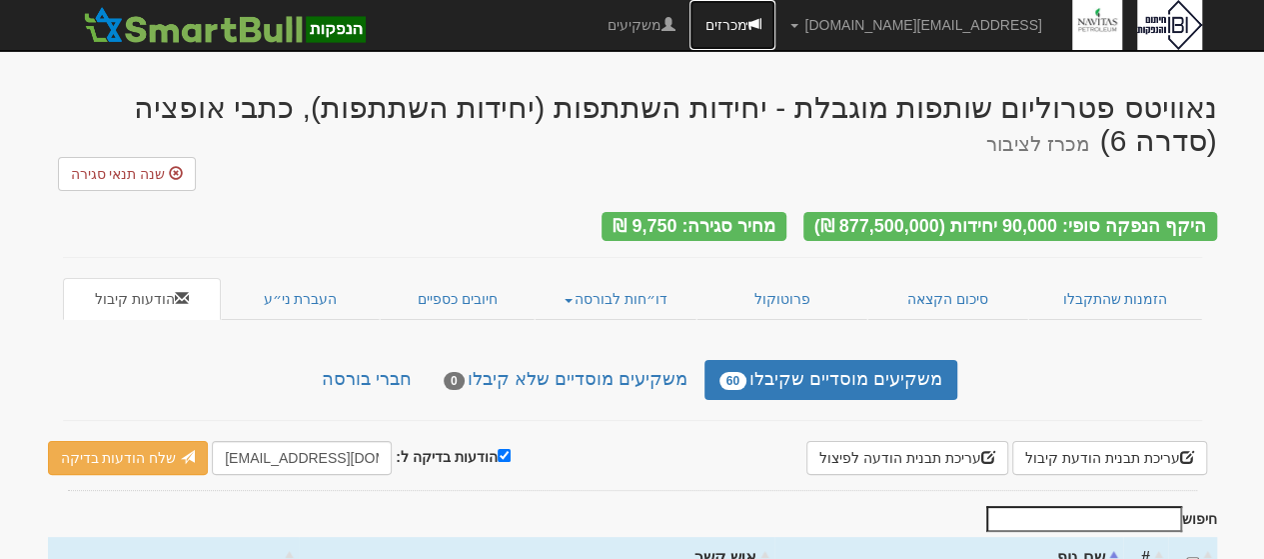
click at [775, 21] on link "מכרזים" at bounding box center [733, 25] width 86 height 50
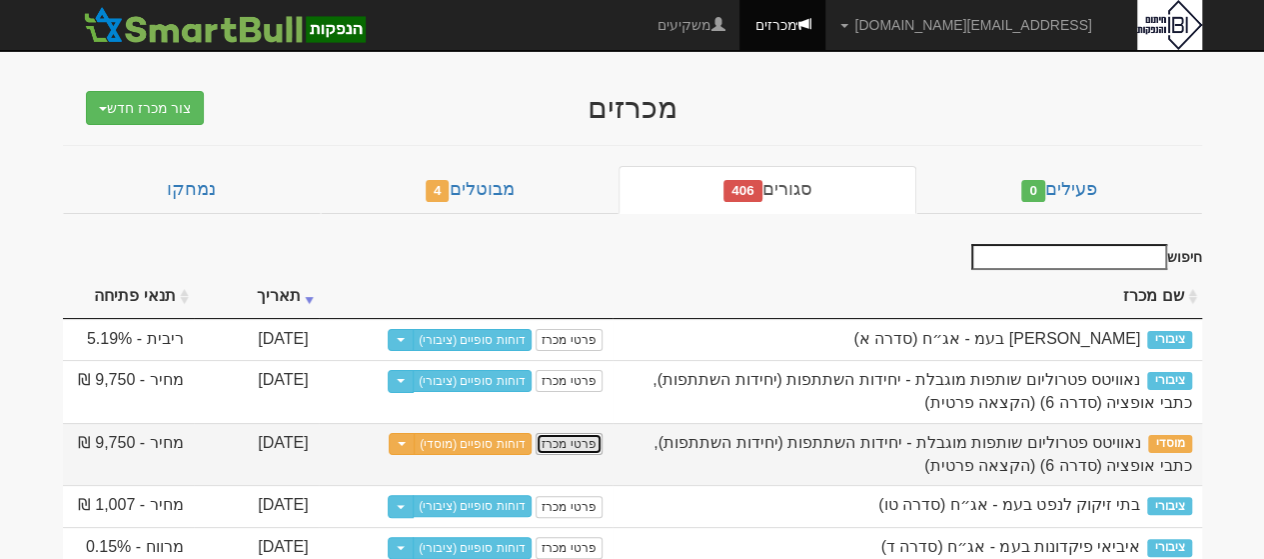
click at [574, 437] on link "פרטי מכרז" at bounding box center [569, 444] width 66 height 22
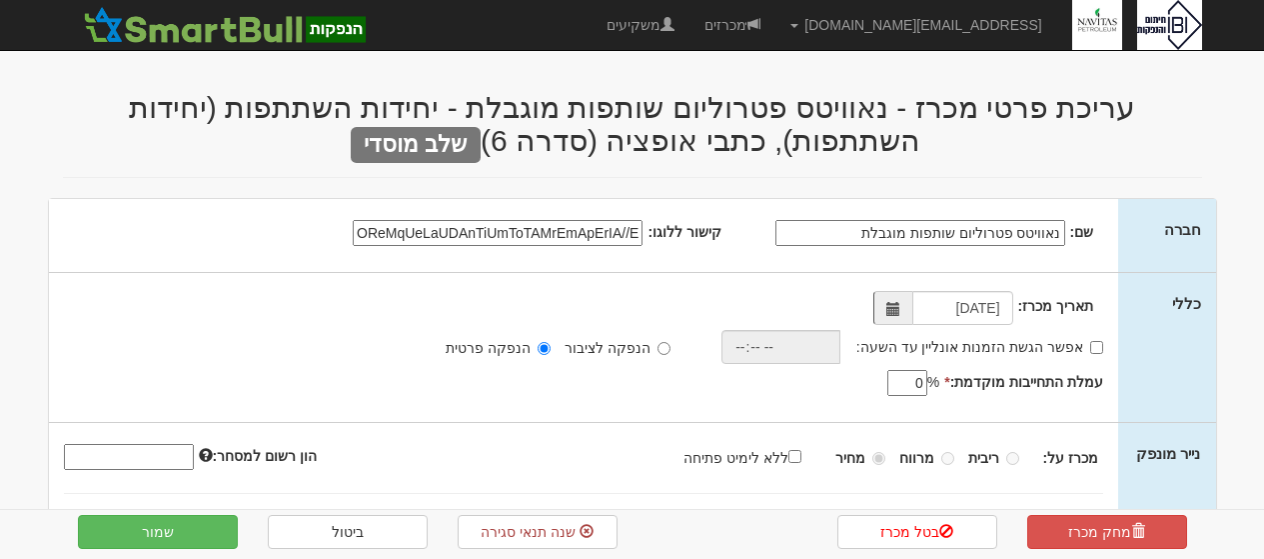
select select "יחידות השתתפות"
select select "כתבי אופציה"
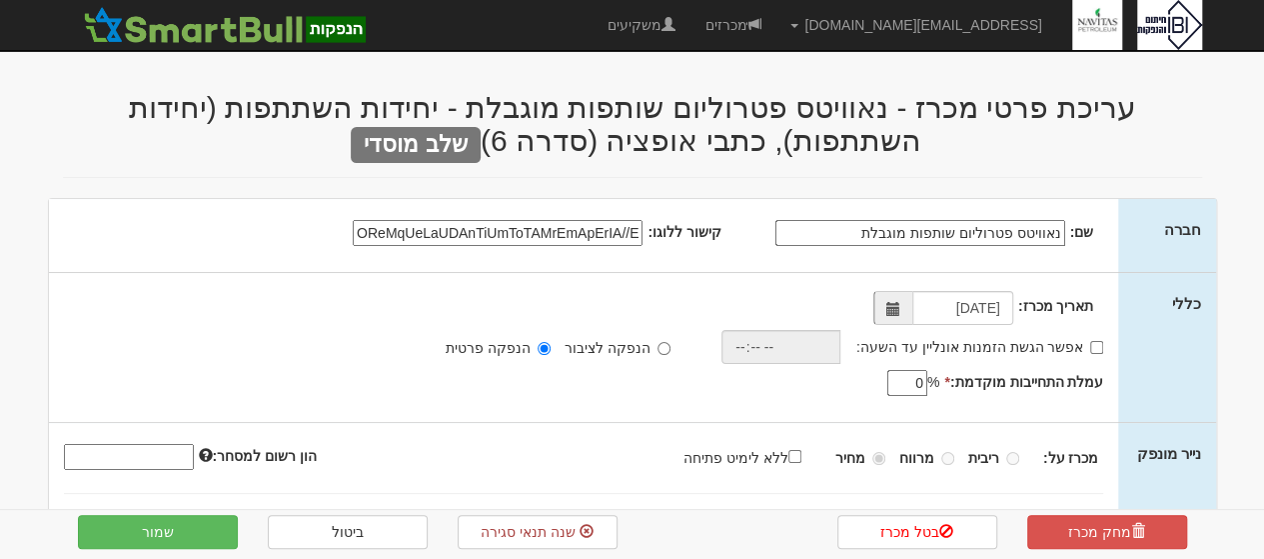
click at [565, 229] on input "קישור ללוגו:" at bounding box center [498, 233] width 290 height 26
click at [364, 539] on link "ביטול" at bounding box center [348, 532] width 160 height 34
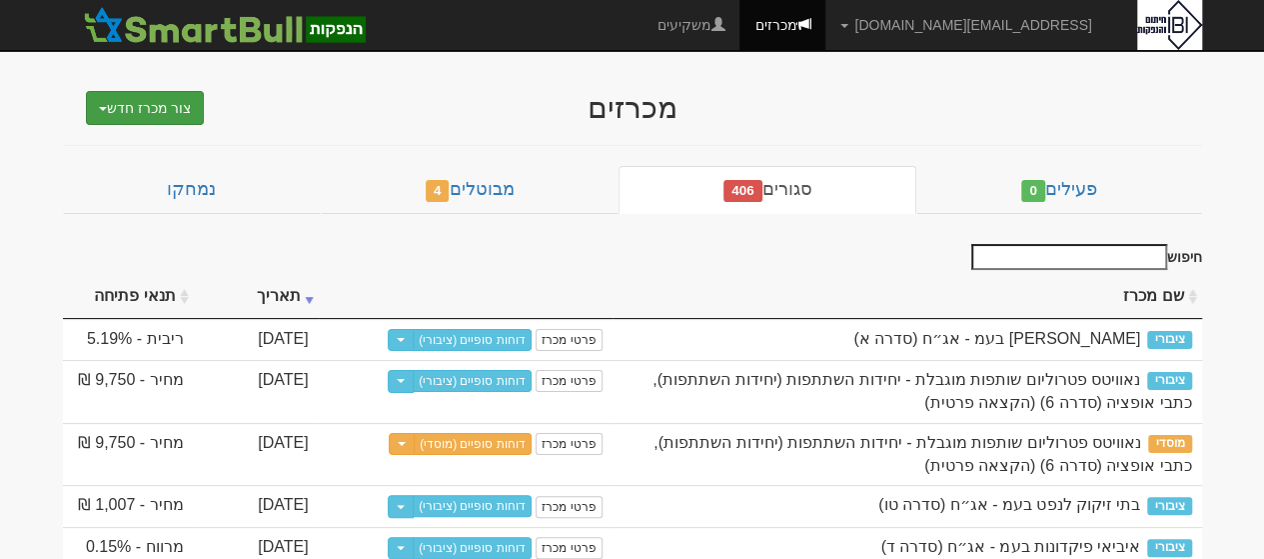
click at [110, 99] on button "צור מכרז חדש" at bounding box center [145, 108] width 119 height 34
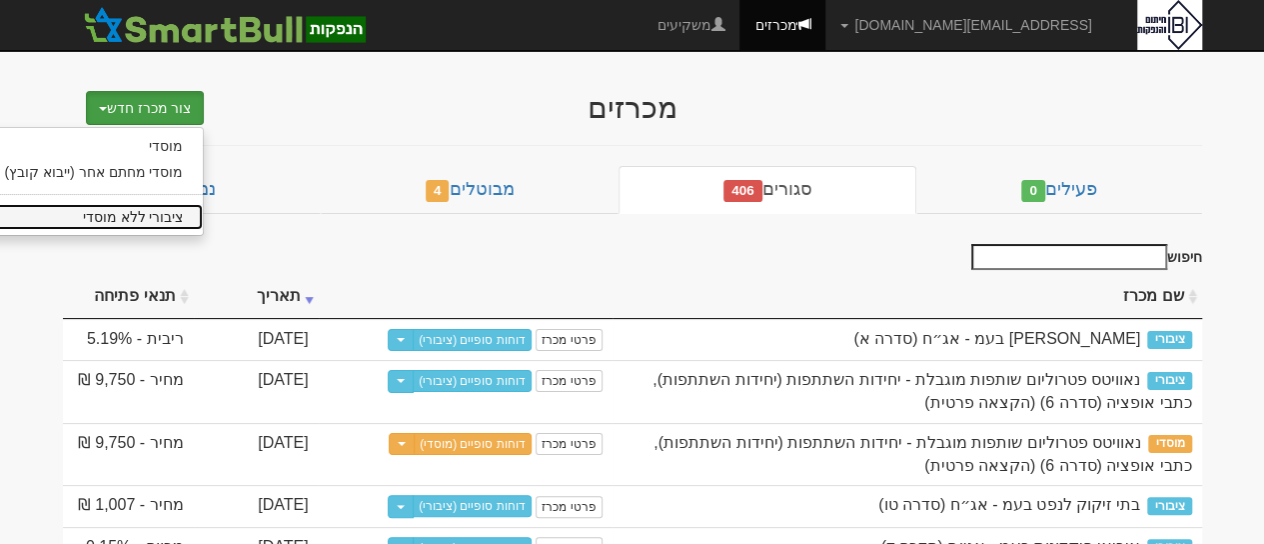
click at [130, 217] on link "ציבורי ללא מוסדי" at bounding box center [94, 217] width 219 height 26
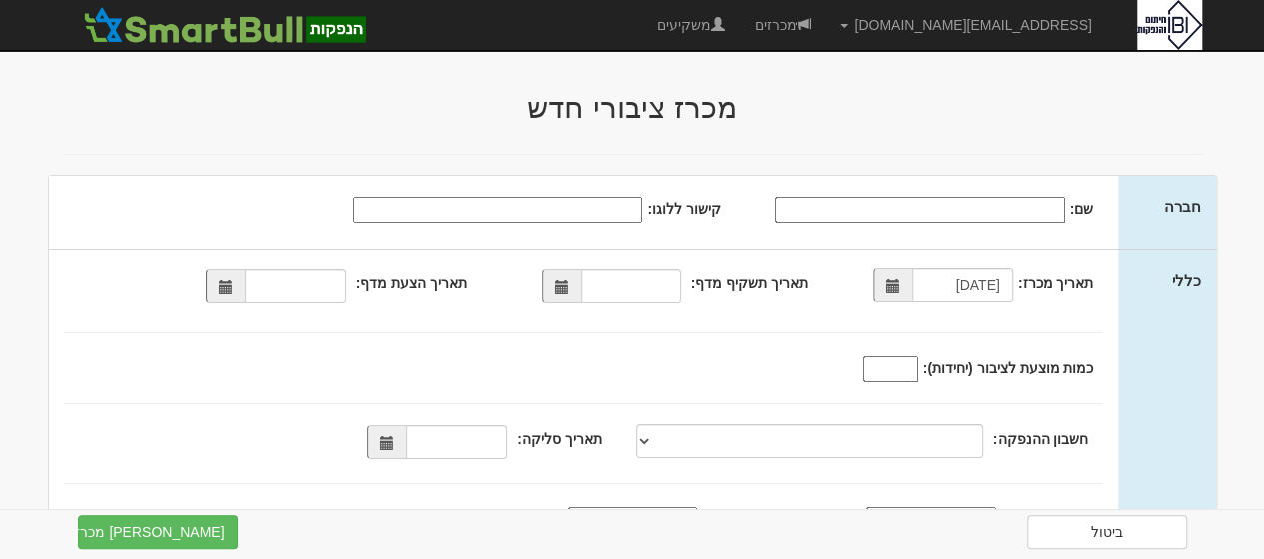
click at [933, 211] on input "שם:" at bounding box center [920, 210] width 290 height 26
type input "נאוויטס פטרוליום שותפות מוגבלת"
click at [607, 211] on input "קישור ללוגו:" at bounding box center [498, 210] width 290 height 26
paste input "data:image/jpeg;base64,/9j/4AAQSkZJRgABAQAAAQABAAD/2wCEAAkGBxMTBhASDxMWFRUXEBYW…"
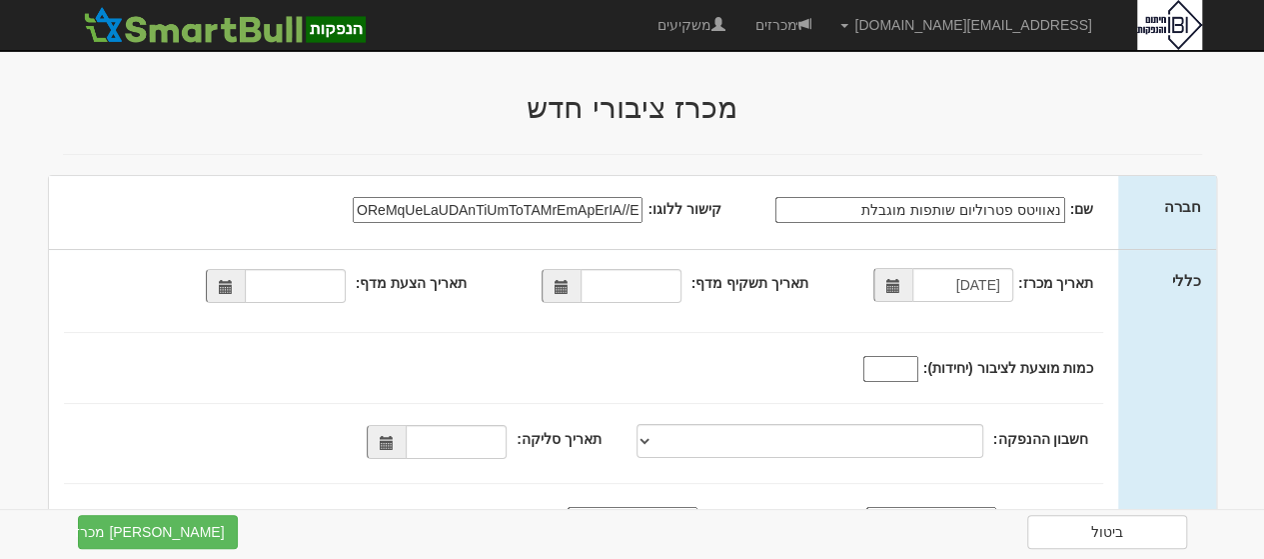
scroll to position [0, -45267]
type input "data:image/jpeg;base64,/9j/4AAQSkZJRgABAQAAAQABAAD/2wCEAAkGBxMTBhASDxMWFRUXEBYW…"
click at [564, 277] on span at bounding box center [561, 286] width 39 height 34
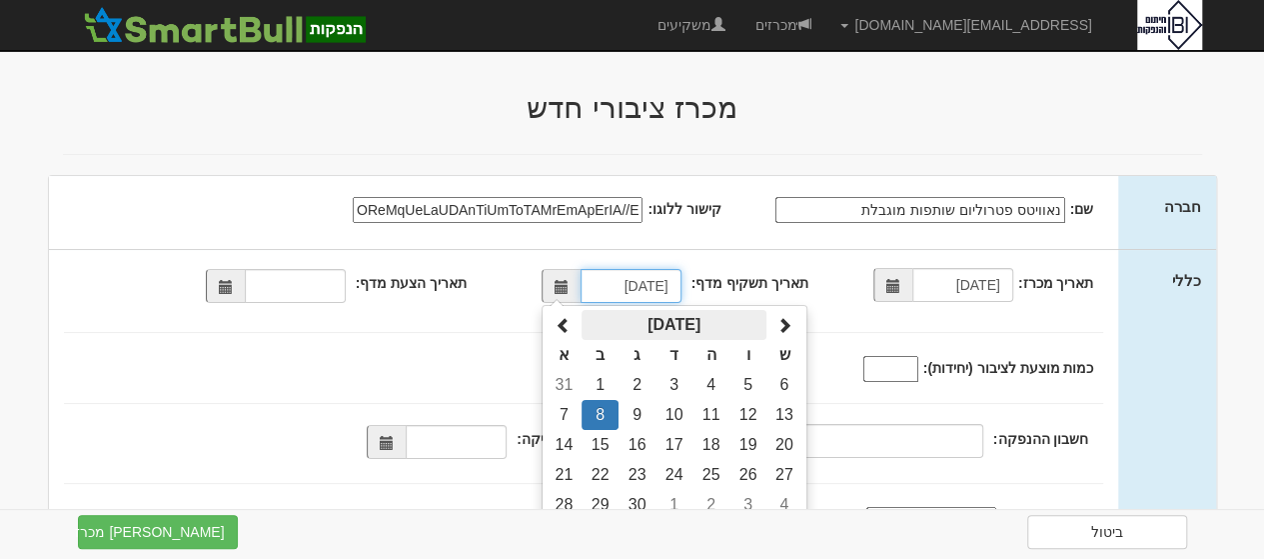
click at [666, 335] on th "ספטמבר 2025" at bounding box center [674, 325] width 185 height 30
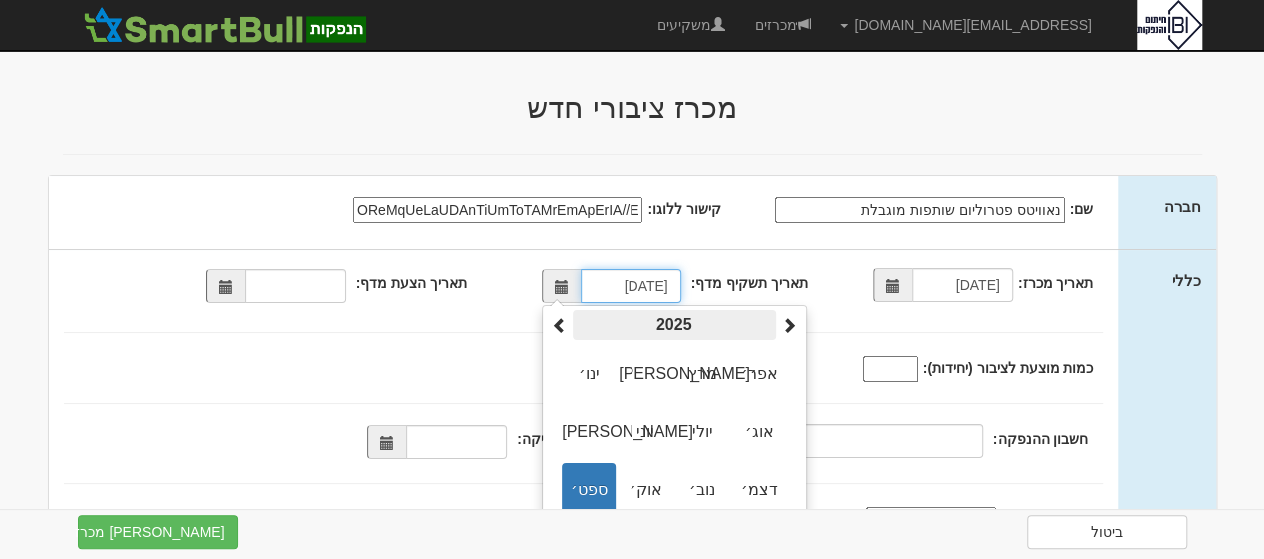
click at [669, 333] on th "2025" at bounding box center [675, 325] width 204 height 30
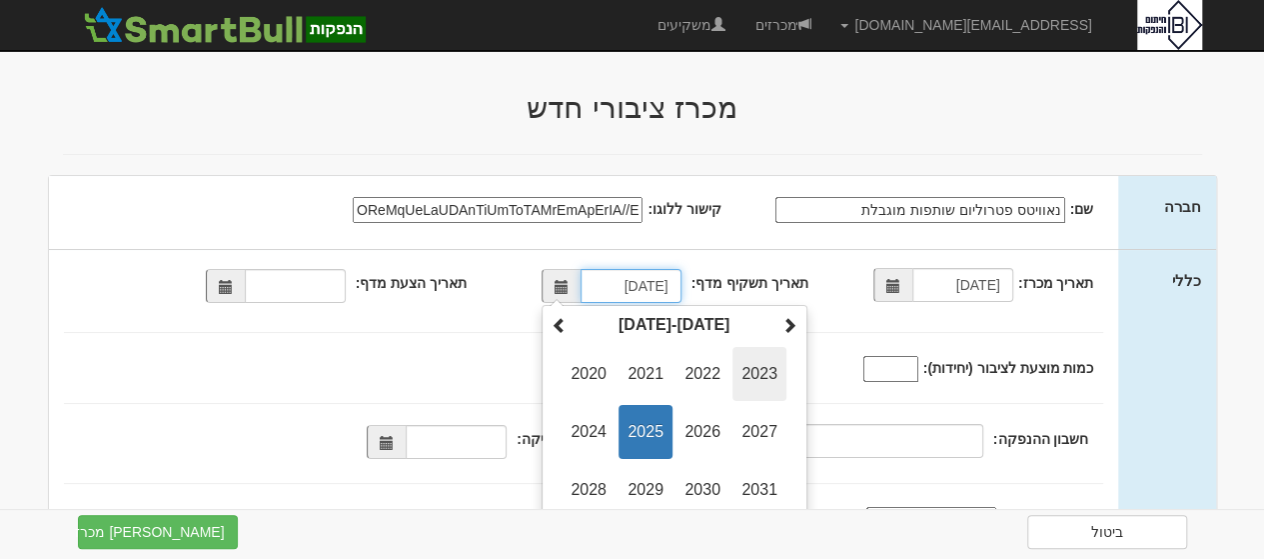
click at [777, 367] on span "2023" at bounding box center [759, 374] width 54 height 54
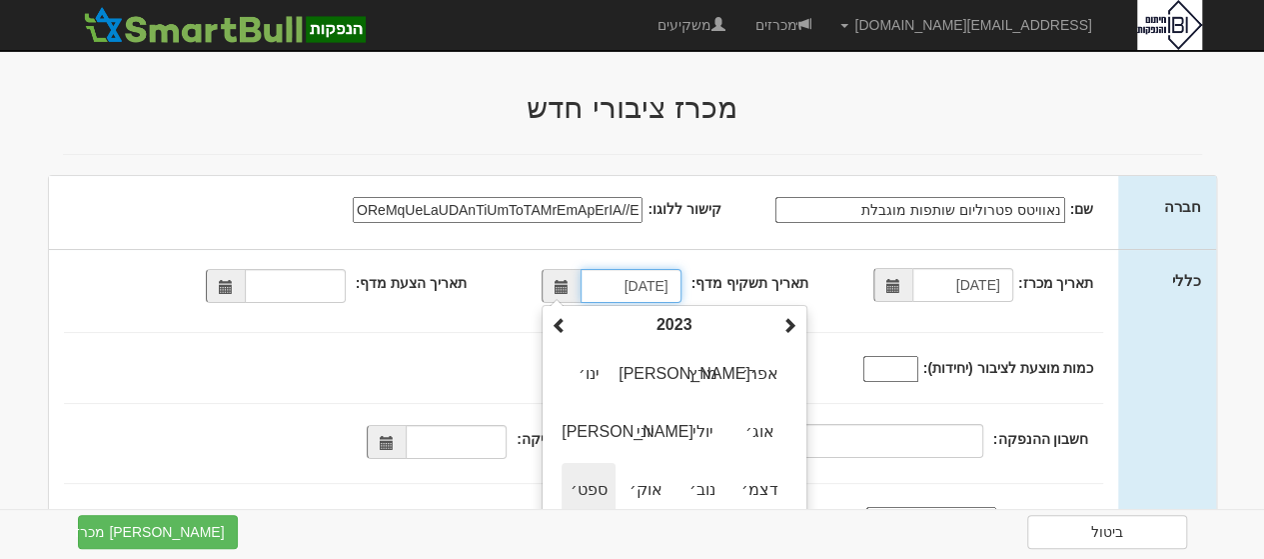
click at [600, 486] on span "ספט׳" at bounding box center [589, 490] width 54 height 54
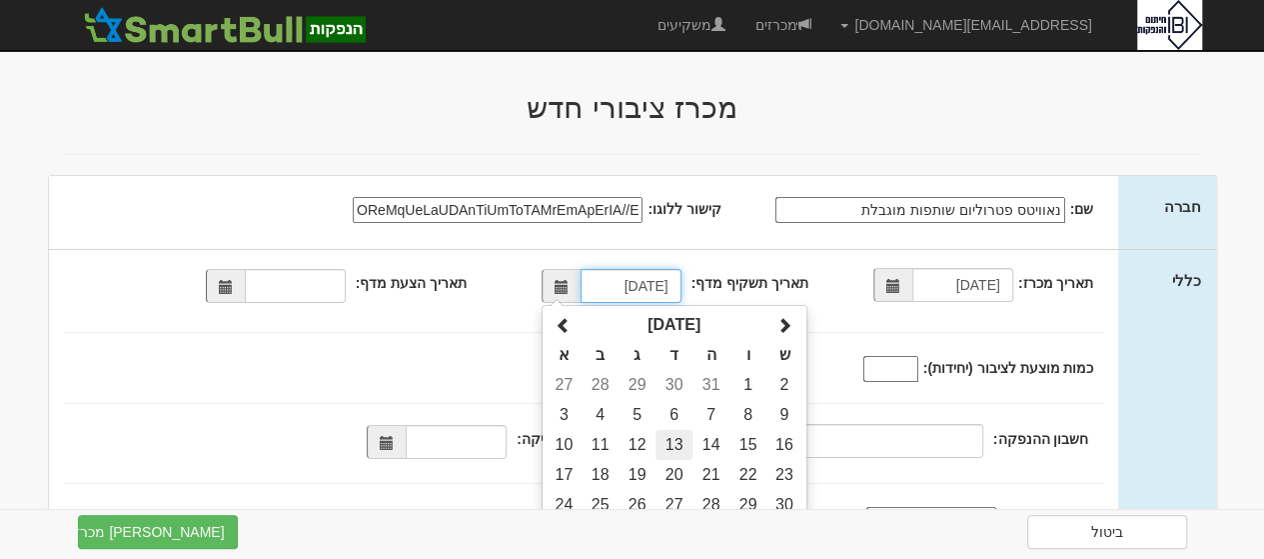
click at [680, 443] on td "13" at bounding box center [674, 445] width 37 height 30
type input "[DATE]"
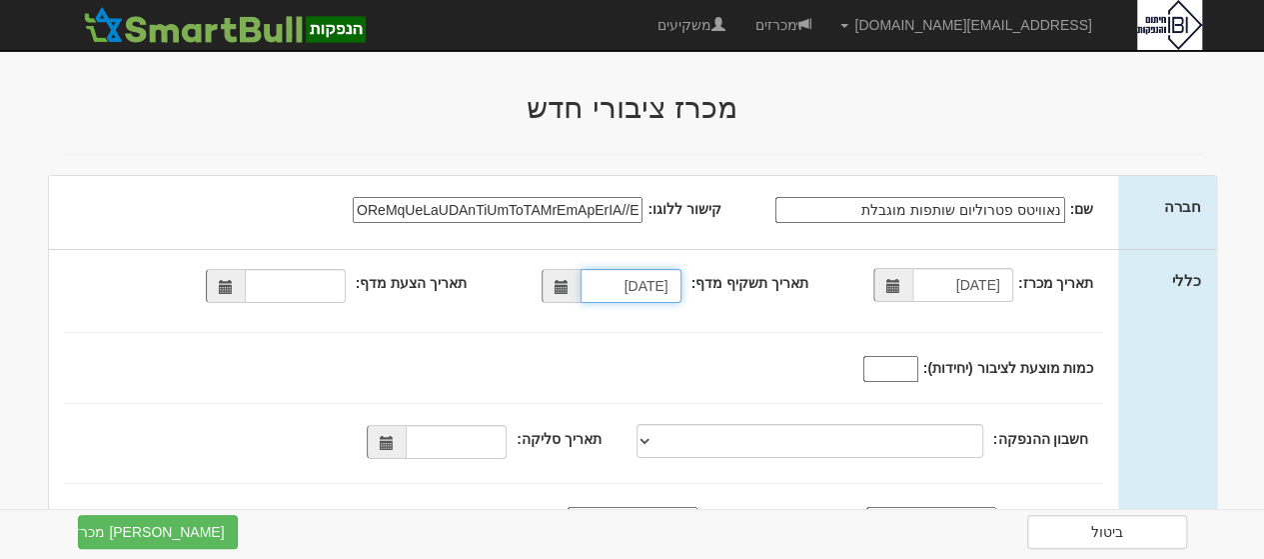
click at [233, 280] on span at bounding box center [226, 287] width 14 height 14
type input "[DATE]"
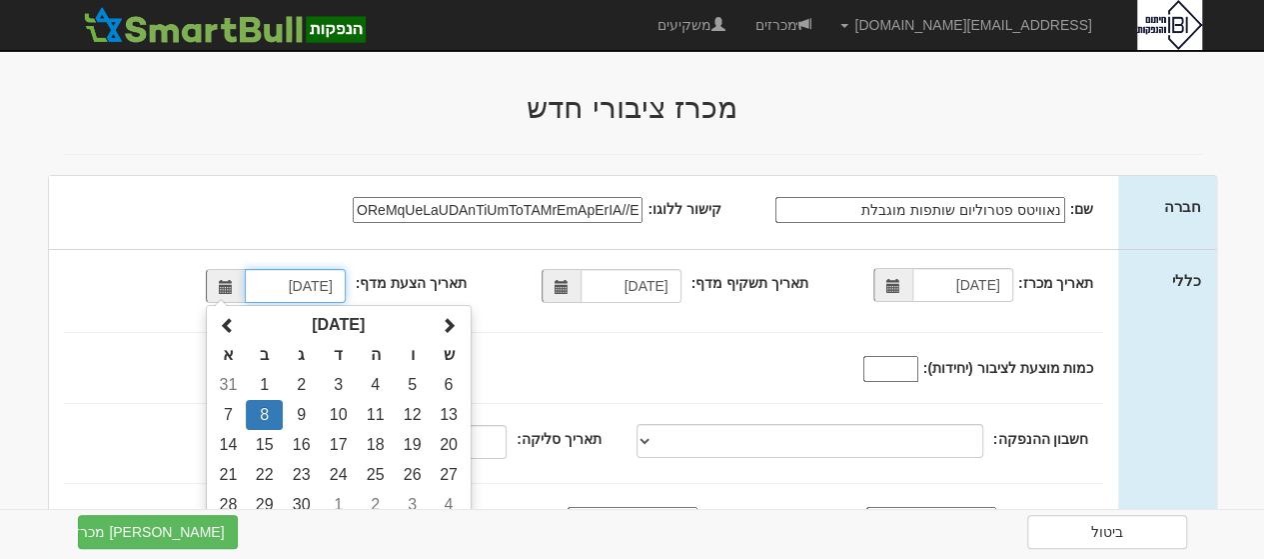
click at [274, 408] on td "8" at bounding box center [264, 415] width 37 height 30
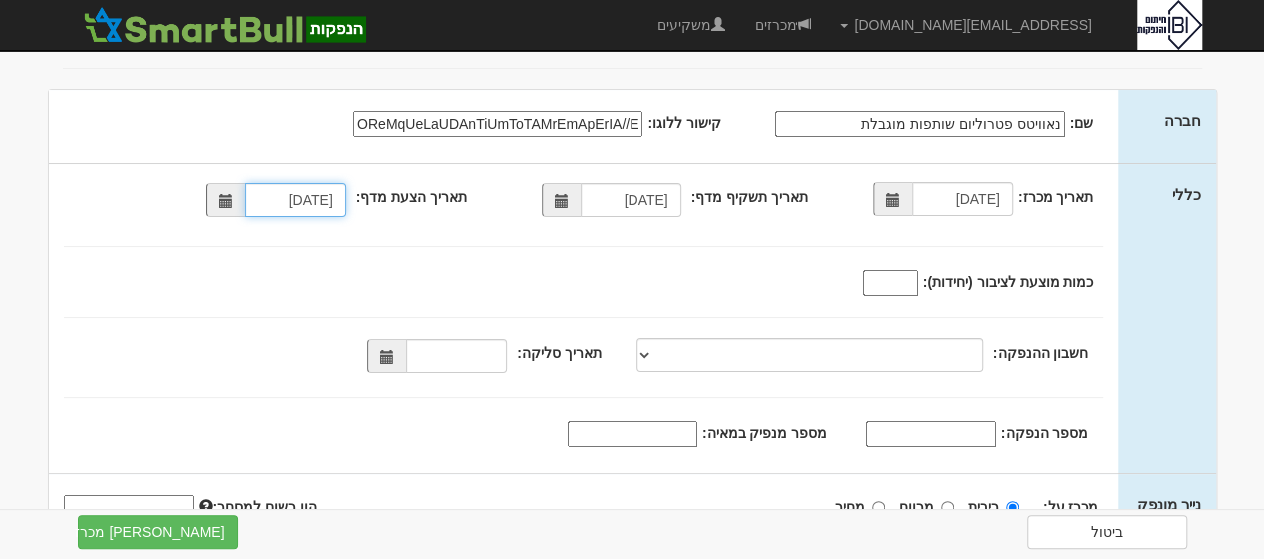
scroll to position [89, 0]
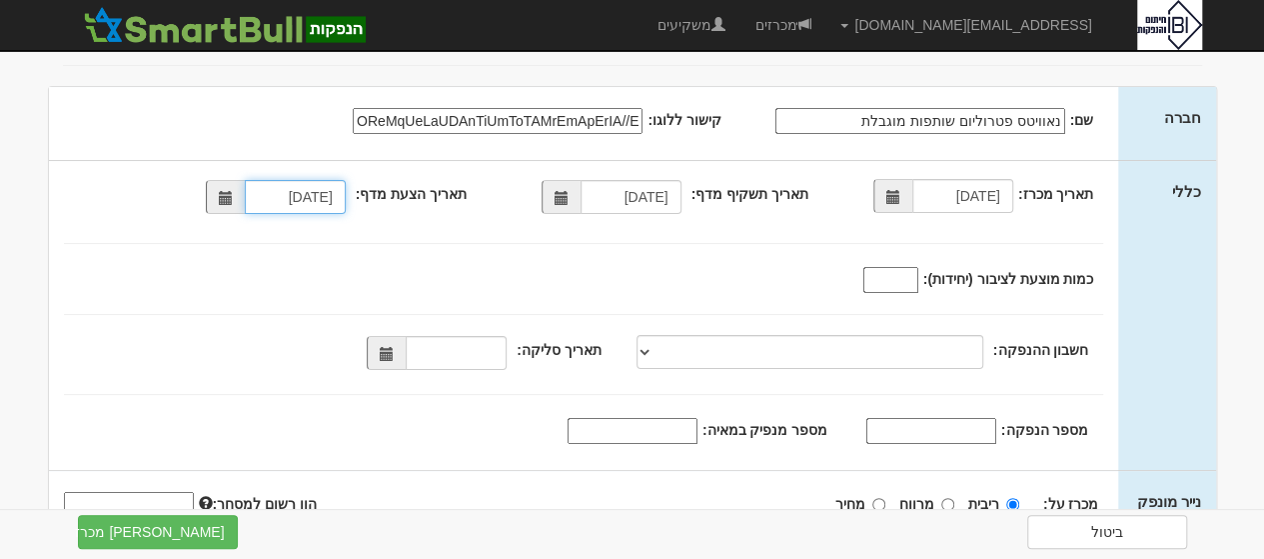
click at [403, 343] on span at bounding box center [386, 353] width 39 height 34
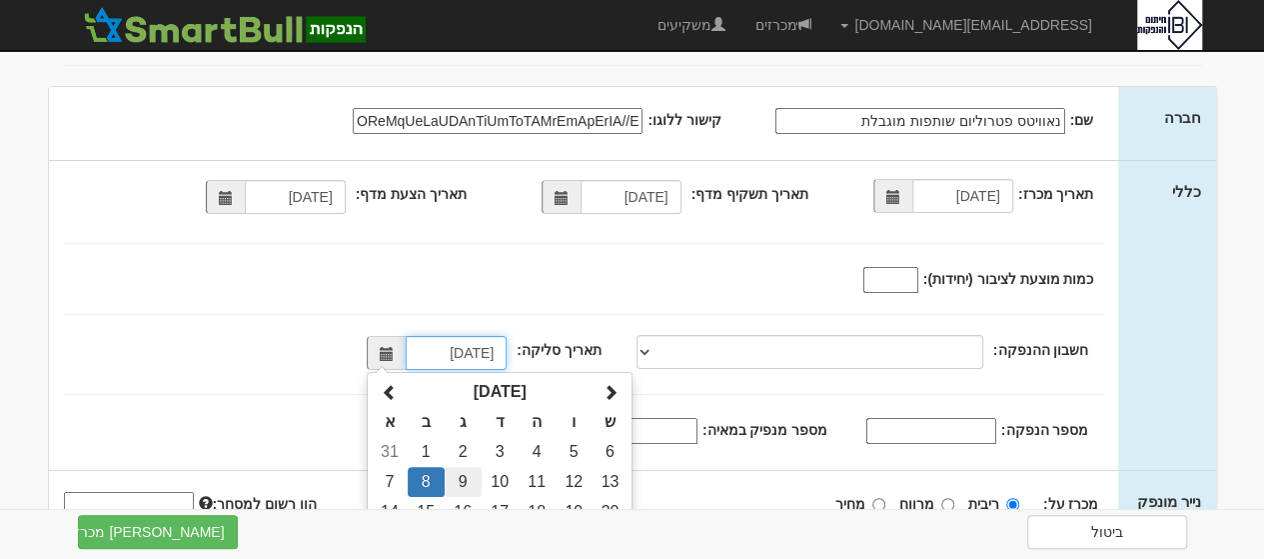
click at [472, 473] on td "9" at bounding box center [463, 482] width 37 height 30
type input "[DATE]"
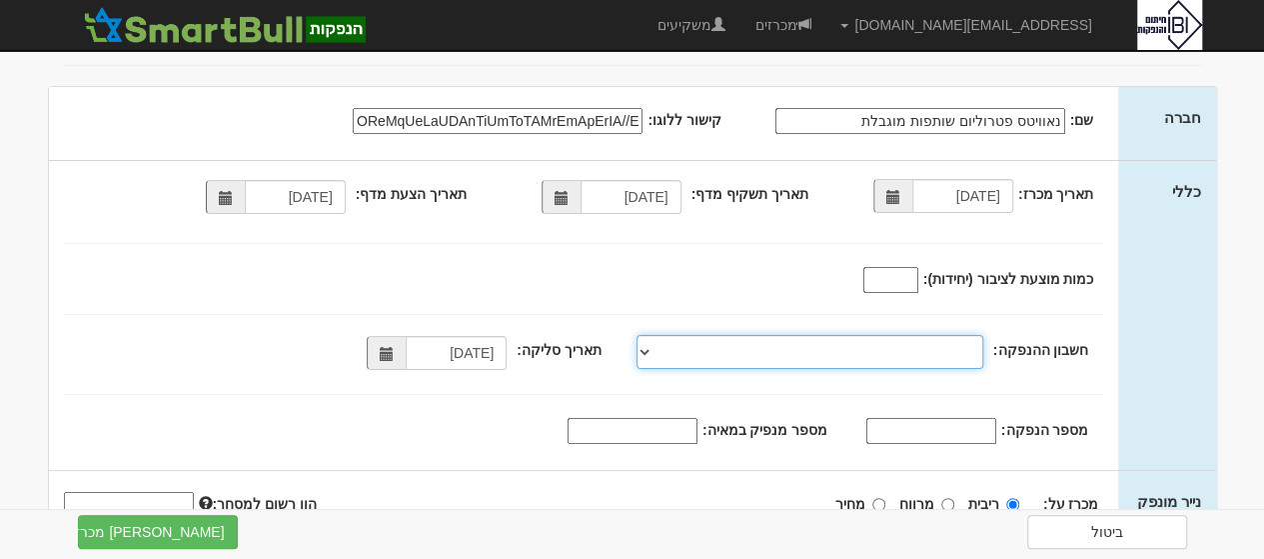
click at [651, 356] on select "פועלים, 600, 630750, IL83-0126-0000-0000-0630-750 פועלים, 600, 630572, IL39-012…" at bounding box center [810, 352] width 347 height 34
select select "פועלים, 600, 373642, [FINANCIAL_ID]"
click at [641, 335] on select "פועלים, 600, 630750, IL83-0126-0000-0000-0630-750 פועלים, 600, 630572, IL39-012…" at bounding box center [810, 352] width 347 height 34
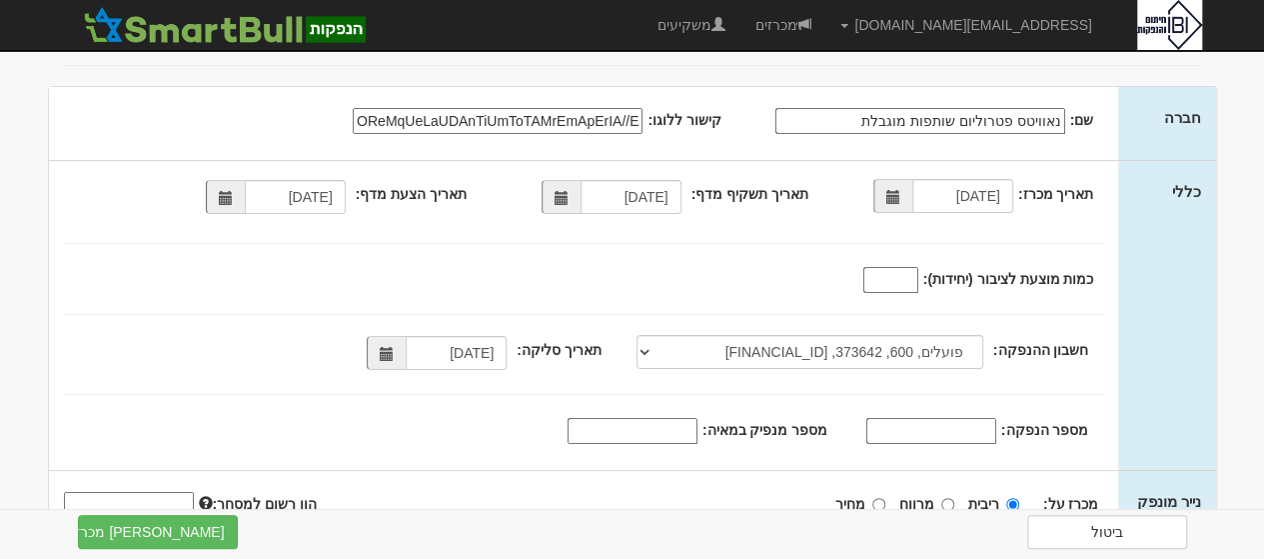
click at [889, 273] on input "כמות מוצעת לציבור (יחידות):" at bounding box center [890, 280] width 55 height 26
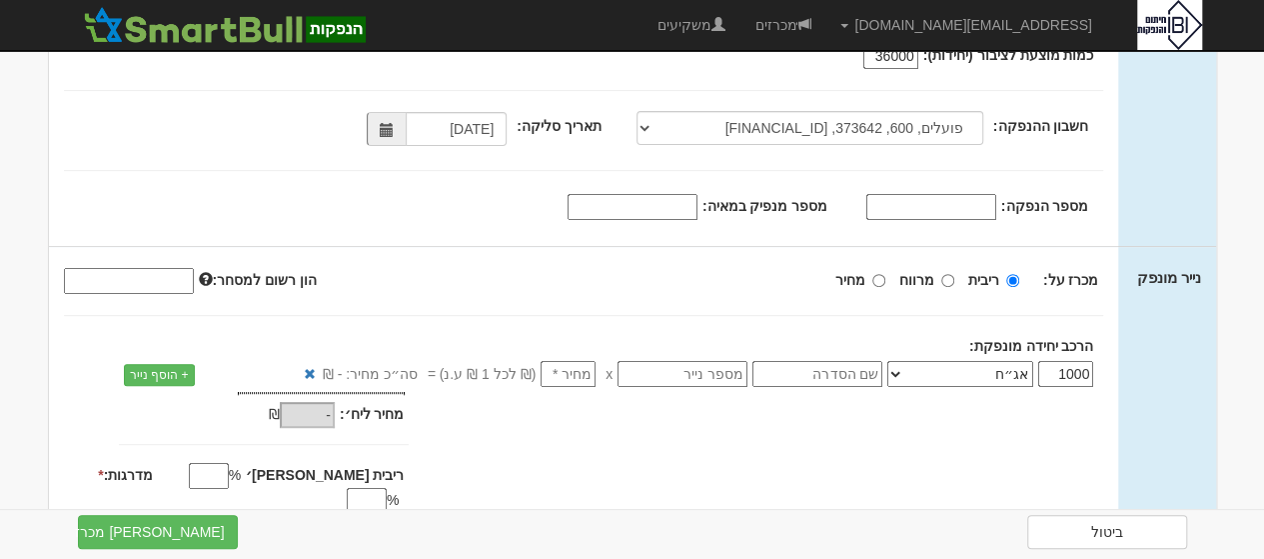
scroll to position [331, 0]
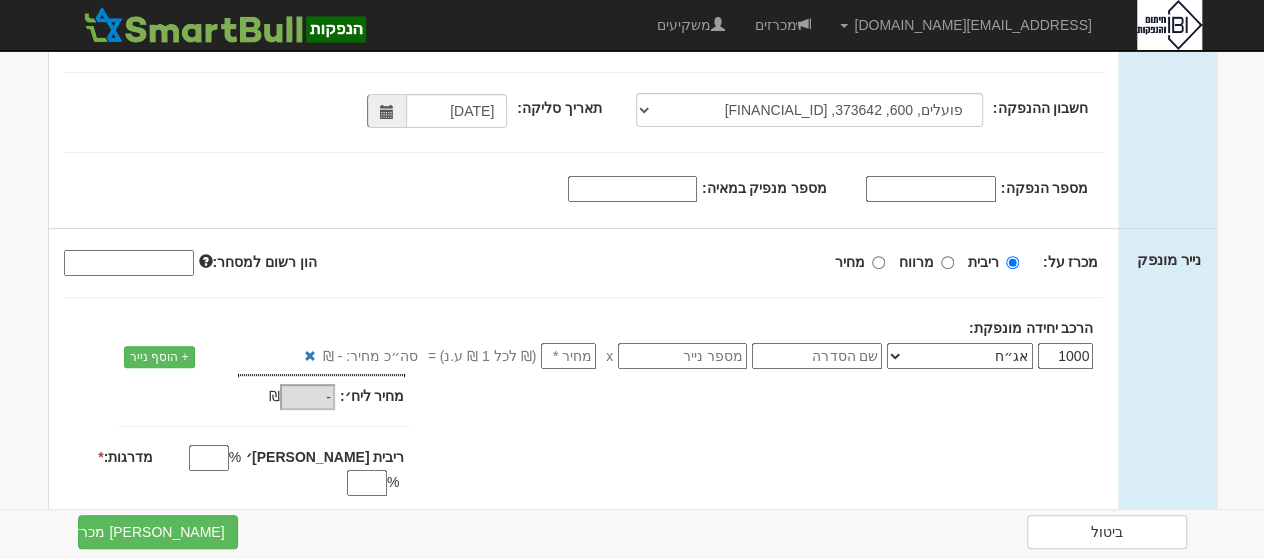
type input "36000"
click at [903, 348] on select "אג״ח אג״ח להמרה מניות כתבי אופציה ניירות ערך מסחריים אופציות רכש כתבי התחייבות …" at bounding box center [960, 356] width 146 height 26
select select "יחידות השתתפות"
click at [892, 343] on select "אג״ח אג״ח להמרה מניות כתבי אופציה ניירות ערך מסחריים אופציות רכש כתבי התחייבות …" at bounding box center [960, 356] width 146 height 26
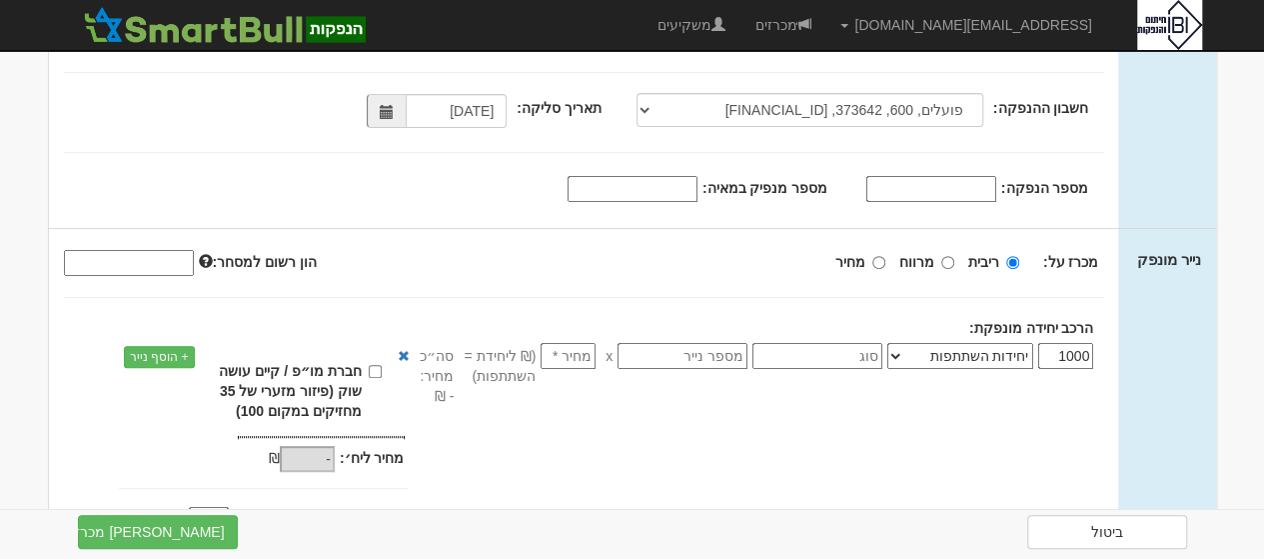
click at [1076, 345] on input "1000" at bounding box center [1065, 356] width 55 height 26
type input "100"
click at [575, 353] on input "number" at bounding box center [568, 356] width 55 height 26
type input "9"
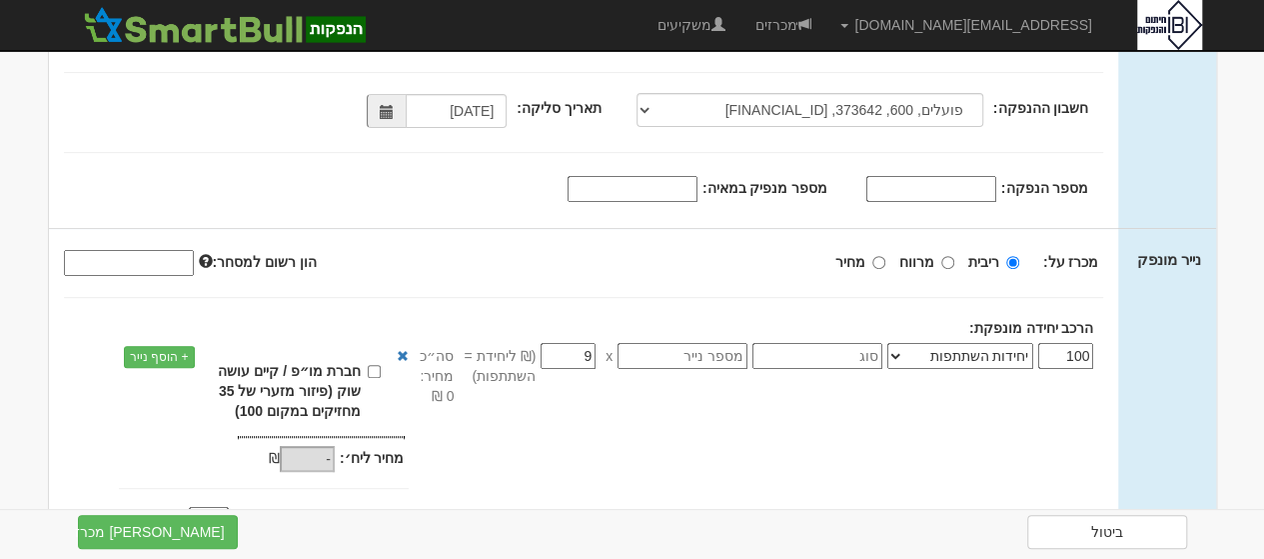
type input "900"
type input "97"
type input "9,700"
type input "97.5"
type input "9,750"
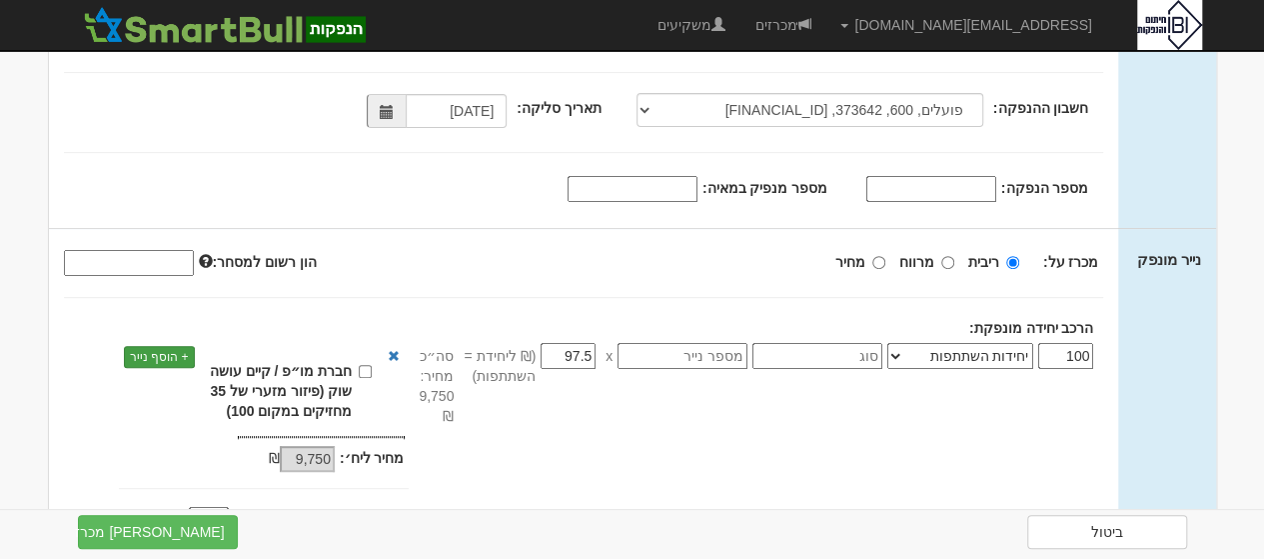
type input "97.5"
click at [170, 355] on link "+ הוסף נייר" at bounding box center [159, 357] width 71 height 22
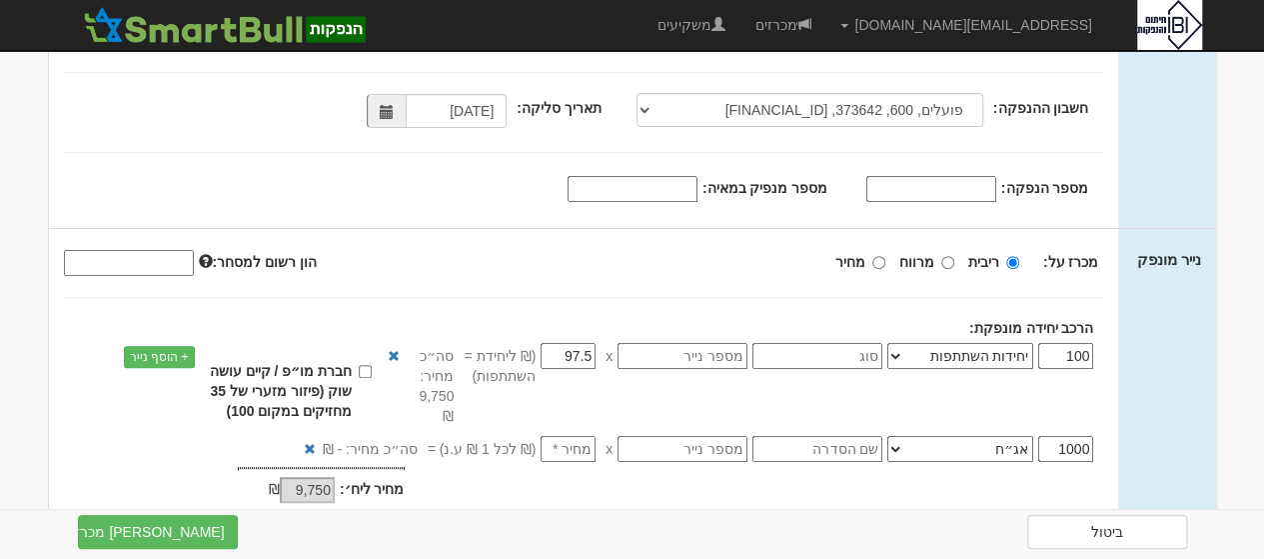
click at [1067, 443] on input "1000" at bounding box center [1065, 449] width 55 height 26
type input "34"
click at [897, 443] on select "אג״ח אג״ח להמרה מניות כתבי אופציה ניירות ערך מסחריים אופציות רכש כתבי התחייבות …" at bounding box center [960, 449] width 146 height 26
select select "כתבי אופציה"
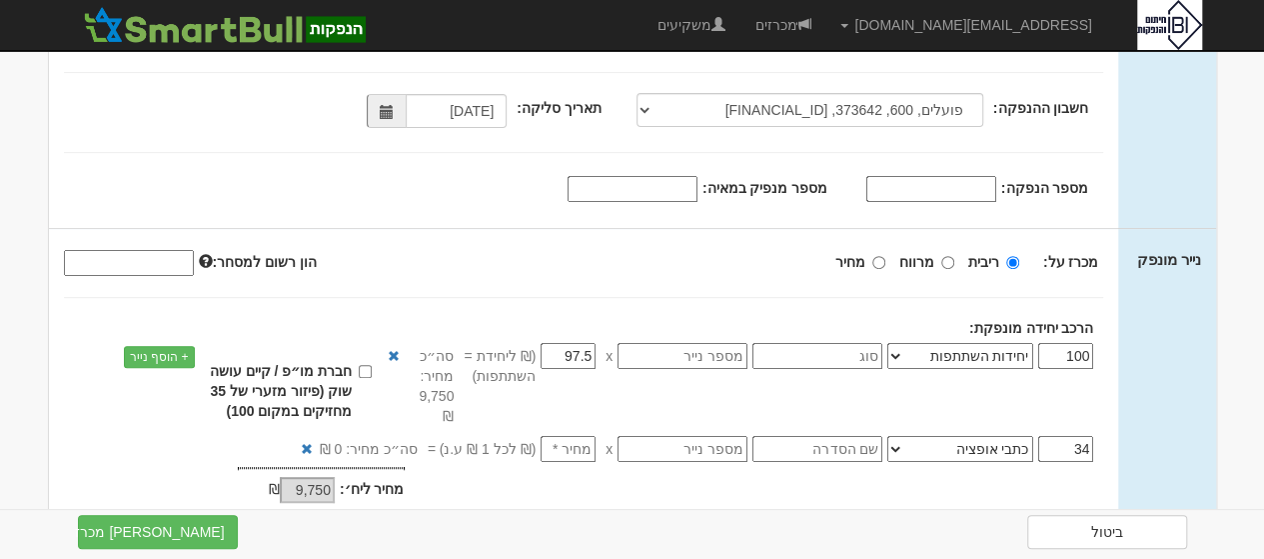
click at [892, 436] on select "אג״ח אג״ח להמרה מניות כתבי אופציה ניירות ערך מסחריים אופציות רכש כתבי התחייבות …" at bounding box center [960, 449] width 146 height 26
click at [823, 452] on input "text" at bounding box center [817, 449] width 130 height 26
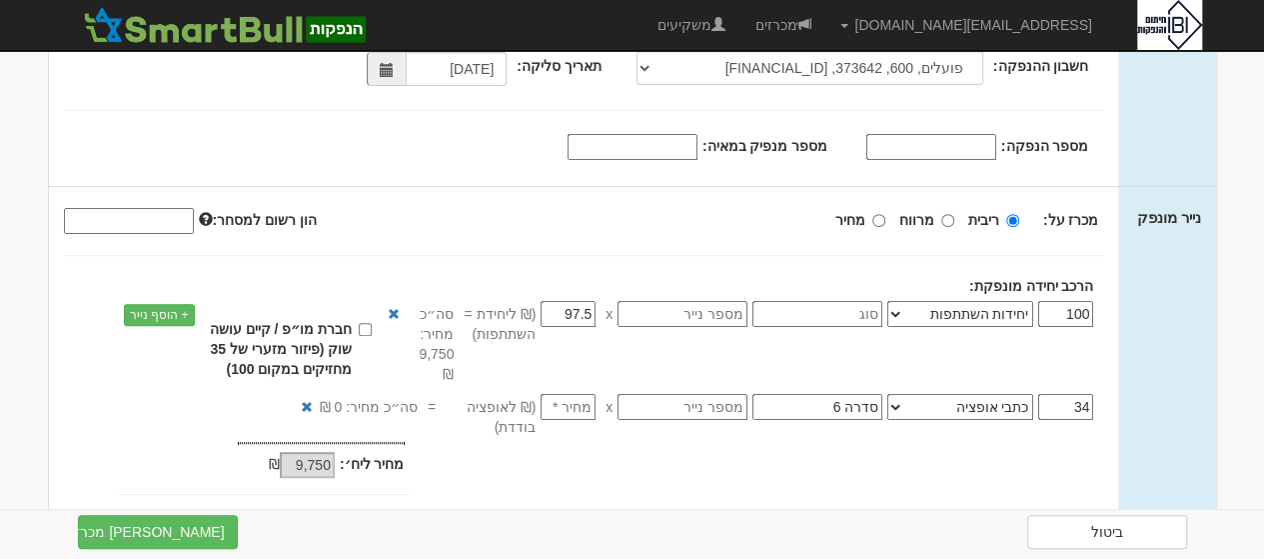
scroll to position [370, 0]
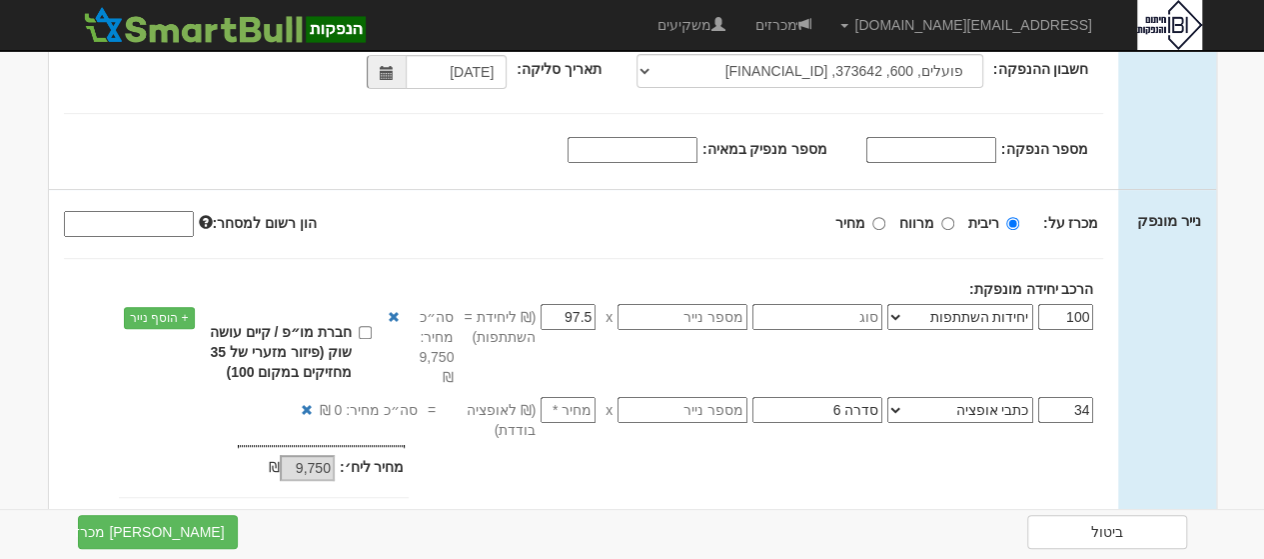
type input "סדרה 6"
click at [879, 220] on input "מחיר" at bounding box center [878, 223] width 13 height 13
radio input "true"
click at [163, 463] on input "מרווחים: *" at bounding box center [166, 468] width 40 height 26
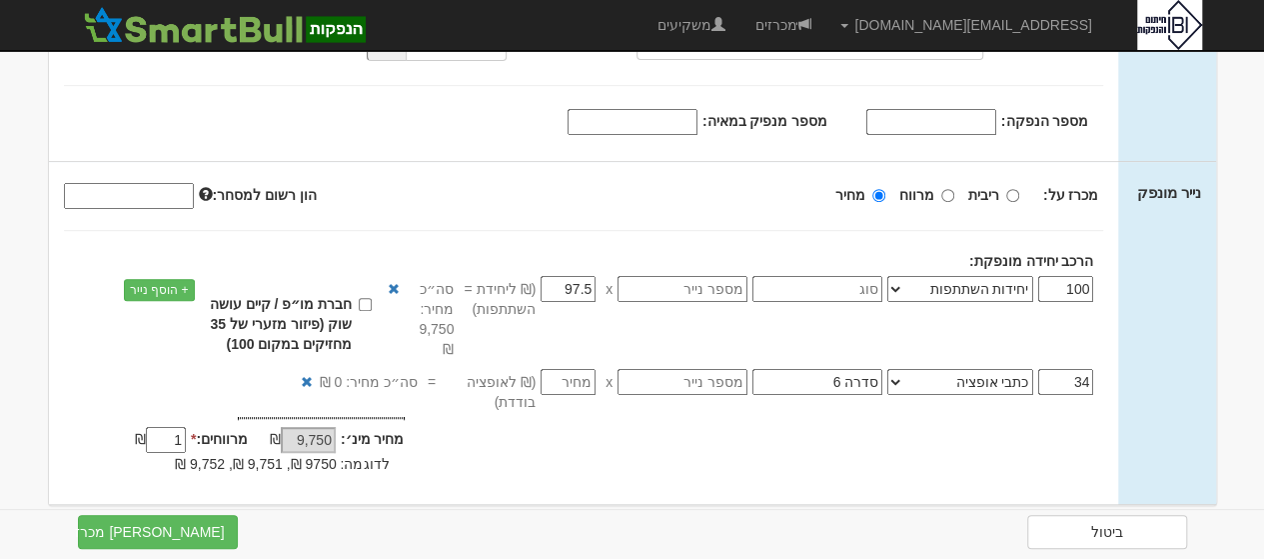
scroll to position [414, 0]
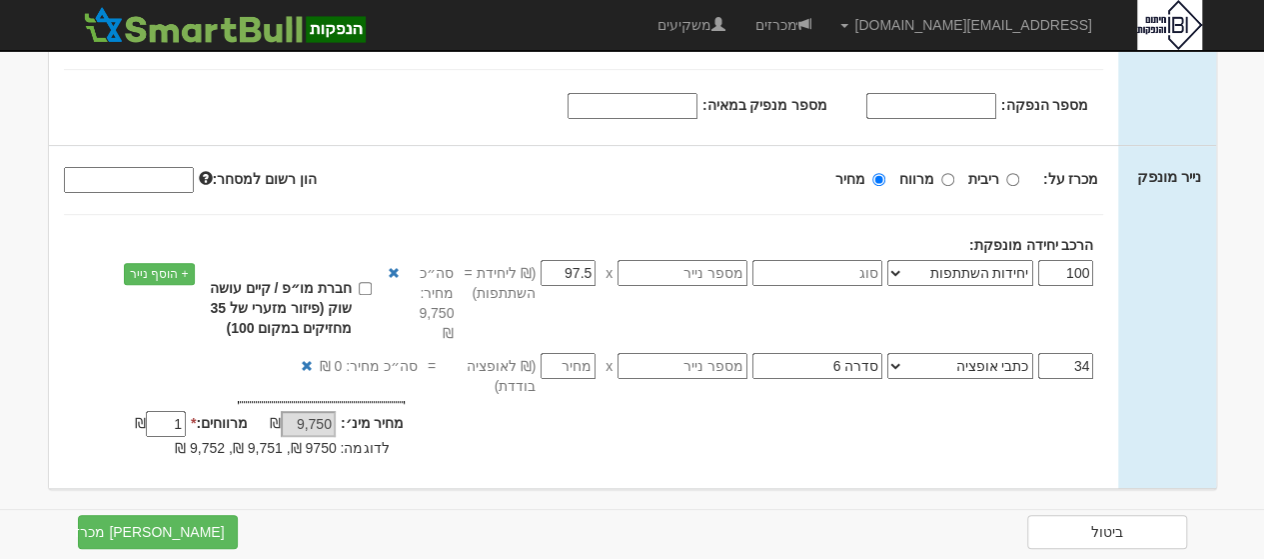
type input "1"
click at [372, 287] on input "חברת מו״פ / קיים עושה שוק (פיזור מזערי של 35 מחזיקים במקום 100)" at bounding box center [365, 288] width 13 height 13
checkbox input "true"
click at [142, 531] on button "צור מכרז" at bounding box center [158, 532] width 160 height 34
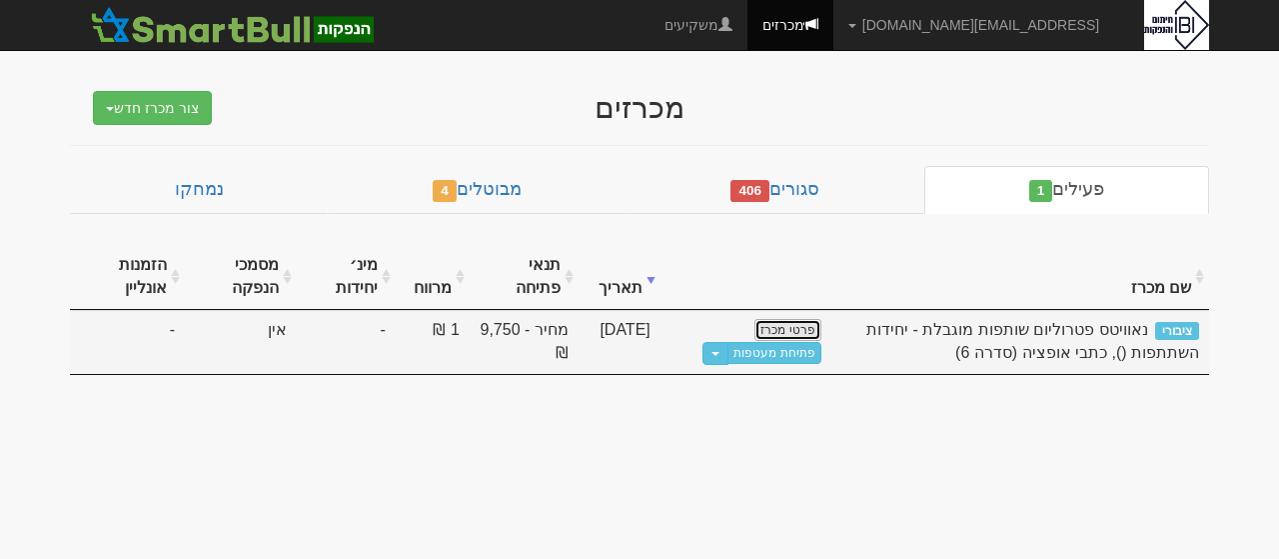
click at [775, 326] on link "פרטי מכרז" at bounding box center [787, 330] width 66 height 22
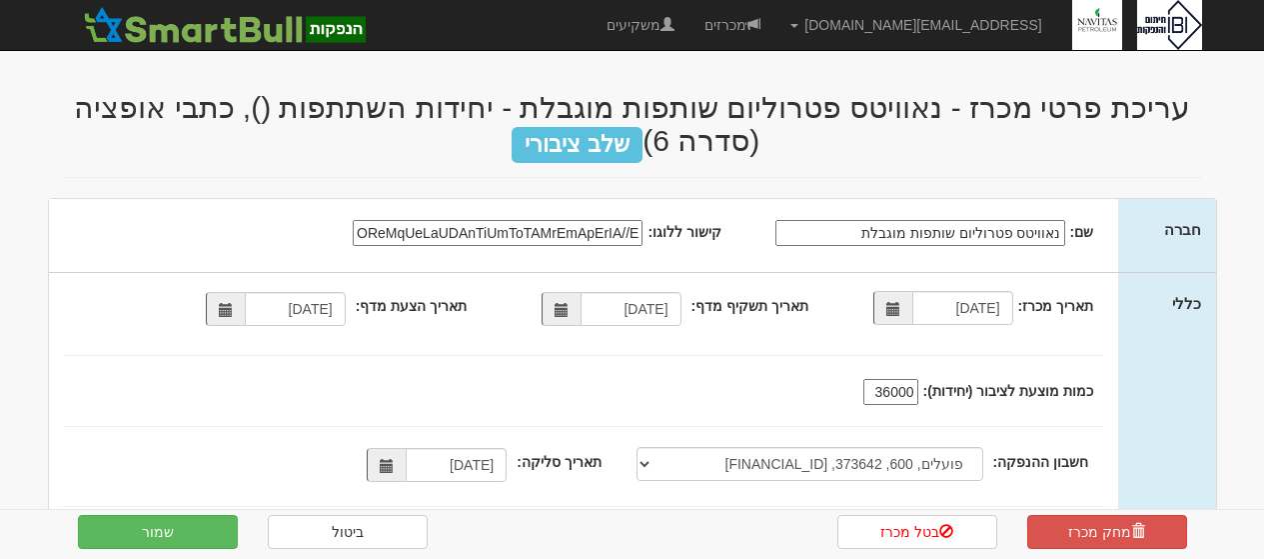
select select "פועלים, 600, 373642, [FINANCIAL_ID]"
select select "יחידות השתתפות"
select select "כתבי אופציה"
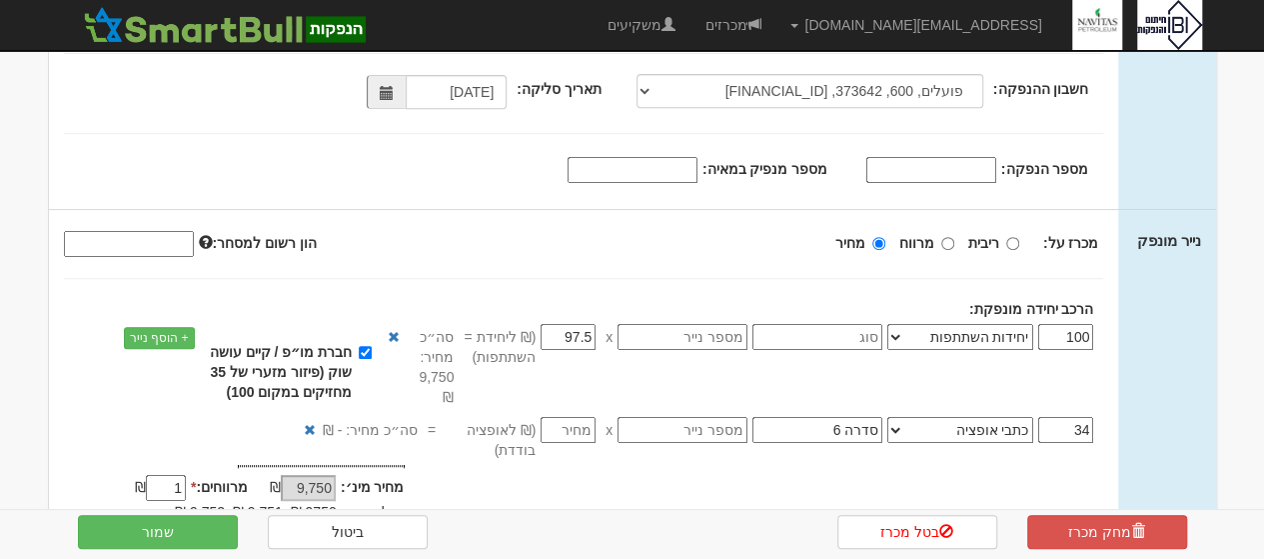
scroll to position [379, 0]
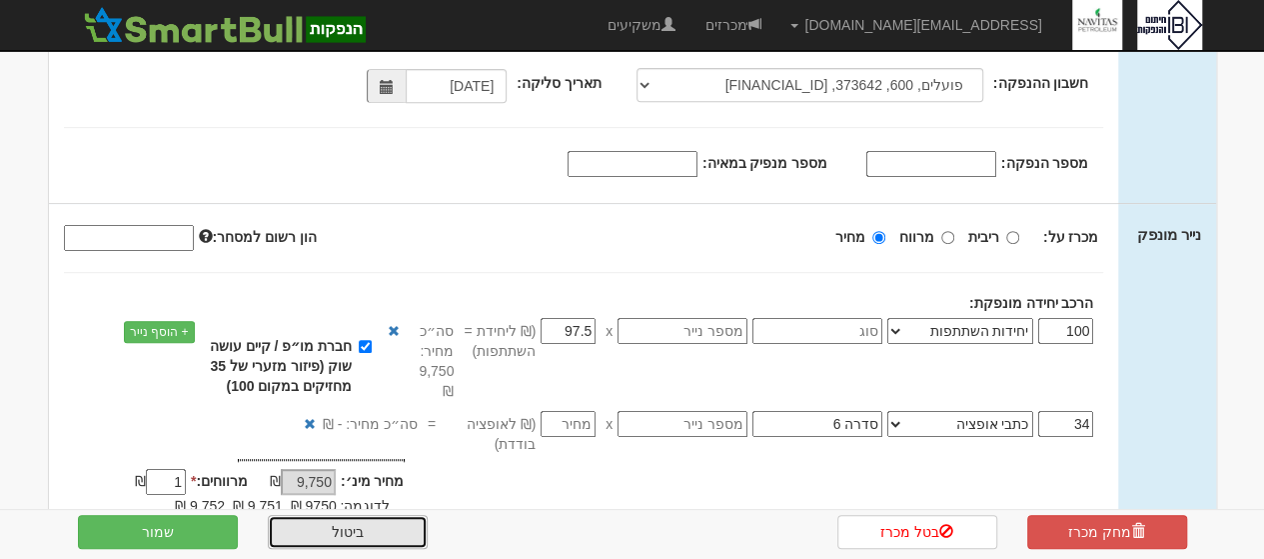
click at [302, 531] on link "ביטול" at bounding box center [348, 532] width 160 height 34
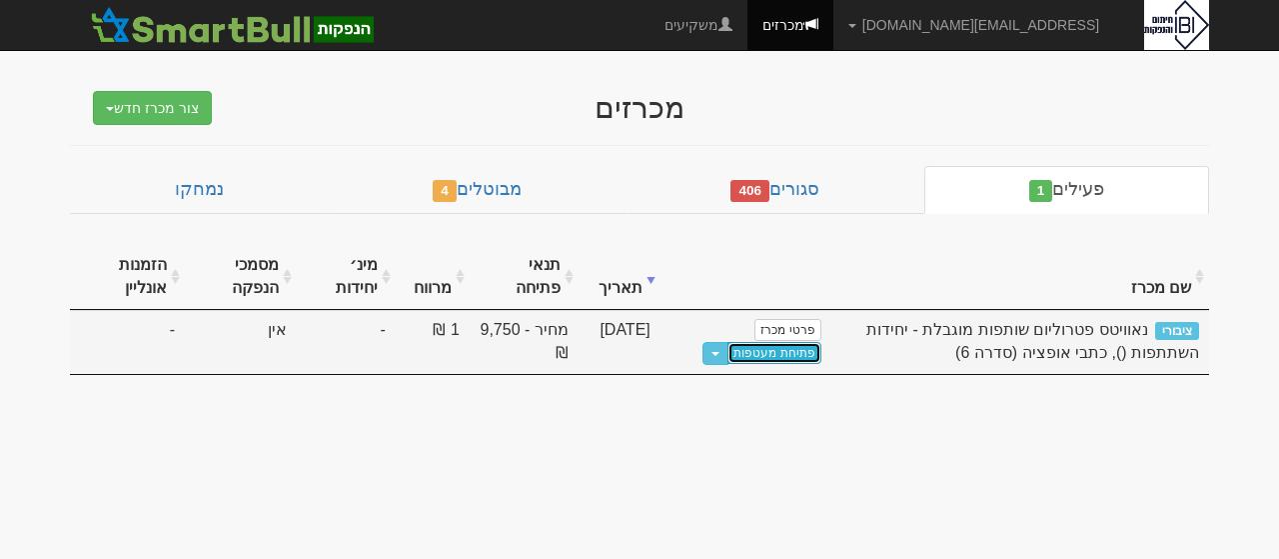
click at [779, 356] on link "פתיחת מעטפות" at bounding box center [773, 353] width 93 height 22
